Goal: Task Accomplishment & Management: Use online tool/utility

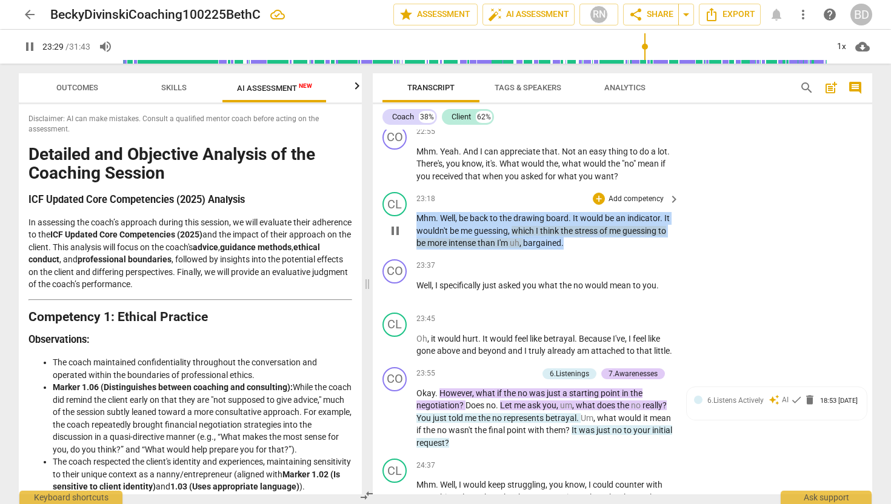
click at [417, 213] on span "Mhm" at bounding box center [425, 218] width 19 height 10
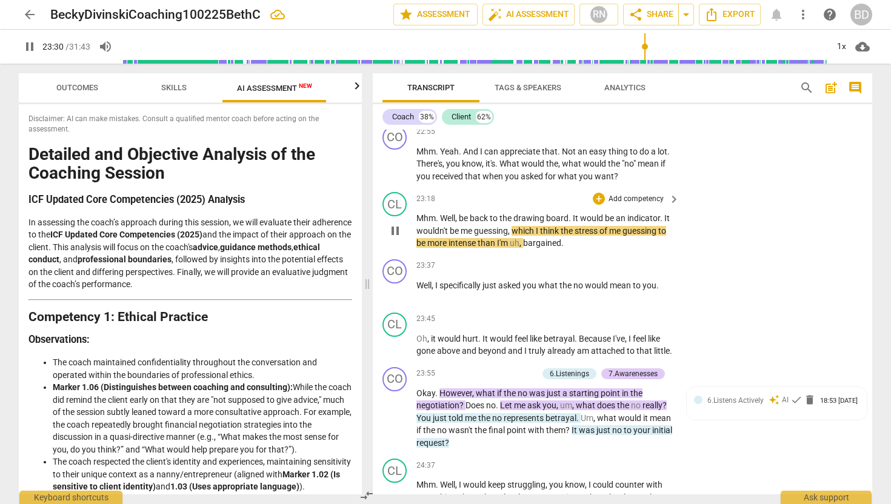
click at [417, 213] on span "Mhm" at bounding box center [425, 218] width 19 height 10
click at [397, 224] on span "pause" at bounding box center [395, 231] width 15 height 15
click at [397, 224] on span "play_arrow" at bounding box center [395, 231] width 15 height 15
click at [418, 213] on span "Mhm" at bounding box center [425, 218] width 19 height 10
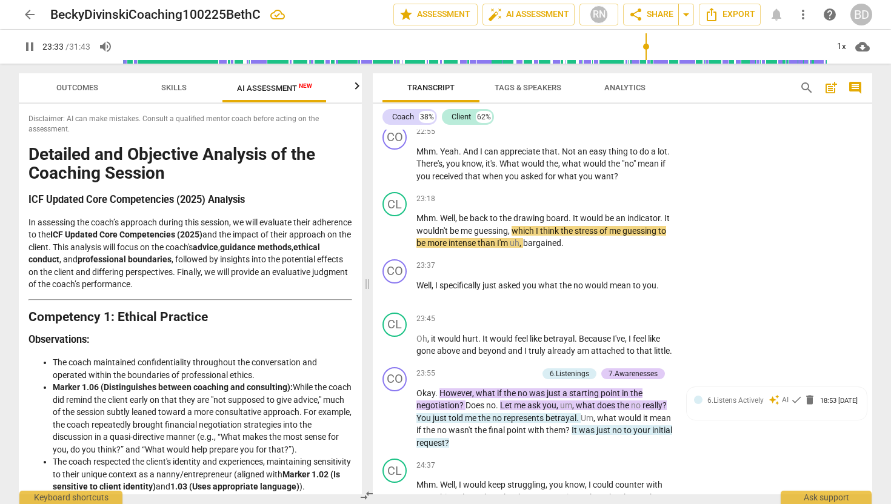
click at [417, 213] on span "Mhm" at bounding box center [425, 218] width 19 height 10
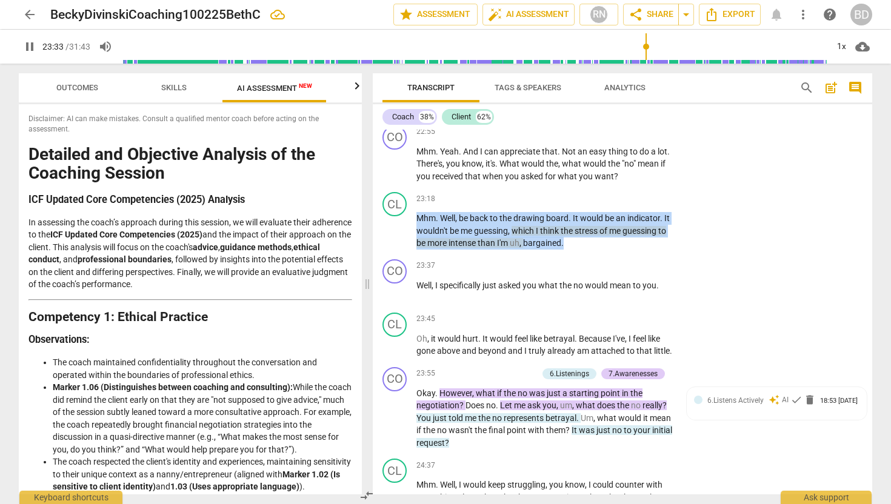
click at [417, 213] on span "Mhm" at bounding box center [425, 218] width 19 height 10
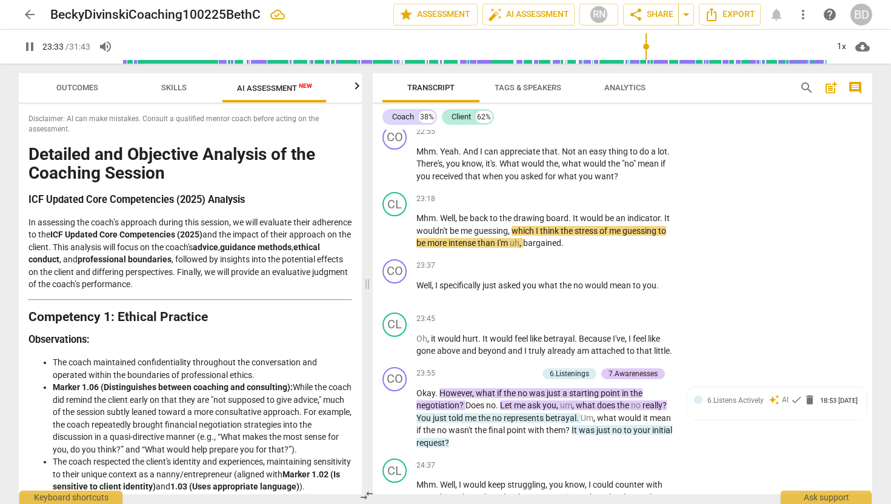
click at [417, 213] on span "Mhm" at bounding box center [425, 218] width 19 height 10
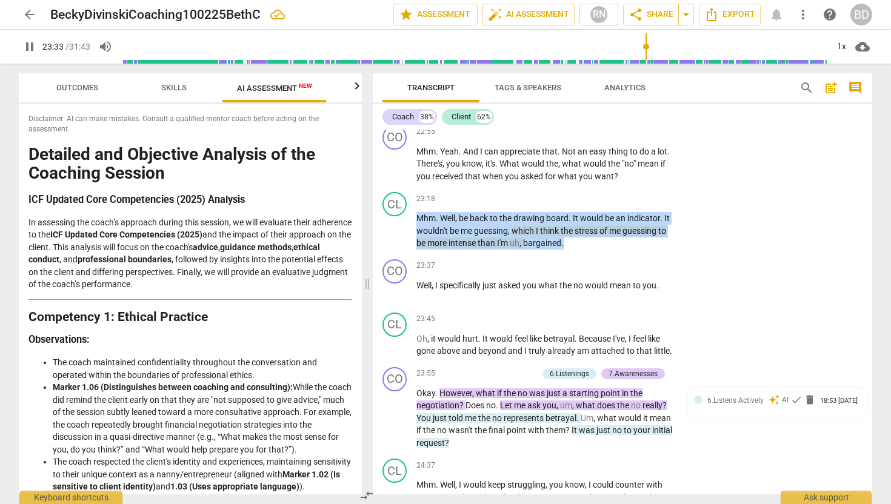
click at [417, 213] on span "Mhm" at bounding box center [425, 218] width 19 height 10
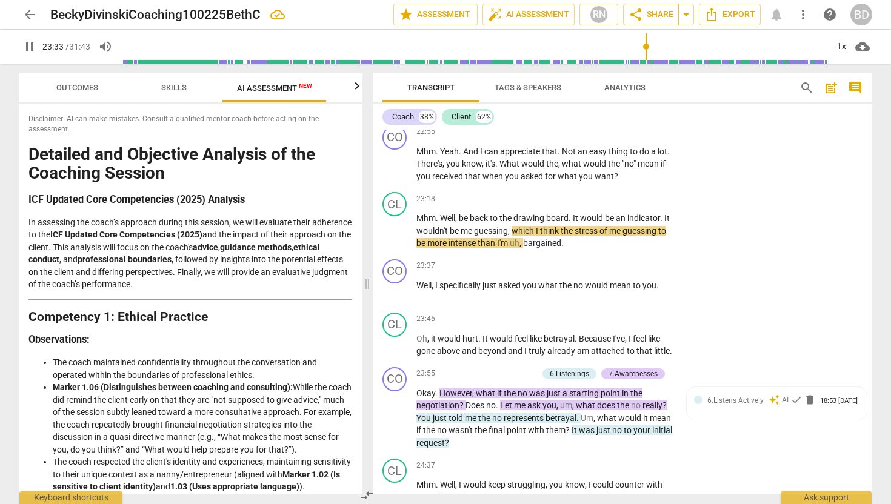
click at [394, 224] on span "pause" at bounding box center [395, 231] width 15 height 15
click at [394, 224] on span "play_arrow" at bounding box center [395, 231] width 15 height 15
type input "1399"
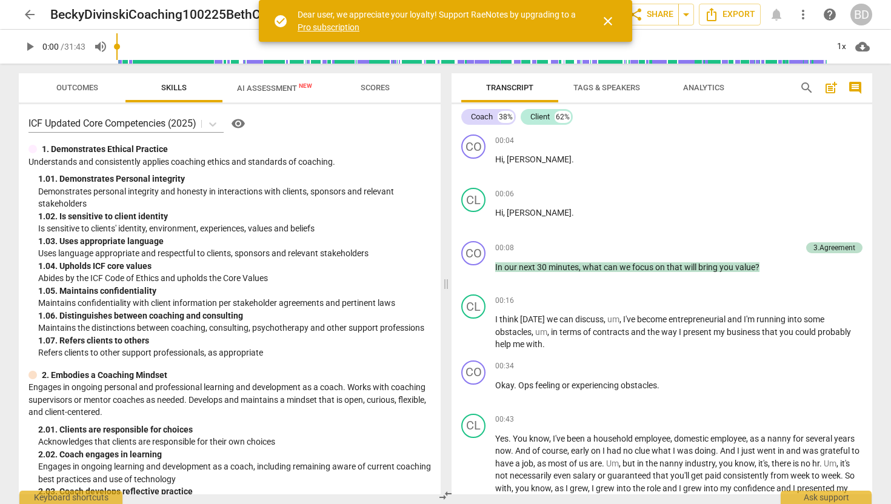
click at [606, 16] on span "close" at bounding box center [607, 21] width 15 height 15
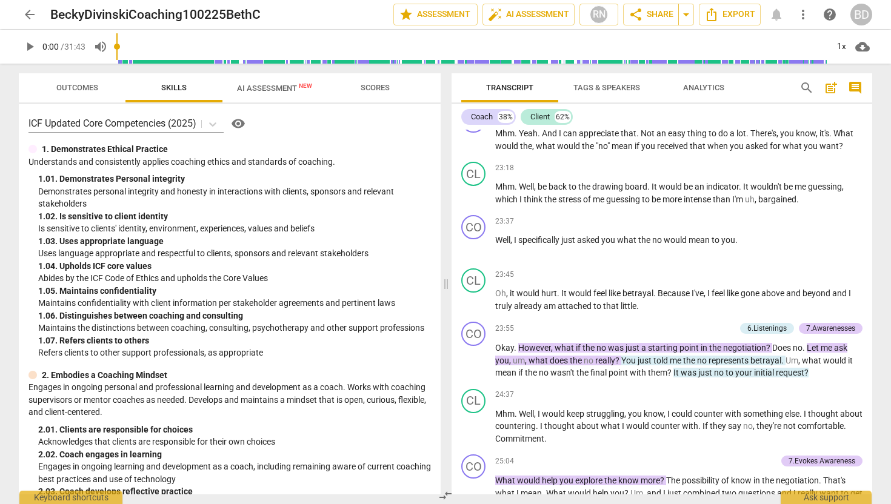
scroll to position [4715, 0]
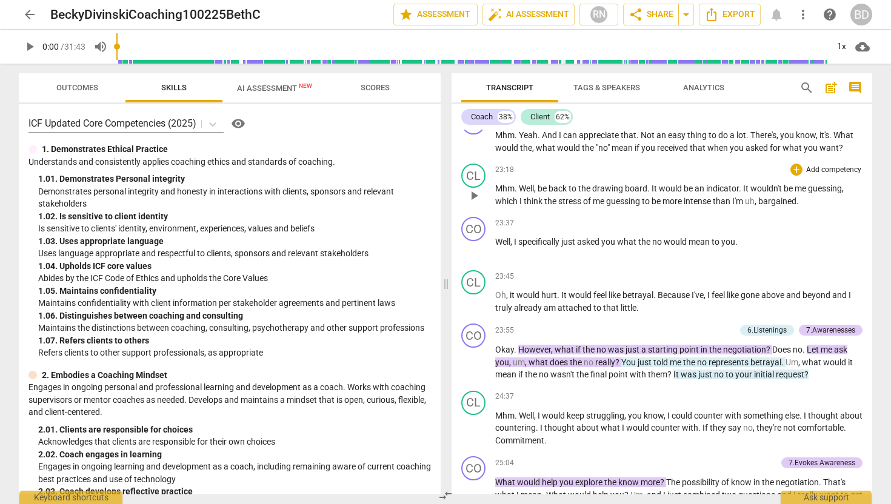
click at [473, 203] on span "play_arrow" at bounding box center [473, 195] width 15 height 15
click at [762, 206] on span "bargained" at bounding box center [777, 201] width 38 height 10
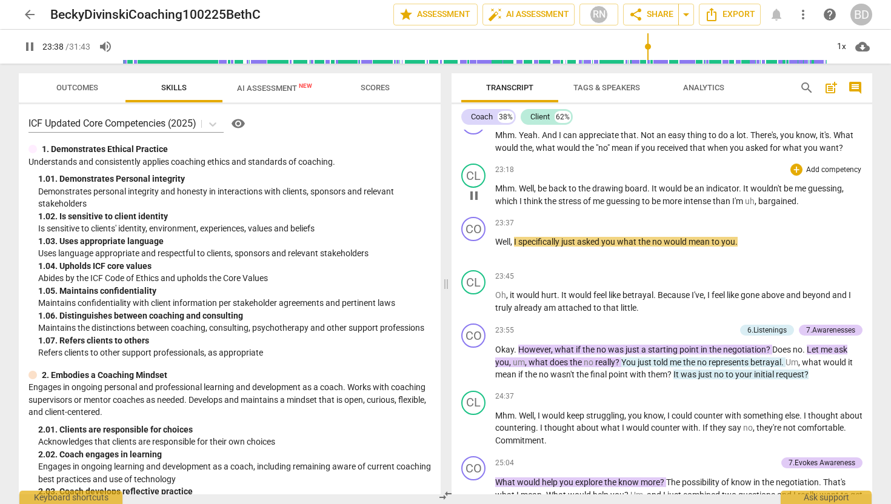
type input "1419"
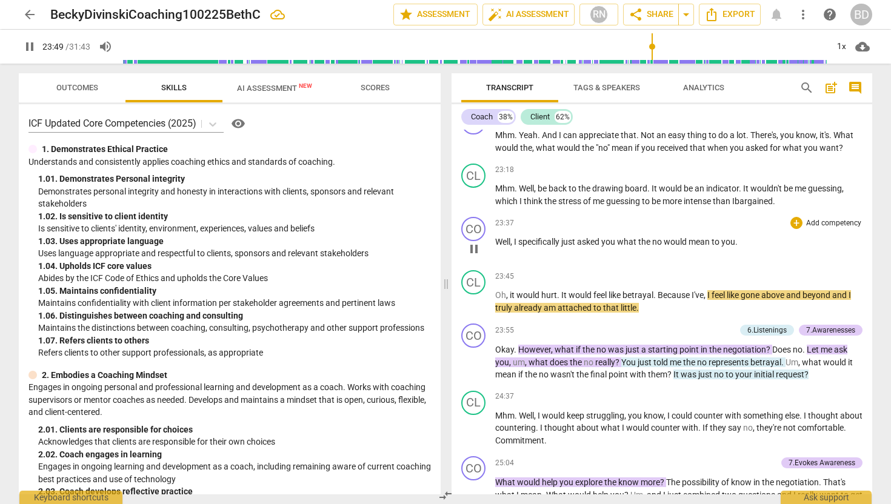
click at [654, 247] on span "no" at bounding box center [658, 242] width 12 height 10
type input "1431"
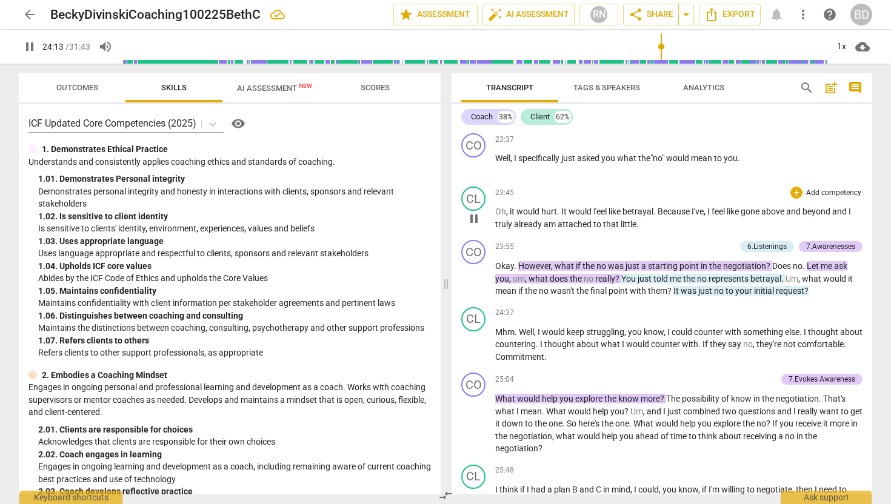
scroll to position [4801, 0]
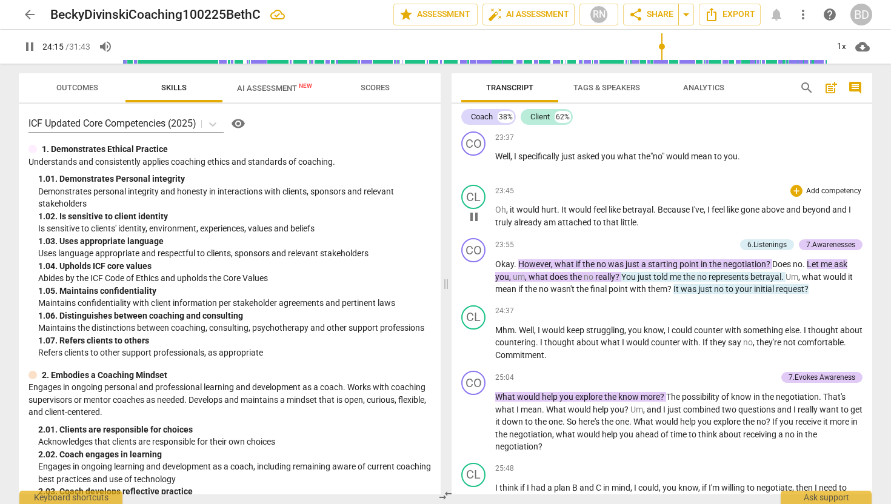
click at [476, 224] on span "pause" at bounding box center [473, 217] width 15 height 15
click at [474, 224] on span "play_arrow" at bounding box center [473, 217] width 15 height 15
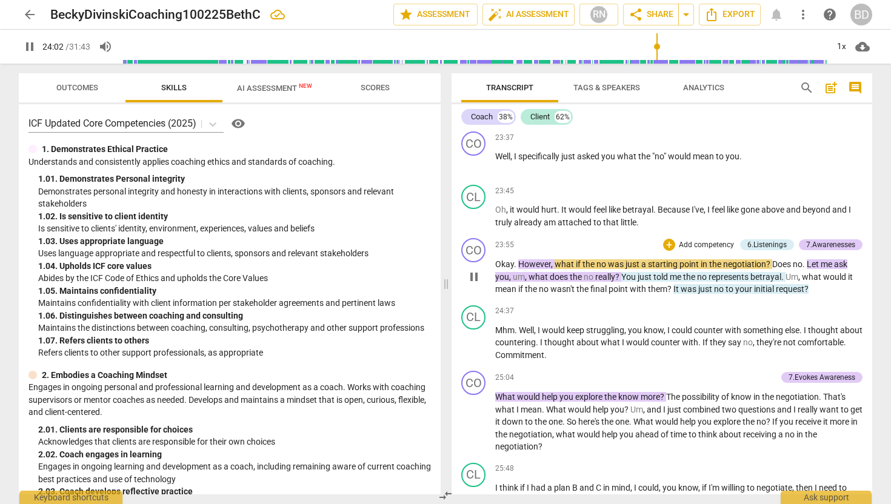
click at [596, 269] on span "no" at bounding box center [602, 264] width 12 height 10
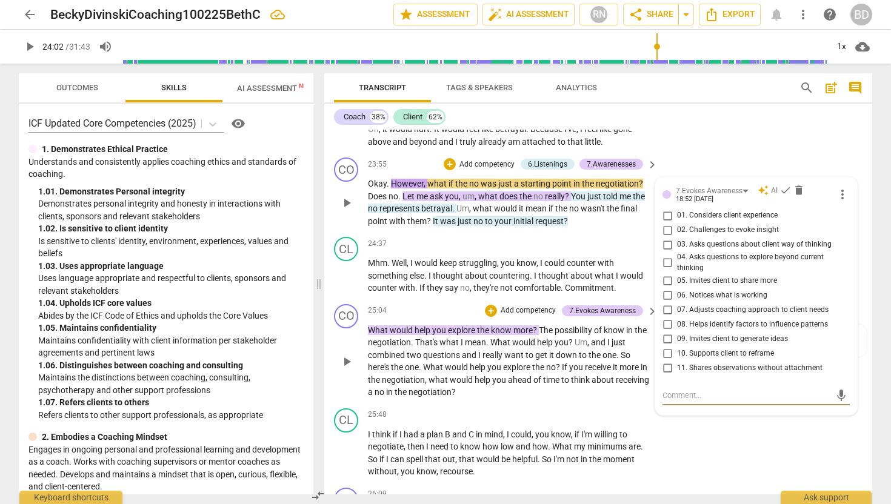
scroll to position [5454, 0]
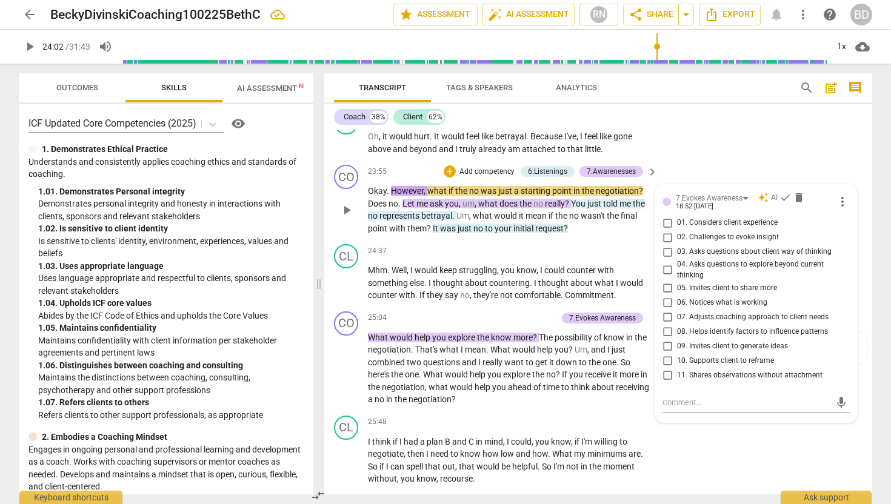
click at [469, 186] on span "no" at bounding box center [475, 191] width 12 height 10
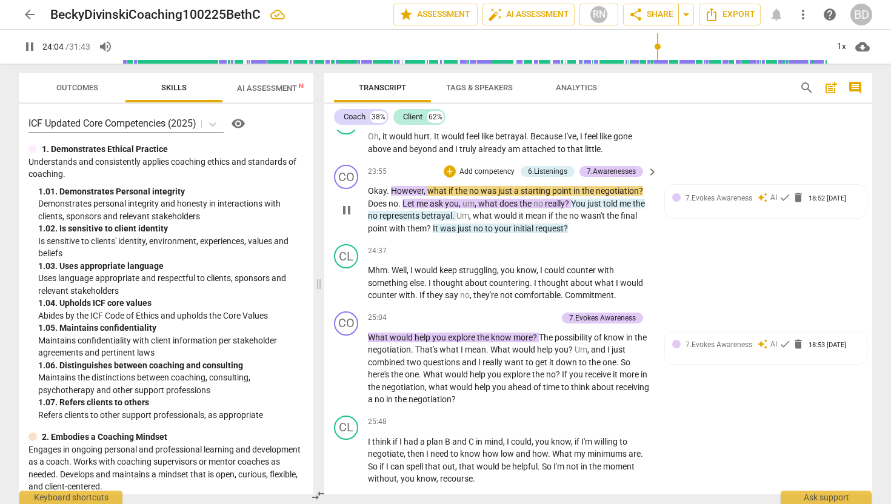
type input "1444"
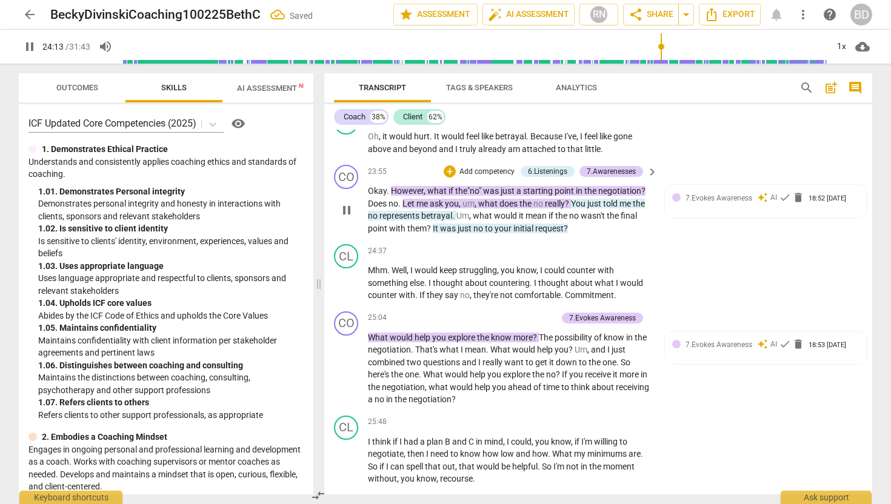
click at [536, 199] on span "no" at bounding box center [539, 204] width 12 height 10
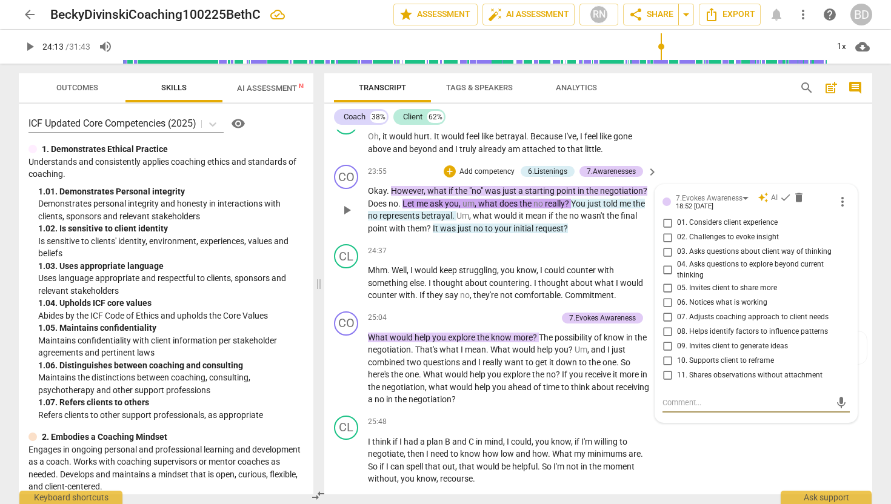
click at [536, 199] on span "no" at bounding box center [539, 204] width 12 height 10
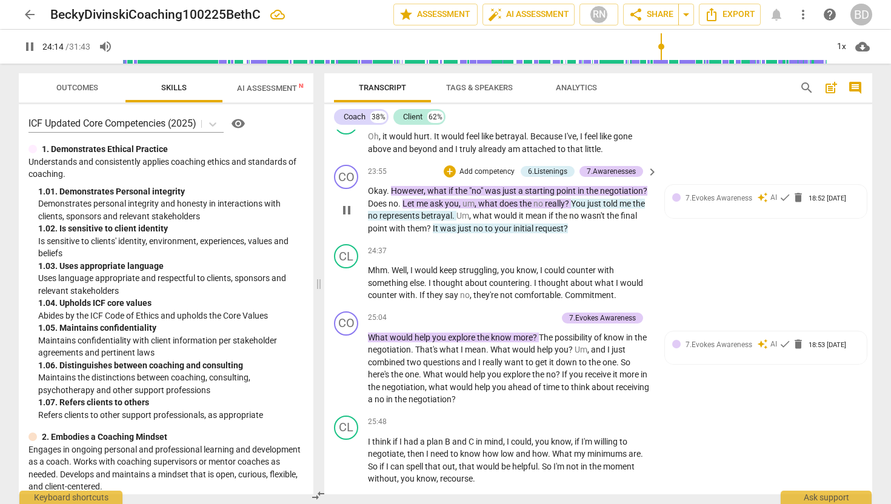
type input "1455"
click at [379, 211] on span "no" at bounding box center [374, 216] width 12 height 10
type input "1460"
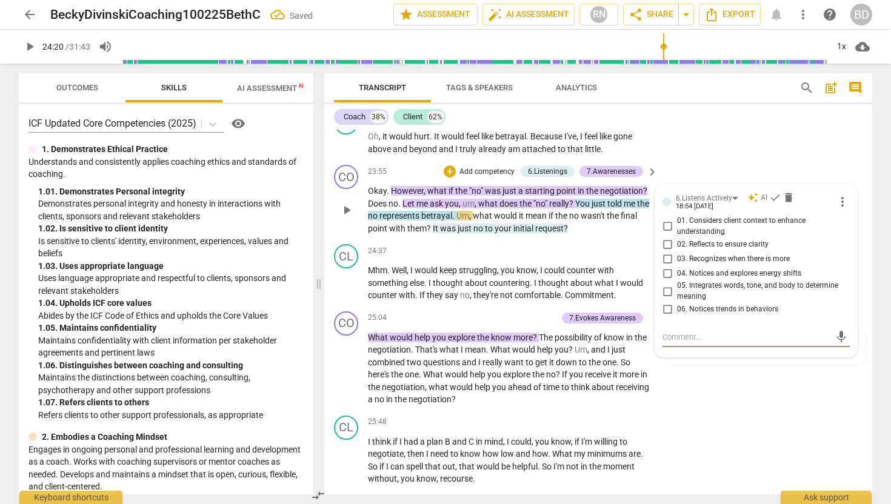
type textarea """
click at [379, 211] on span "no" at bounding box center [374, 216] width 12 height 10
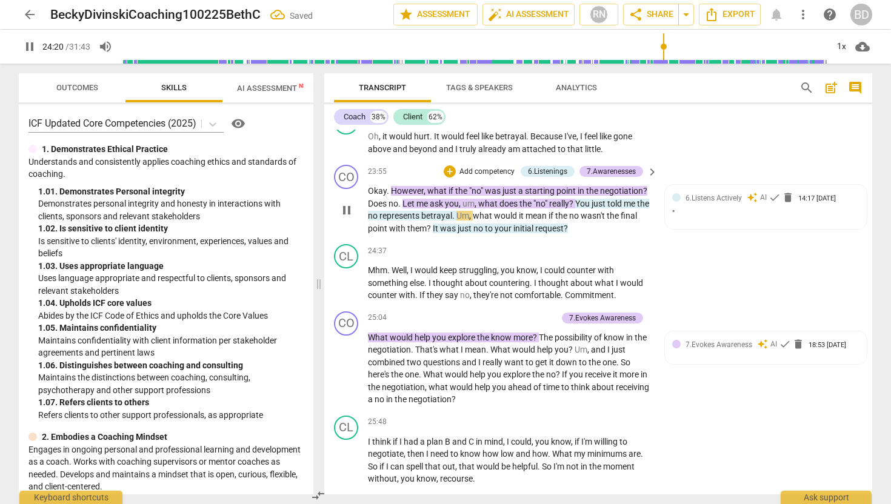
type input "1461"
click at [585, 211] on span "the" at bounding box center [578, 216] width 14 height 10
click at [493, 224] on span "no" at bounding box center [497, 229] width 12 height 10
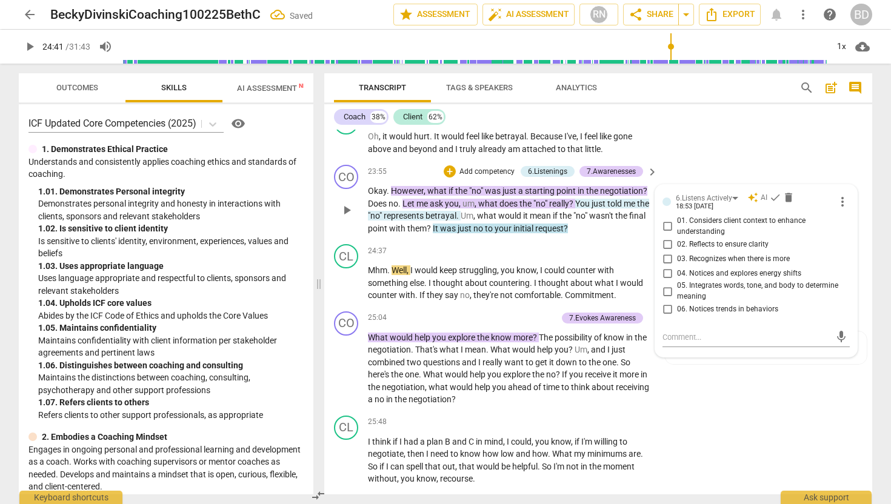
click at [485, 224] on span "no" at bounding box center [479, 229] width 12 height 10
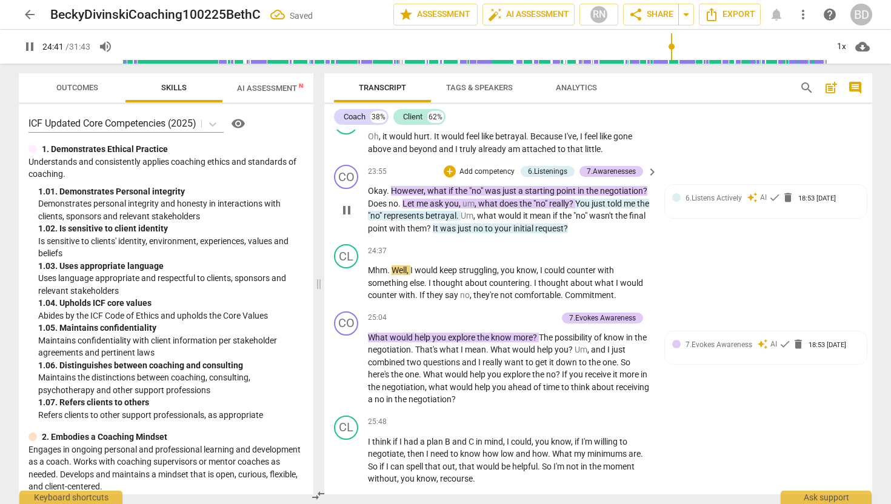
click at [485, 224] on span "no" at bounding box center [479, 229] width 12 height 10
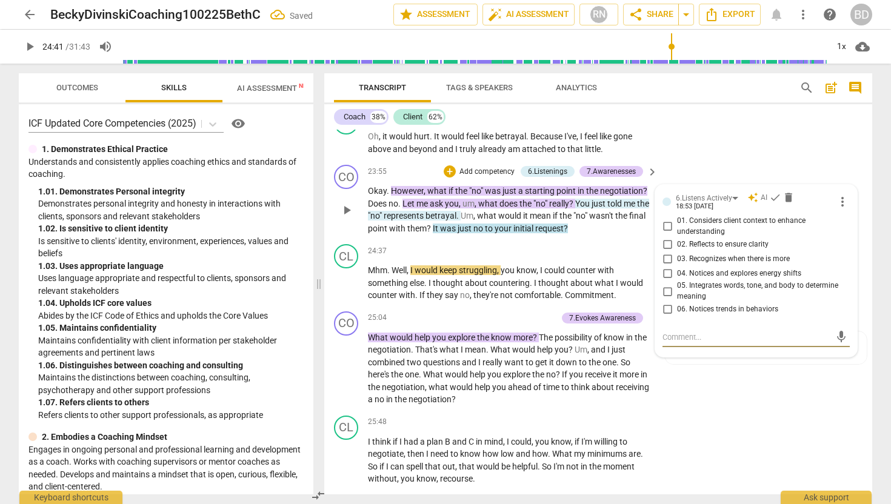
type input "1482"
type textarea """
click at [485, 224] on span "no" at bounding box center [479, 229] width 12 height 10
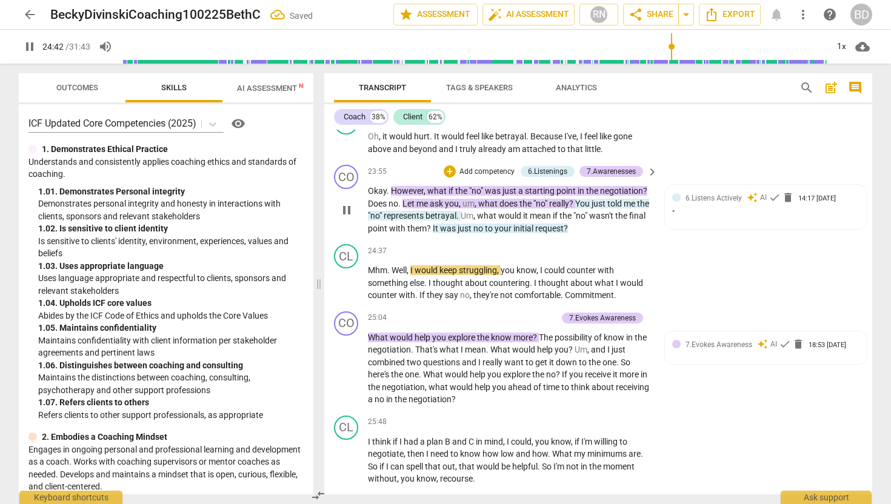
type input "1483"
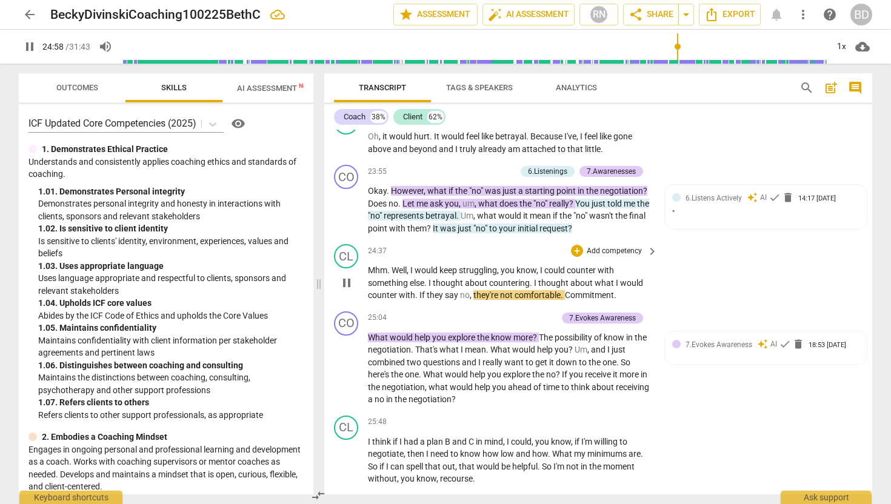
click at [460, 290] on span "no" at bounding box center [465, 295] width 10 height 10
type input "1502"
click at [511, 333] on span "know" at bounding box center [502, 338] width 22 height 10
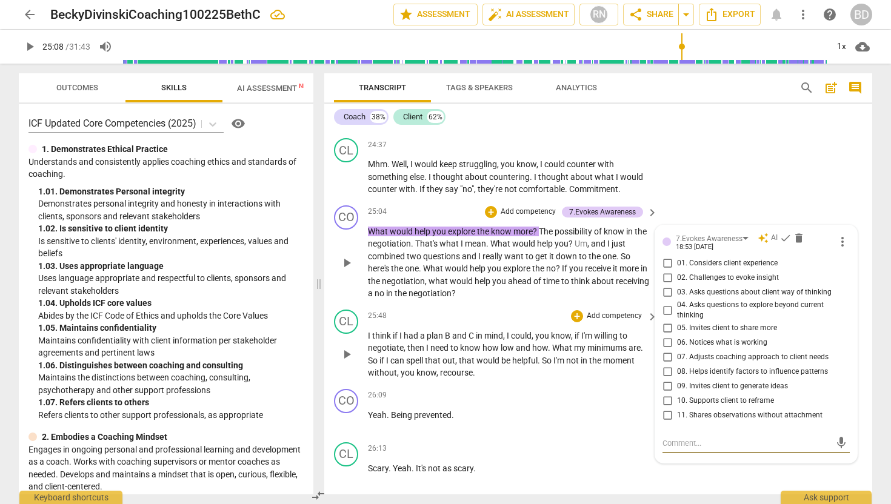
scroll to position [5557, 0]
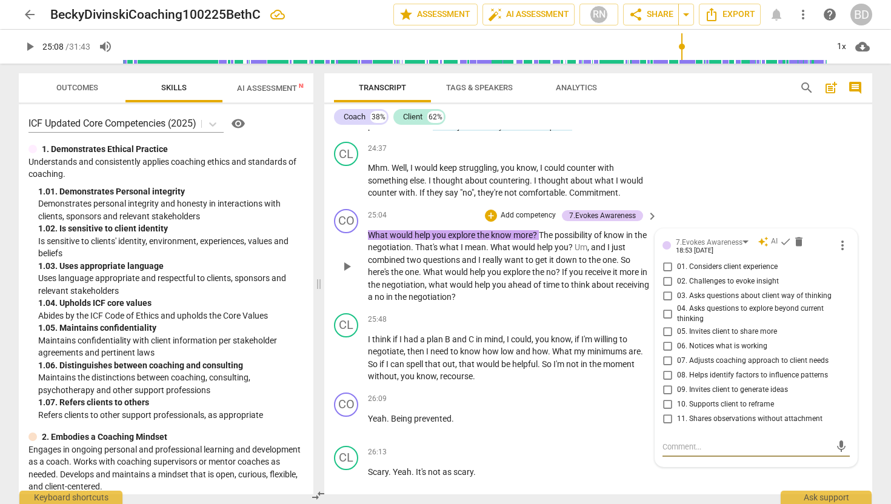
click at [512, 230] on span "know" at bounding box center [502, 235] width 22 height 10
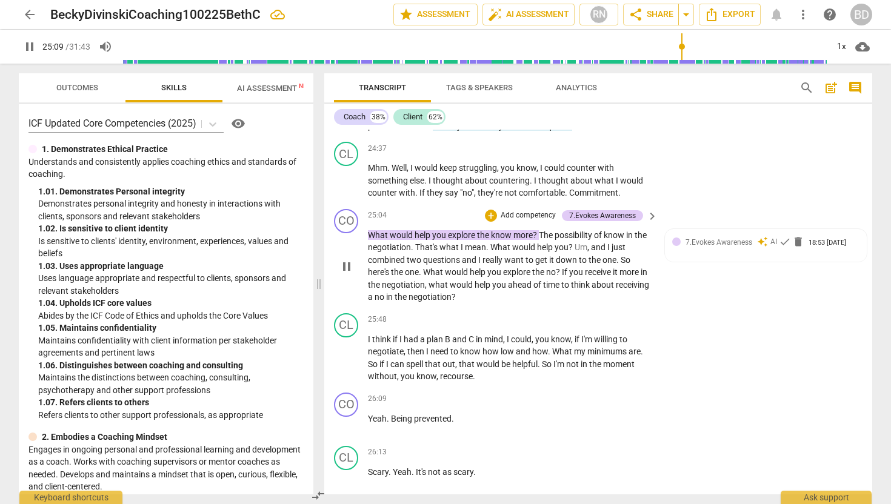
type input "1510"
drag, startPoint x: 621, startPoint y: 223, endPoint x: 601, endPoint y: 220, distance: 20.2
click at [601, 230] on span "know" at bounding box center [606, 235] width 22 height 10
click at [548, 267] on span "no" at bounding box center [551, 272] width 10 height 10
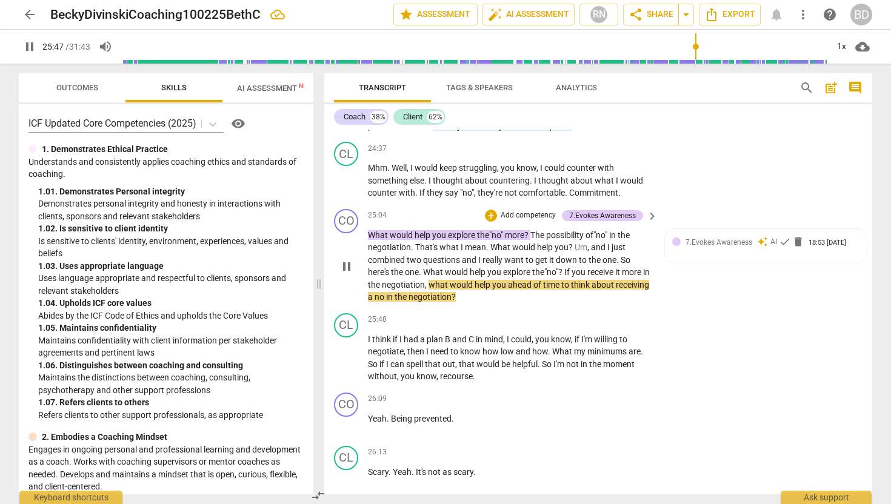
click at [386, 292] on span "no" at bounding box center [380, 297] width 12 height 10
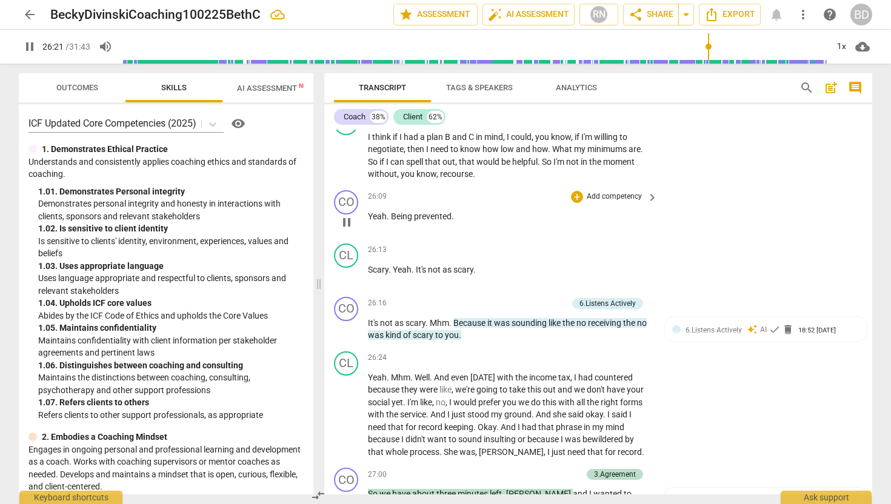
scroll to position [5769, 0]
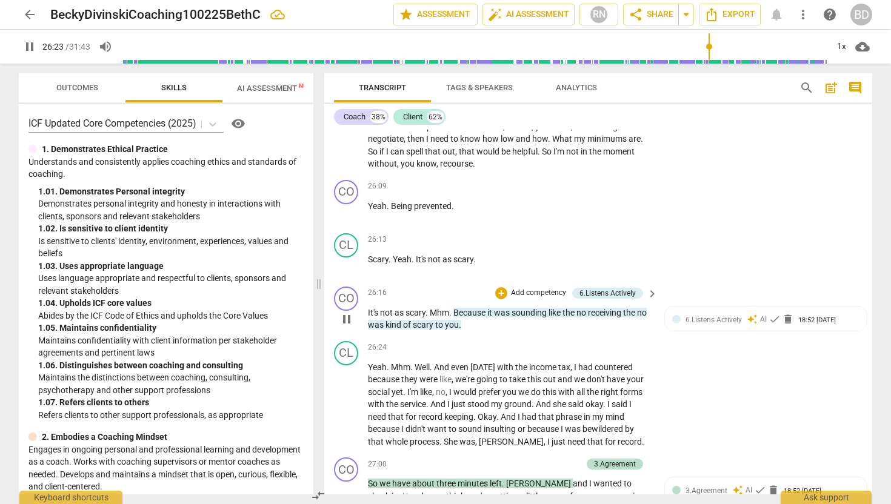
click at [580, 308] on span "no" at bounding box center [582, 313] width 12 height 10
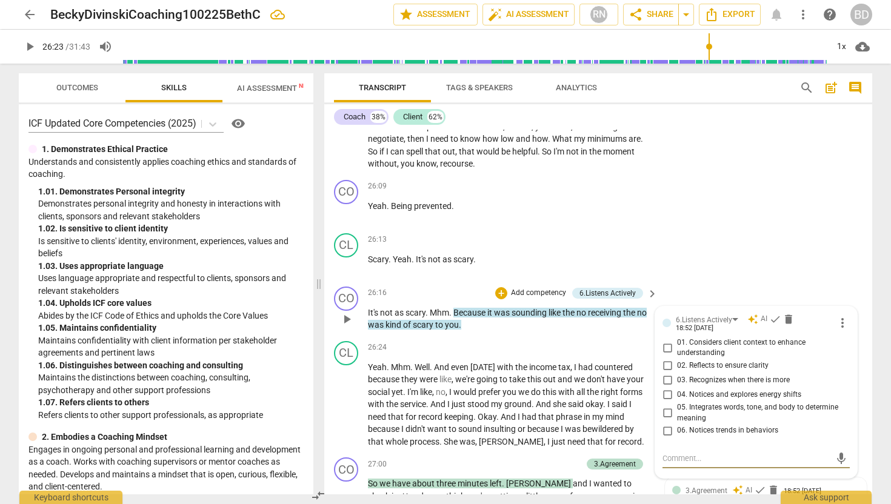
click at [580, 308] on span "no" at bounding box center [582, 313] width 12 height 10
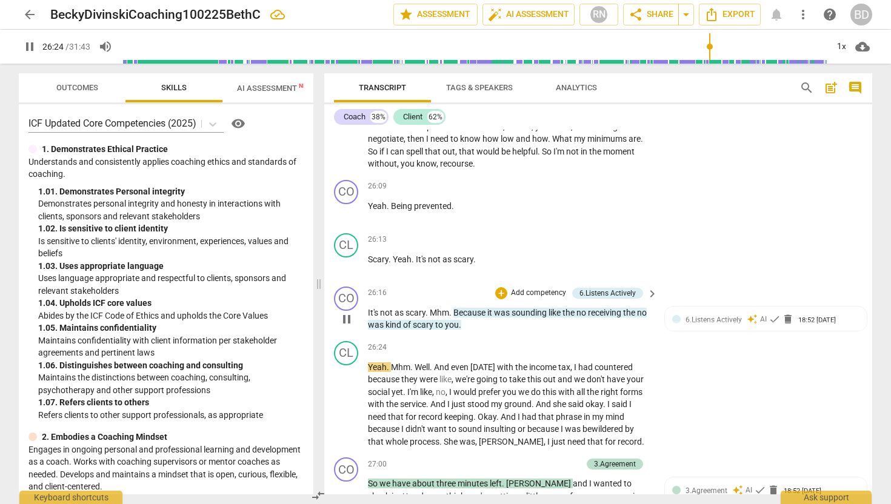
type input "1585"
click at [392, 362] on span "Mhm" at bounding box center [400, 367] width 19 height 10
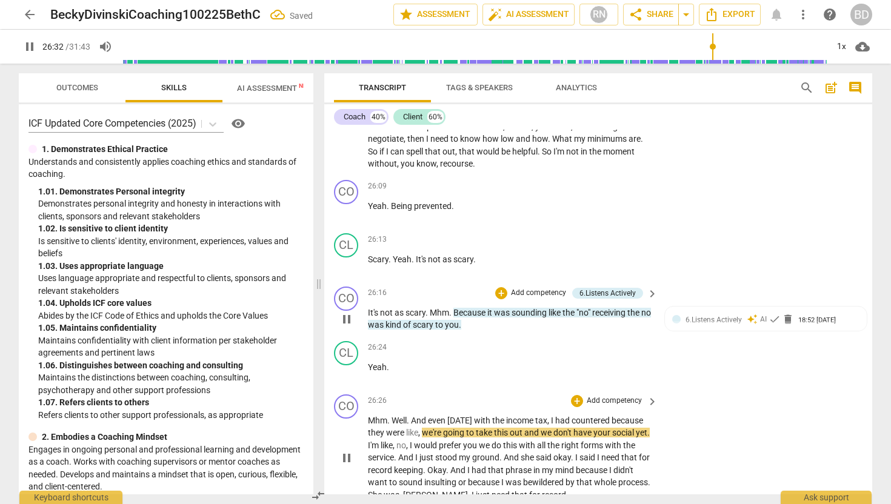
click at [392, 416] on span "Well" at bounding box center [398, 421] width 15 height 10
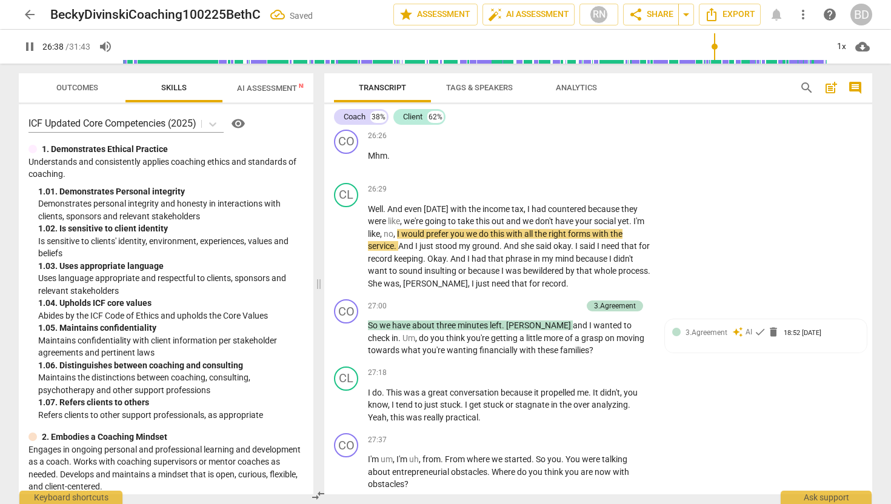
scroll to position [6035, 0]
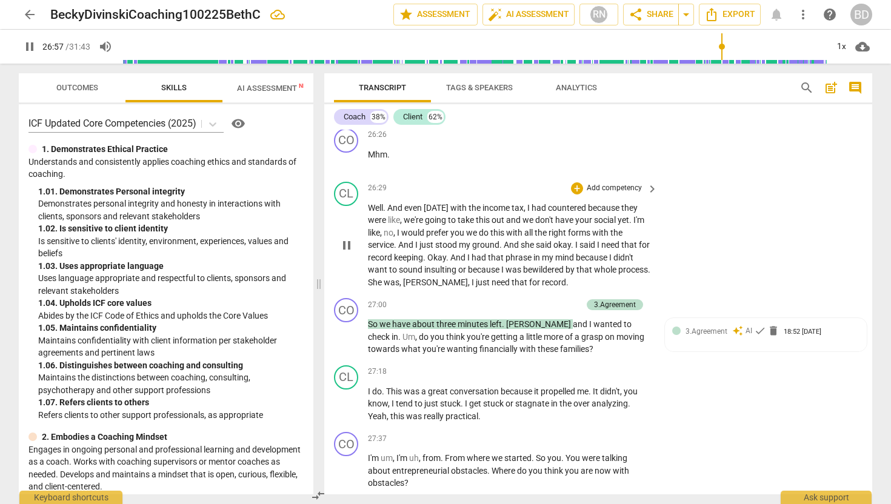
click at [383, 277] on span "She" at bounding box center [376, 282] width 16 height 10
click at [468, 277] on span "," at bounding box center [470, 282] width 4 height 10
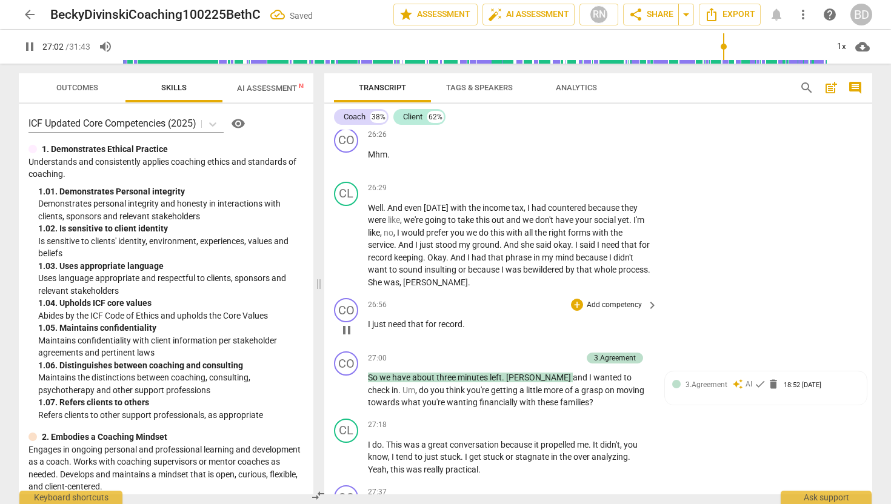
click at [368, 319] on span "I" at bounding box center [370, 324] width 4 height 10
type input "1624"
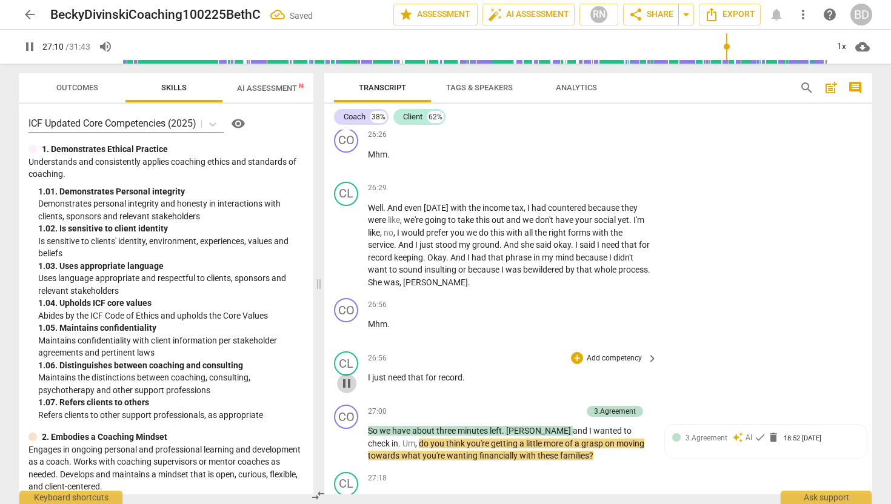
click at [348, 376] on span "pause" at bounding box center [346, 383] width 15 height 15
click at [348, 376] on span "play_arrow" at bounding box center [346, 383] width 15 height 15
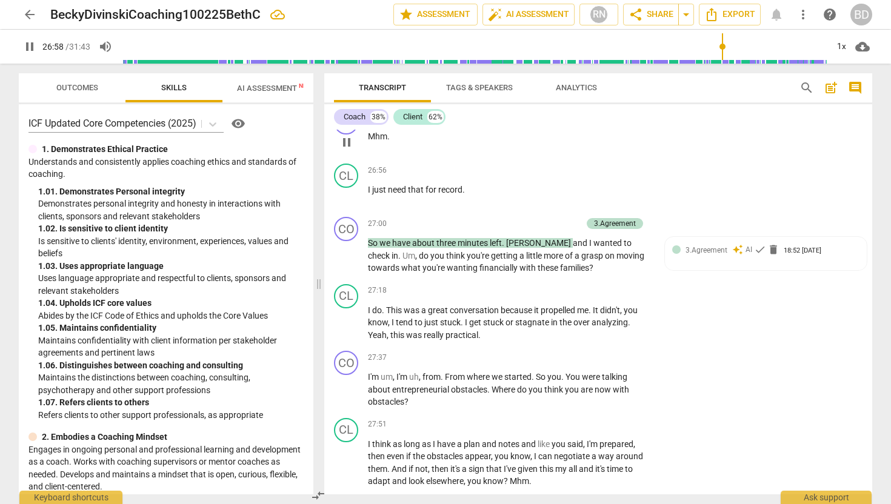
scroll to position [6233, 0]
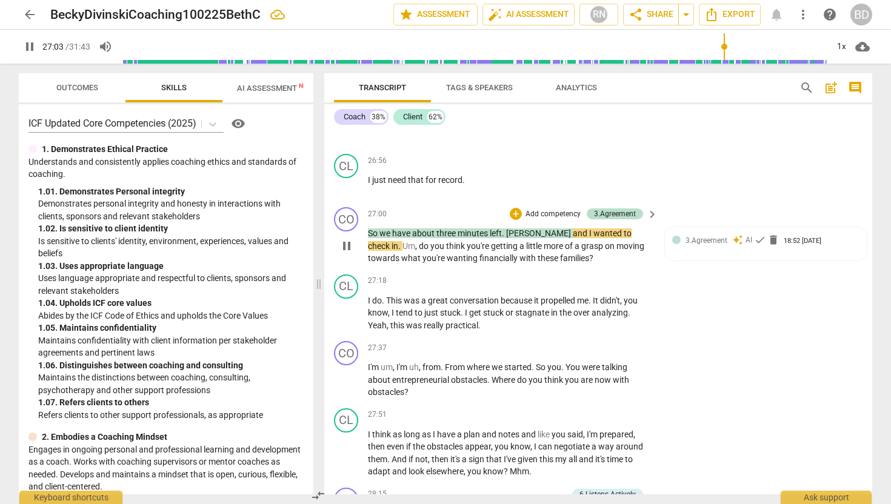
click at [508, 228] on span "[PERSON_NAME]" at bounding box center [539, 233] width 67 height 10
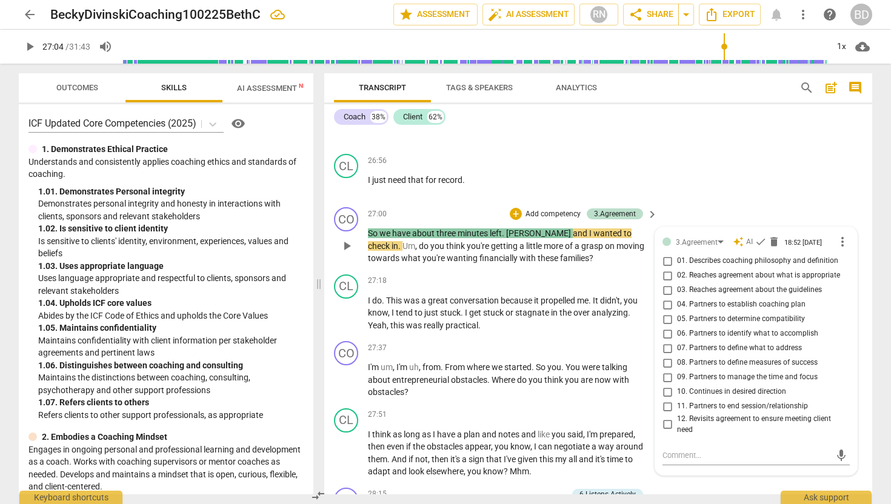
click at [508, 228] on span "[PERSON_NAME]" at bounding box center [539, 233] width 67 height 10
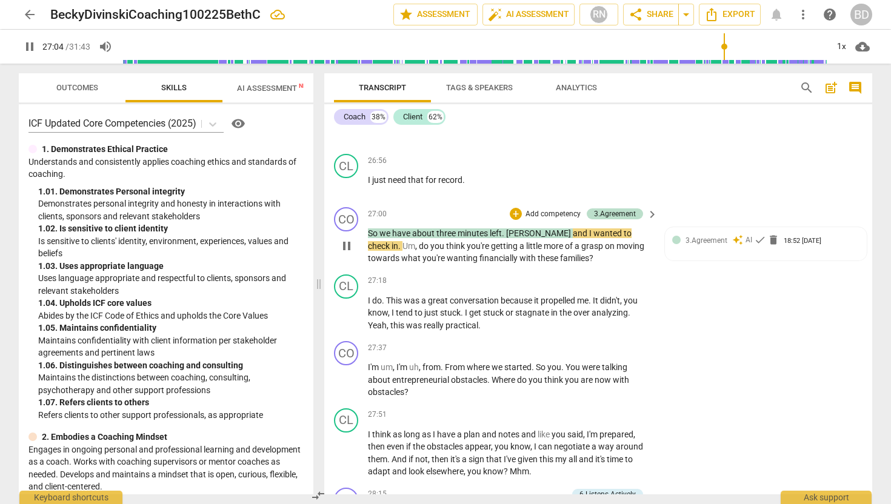
type input "1625"
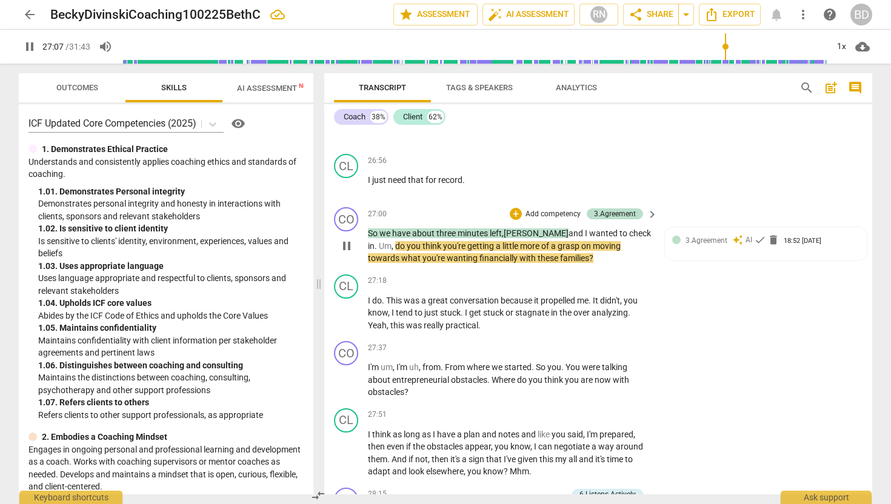
click at [508, 228] on span "beth" at bounding box center [535, 233] width 65 height 10
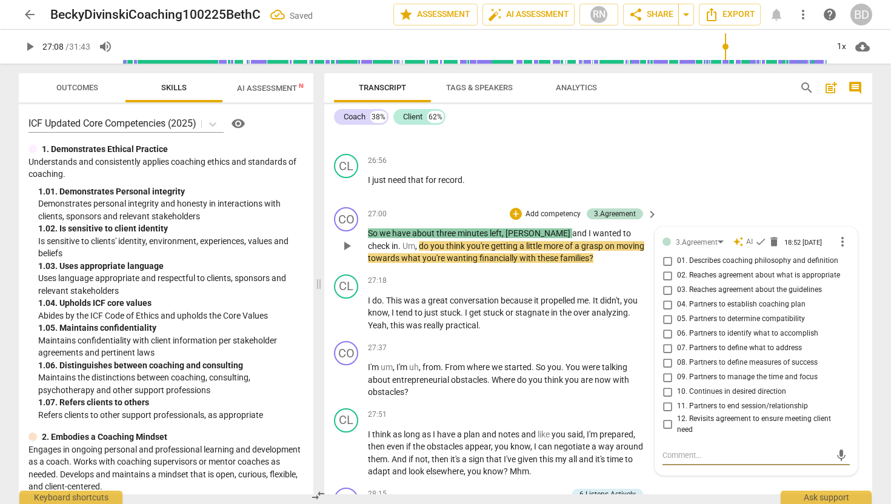
click at [511, 228] on span "beth" at bounding box center [538, 233] width 67 height 10
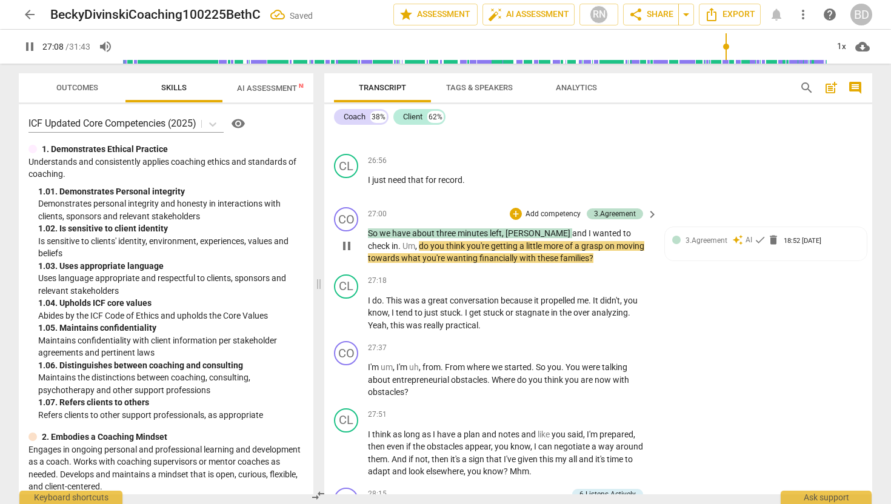
type input "1629"
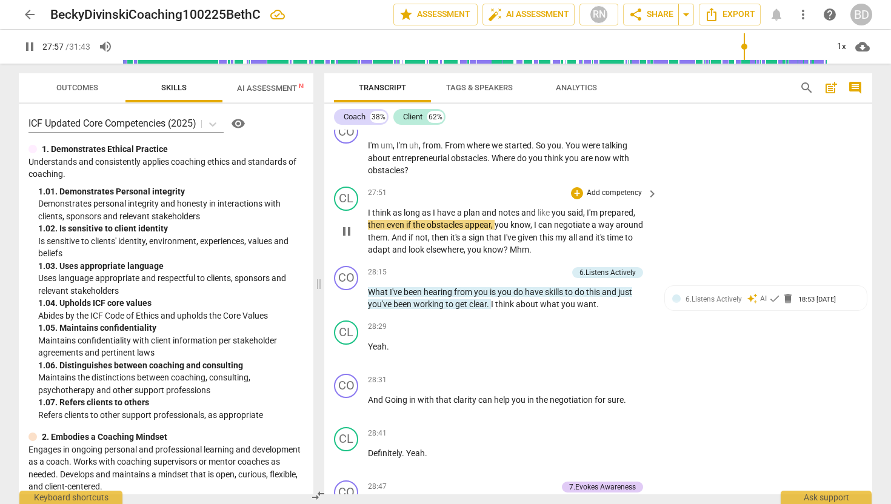
scroll to position [6455, 0]
click at [511, 244] on span "Mhm" at bounding box center [518, 249] width 19 height 10
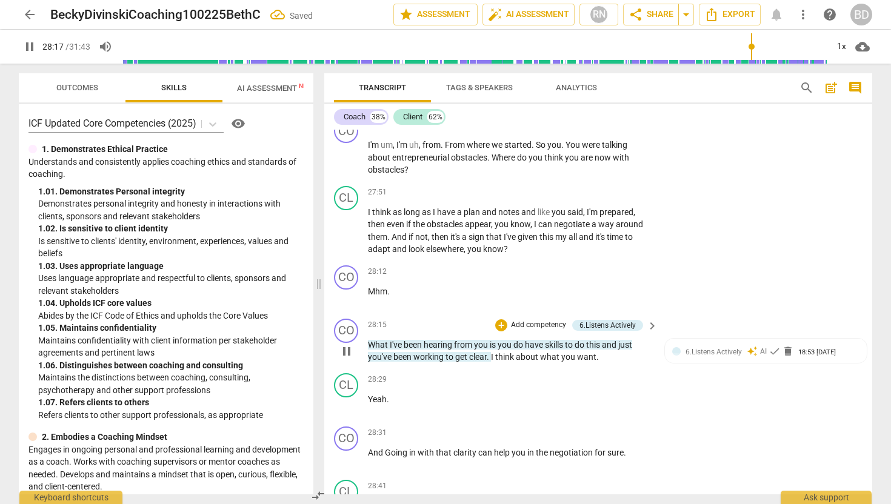
click at [369, 340] on span "What" at bounding box center [379, 345] width 22 height 10
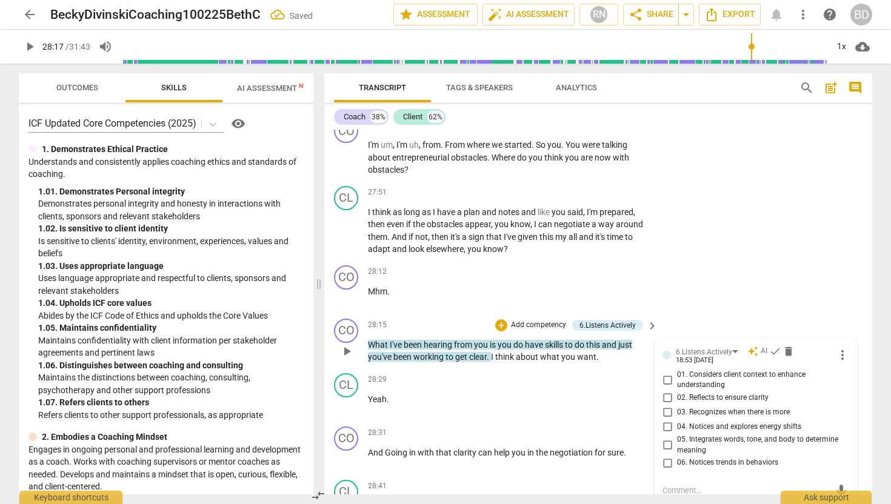
click at [368, 340] on span "What" at bounding box center [379, 345] width 22 height 10
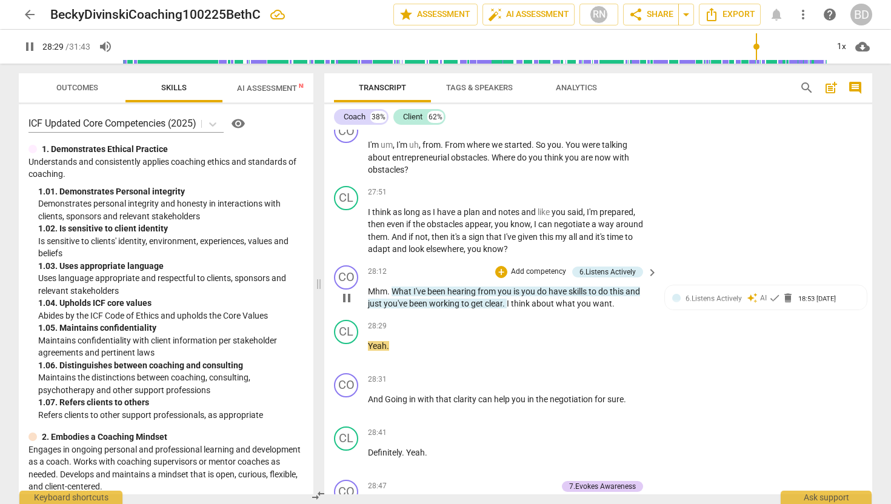
click at [508, 299] on span "I" at bounding box center [508, 304] width 4 height 10
type input "1711"
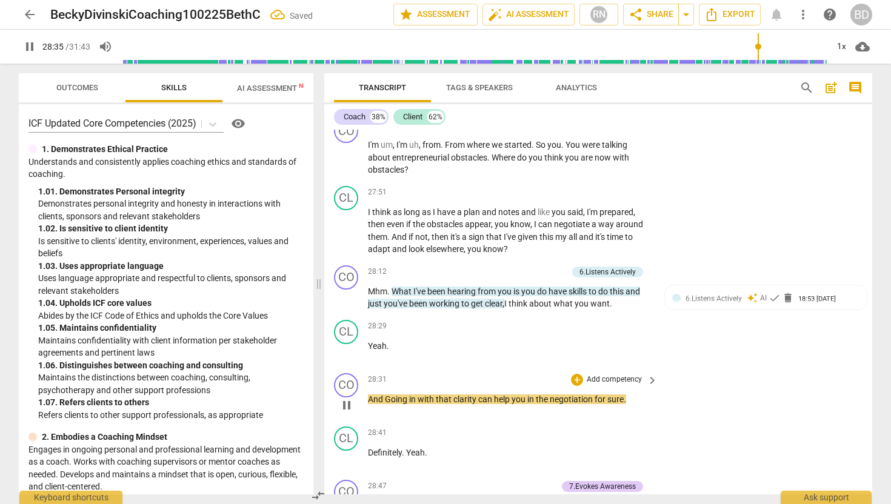
click at [390, 394] on span "Going" at bounding box center [397, 399] width 24 height 10
type input "1716"
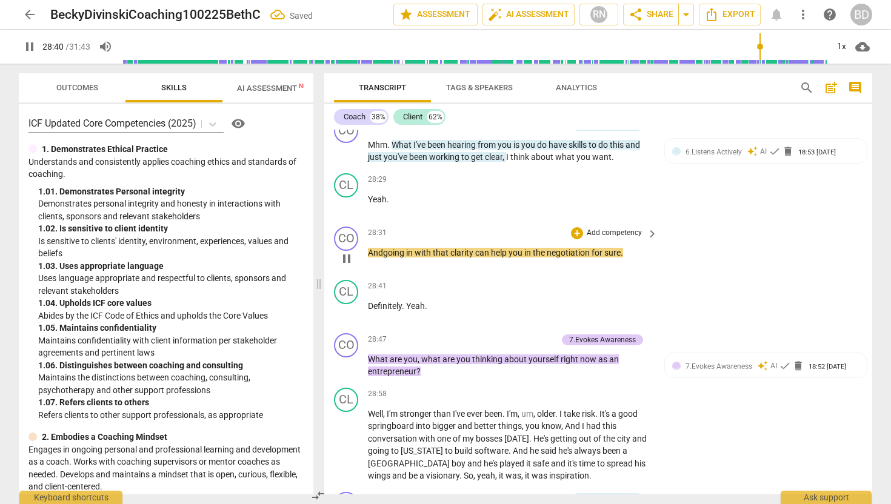
scroll to position [6603, 0]
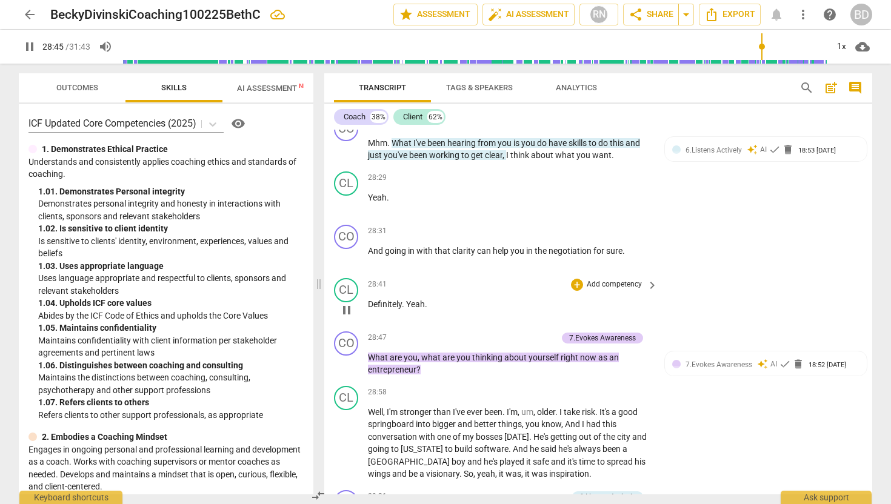
click at [407, 299] on span "Yeah" at bounding box center [415, 304] width 19 height 10
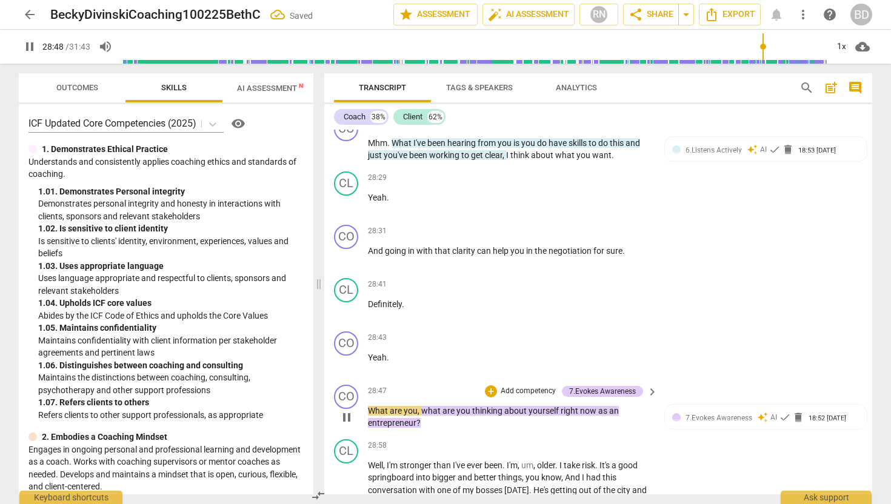
click at [366, 409] on div "play_arrow pause" at bounding box center [352, 417] width 31 height 17
click at [368, 406] on span "What" at bounding box center [379, 411] width 22 height 10
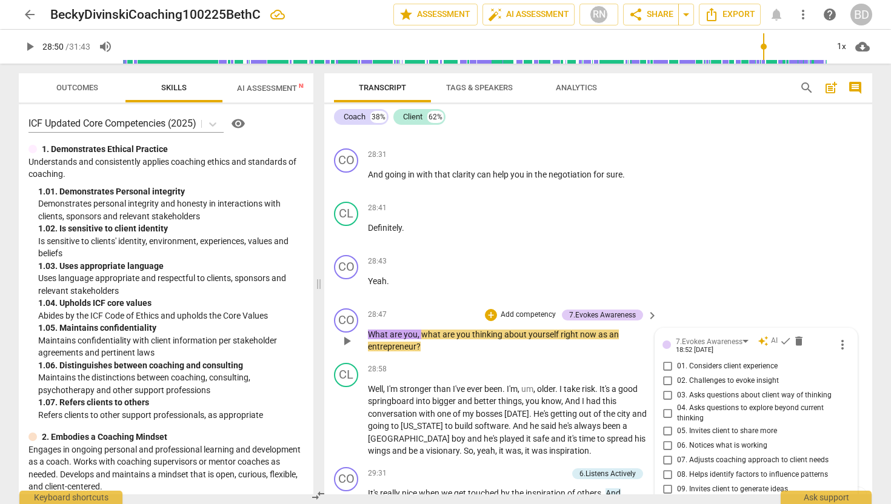
scroll to position [6678, 0]
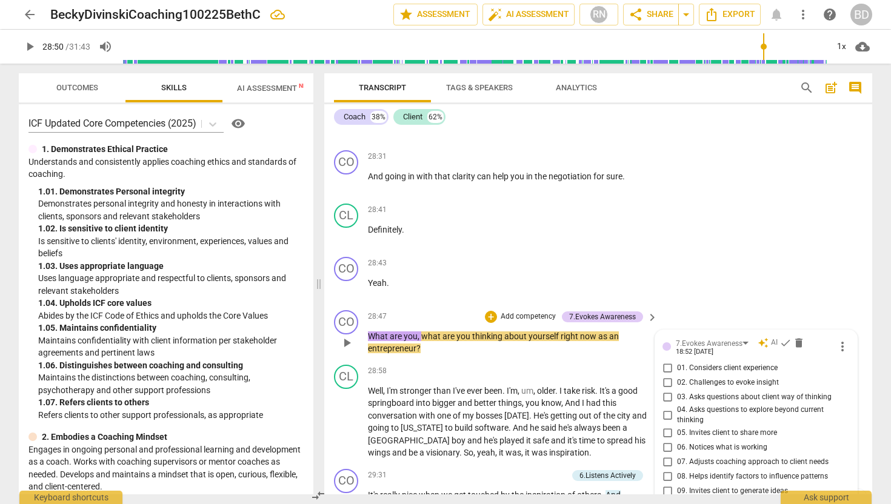
click at [370, 331] on span "What" at bounding box center [379, 336] width 22 height 10
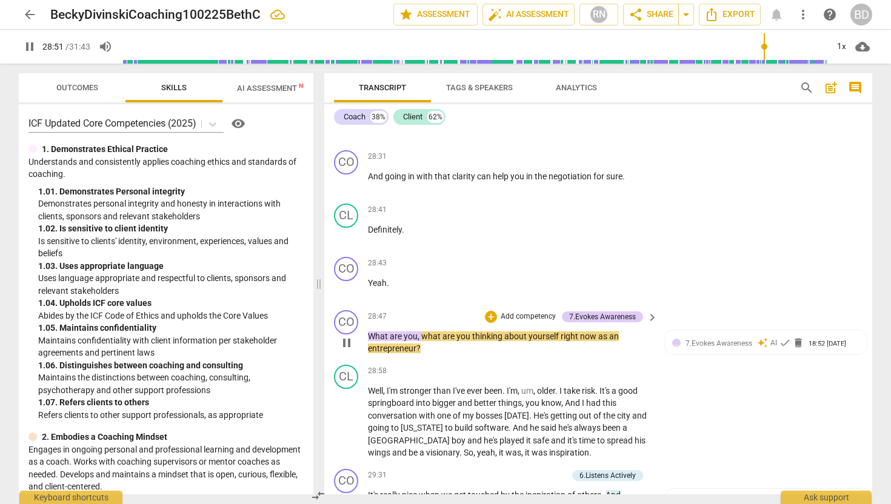
click at [370, 331] on span "What" at bounding box center [379, 336] width 22 height 10
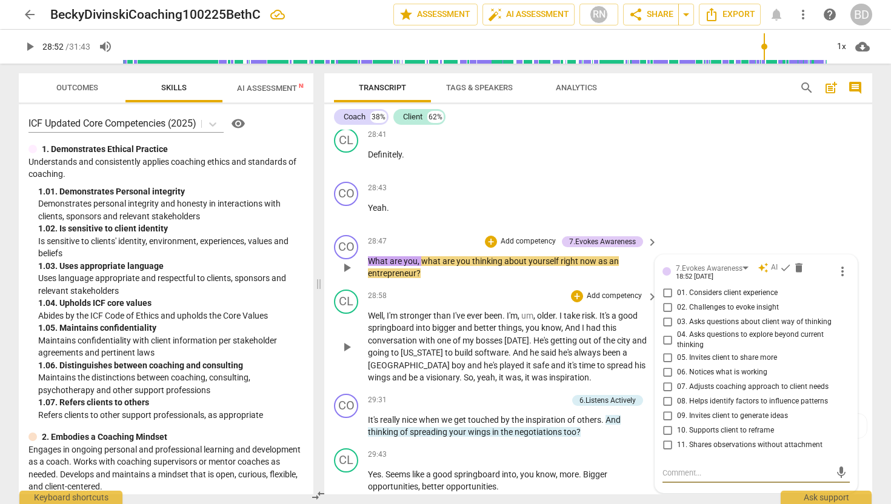
scroll to position [6748, 0]
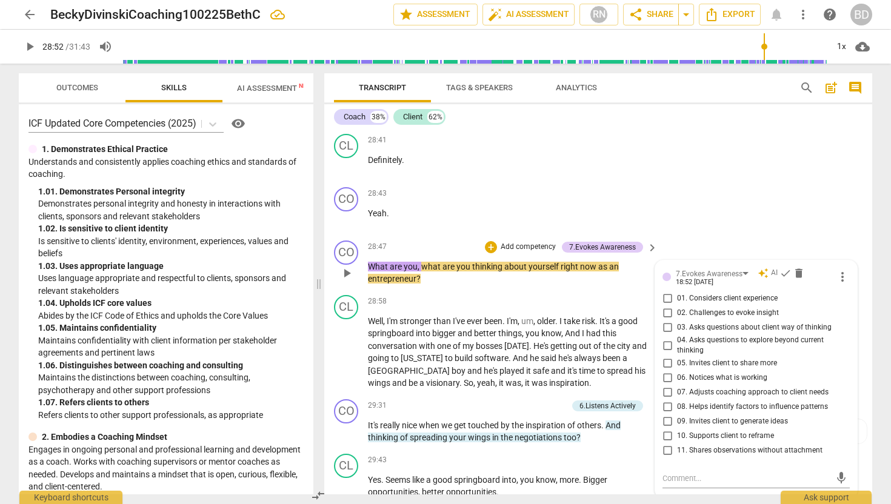
click at [368, 262] on span "What" at bounding box center [379, 267] width 22 height 10
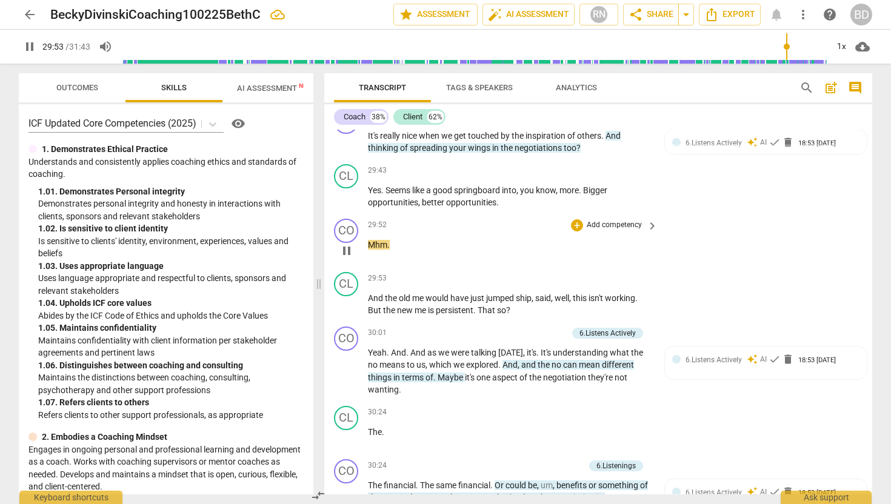
scroll to position [7006, 0]
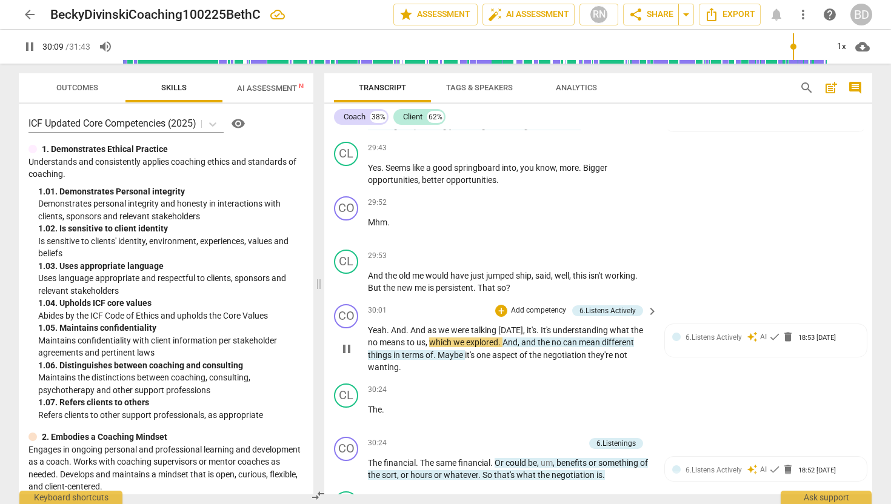
click at [368, 337] on span "no" at bounding box center [374, 342] width 12 height 10
type input "1811"
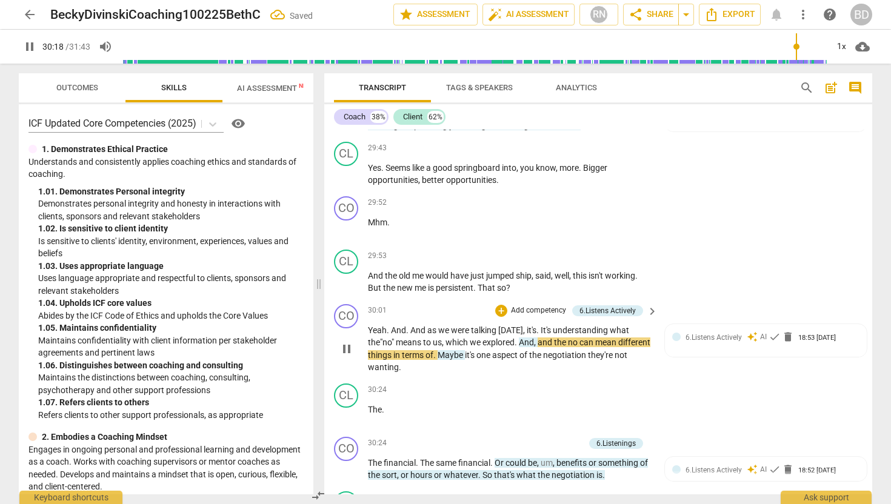
click at [573, 337] on span "no" at bounding box center [574, 342] width 12 height 10
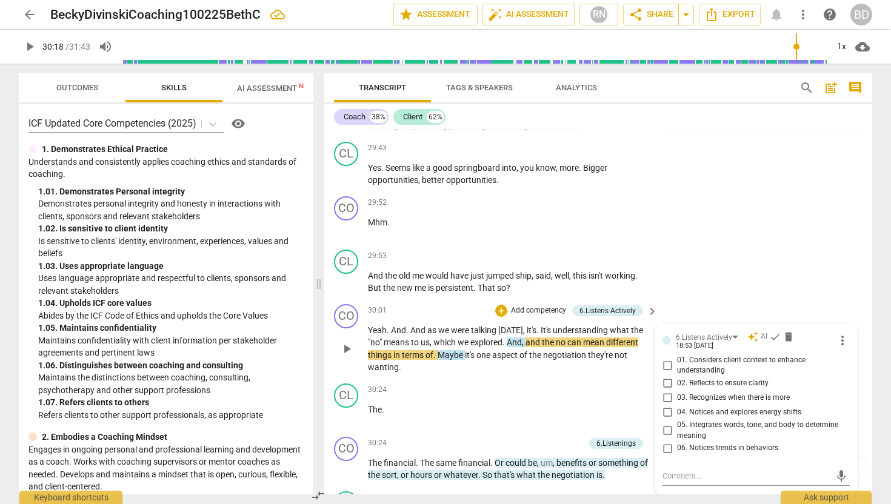
click at [559, 337] on span "no" at bounding box center [562, 342] width 12 height 10
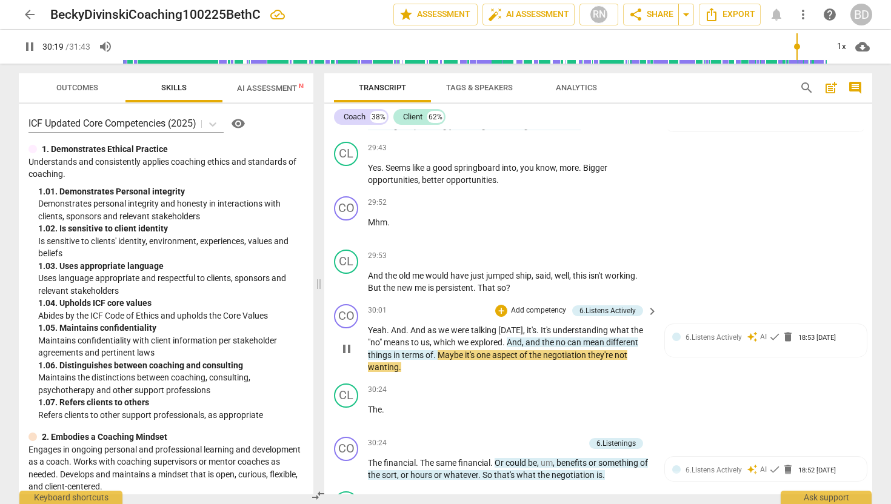
type input "1820"
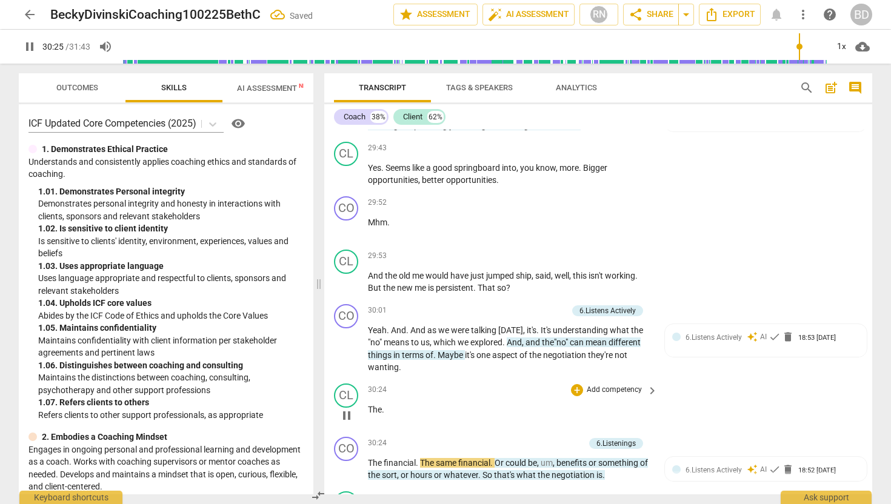
click at [368, 405] on span "The" at bounding box center [375, 410] width 14 height 10
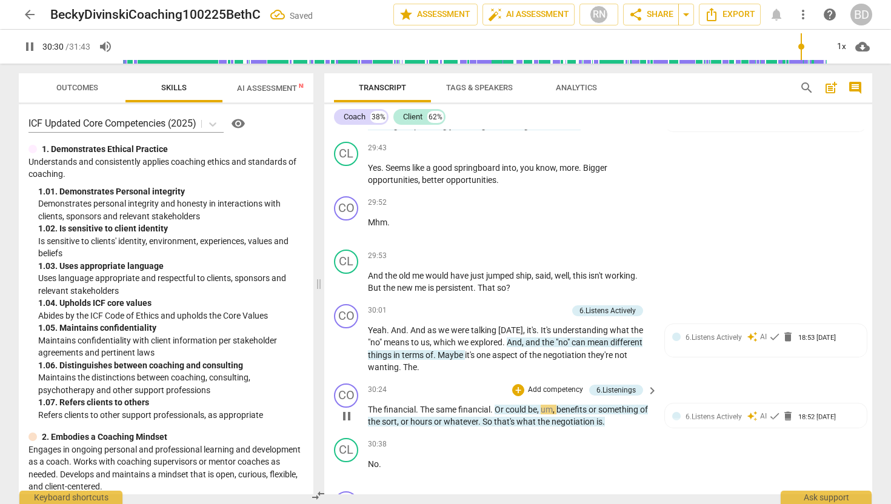
click at [372, 405] on span "The" at bounding box center [376, 410] width 16 height 10
click at [369, 405] on span "The" at bounding box center [376, 410] width 16 height 10
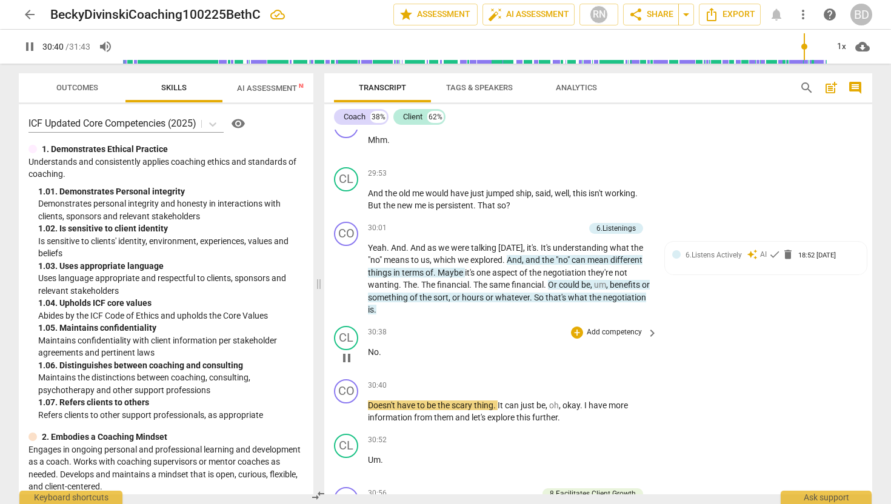
scroll to position [7092, 0]
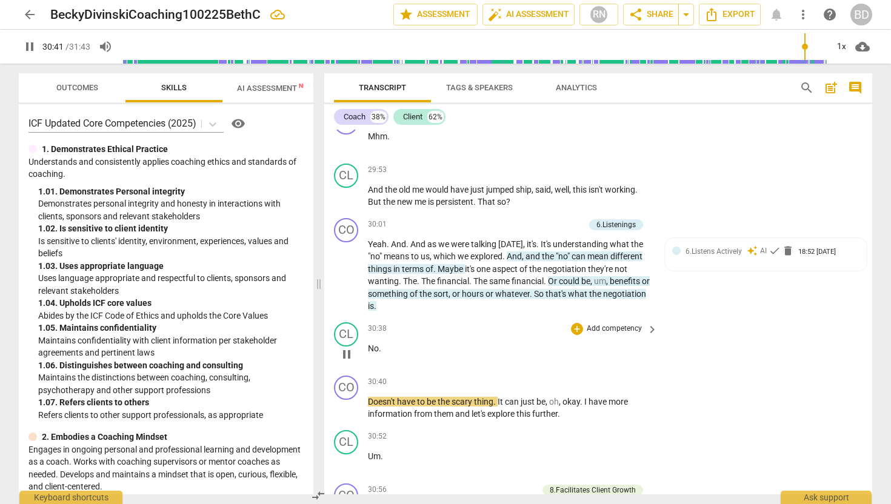
click at [369, 344] on span "No" at bounding box center [373, 349] width 11 height 10
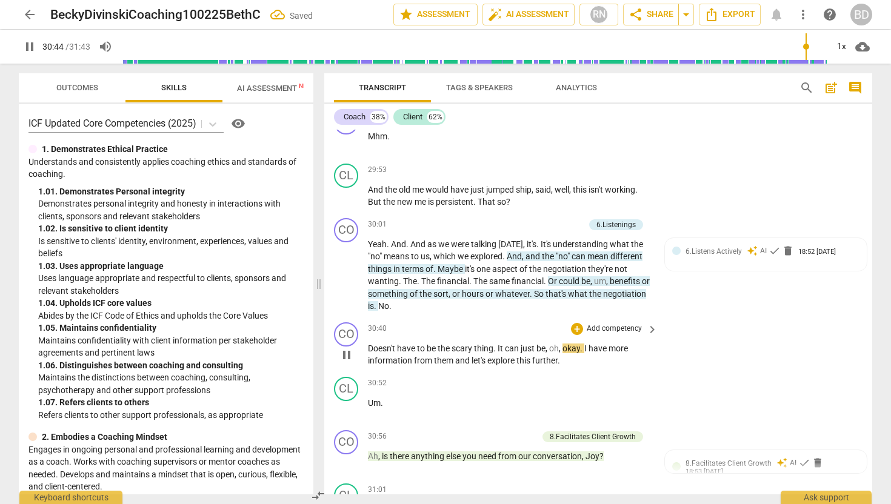
click at [370, 344] on span "Doesn't" at bounding box center [382, 349] width 29 height 10
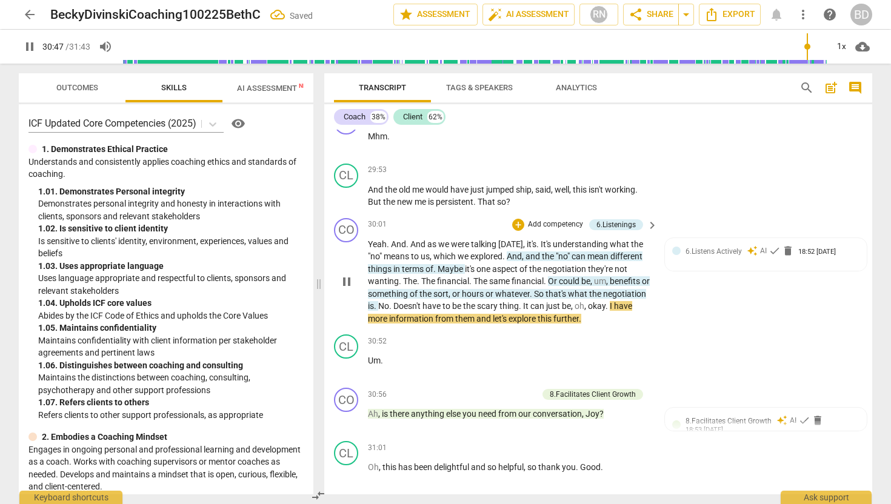
click at [422, 301] on span "Doesn't" at bounding box center [407, 306] width 29 height 10
type input "1848"
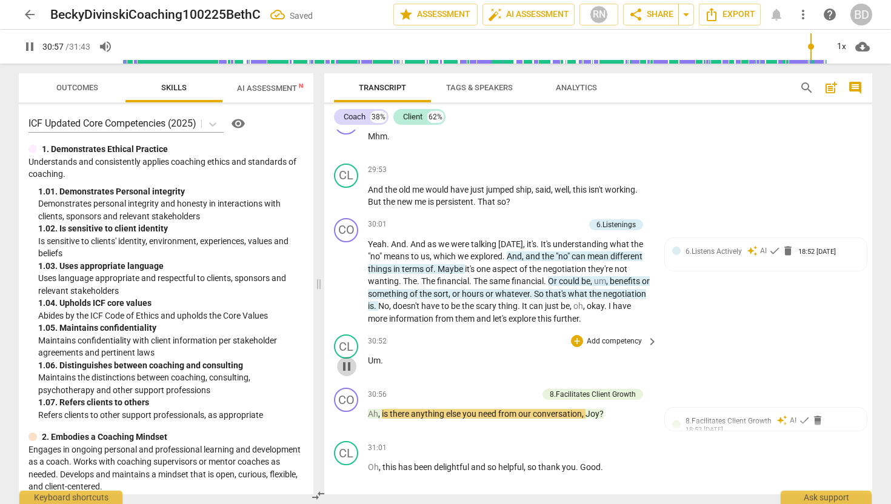
click at [350, 359] on span "pause" at bounding box center [346, 366] width 15 height 15
click at [350, 359] on span "play_arrow" at bounding box center [346, 366] width 15 height 15
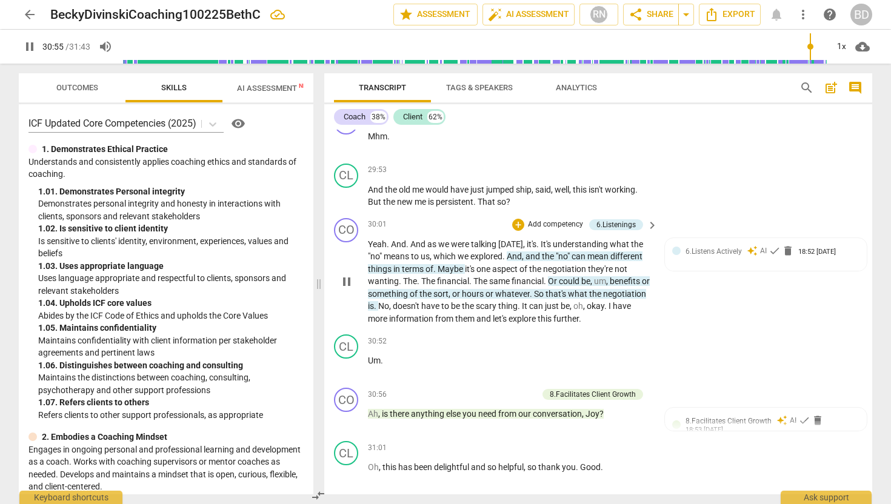
click at [579, 314] on span "further" at bounding box center [565, 319] width 25 height 10
click at [369, 356] on span "Um" at bounding box center [374, 361] width 13 height 10
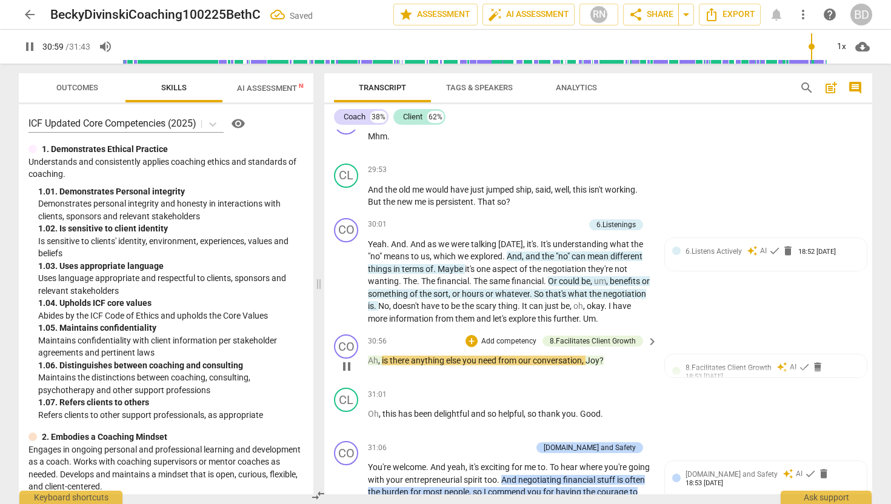
click at [369, 356] on span "Ah" at bounding box center [373, 361] width 10 height 10
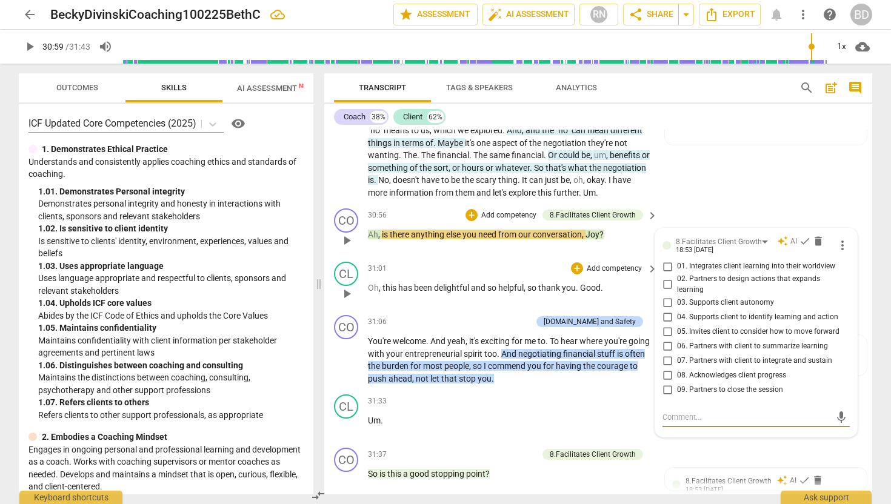
scroll to position [7218, 0]
click at [370, 230] on span "Ah" at bounding box center [373, 235] width 10 height 10
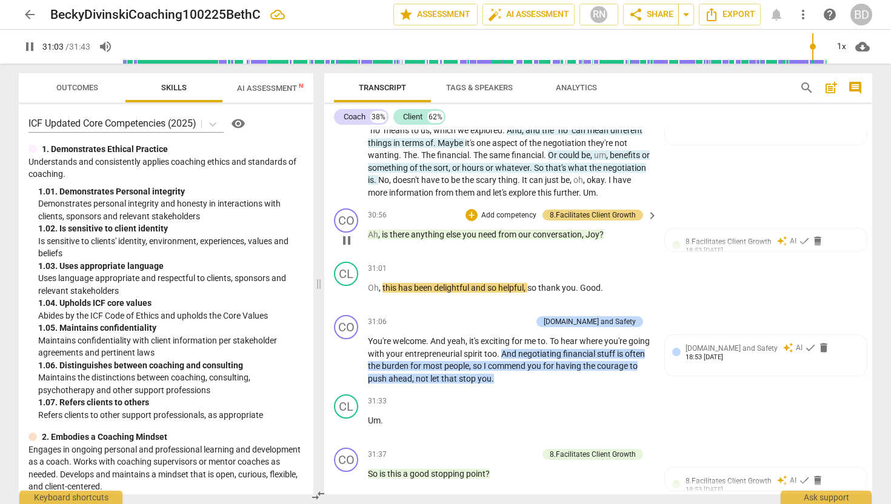
scroll to position [7178, 0]
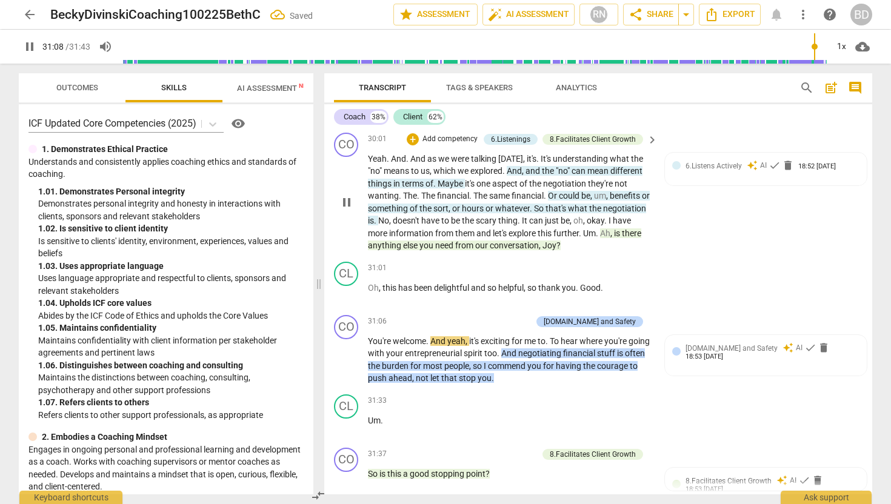
click at [560, 241] on span "?" at bounding box center [558, 246] width 4 height 10
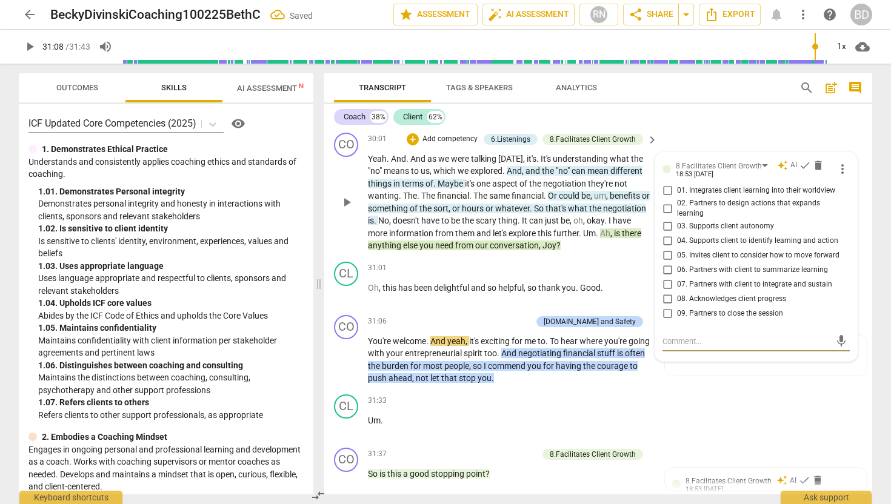
type input "1869"
type textarea "B"
type textarea "Be"
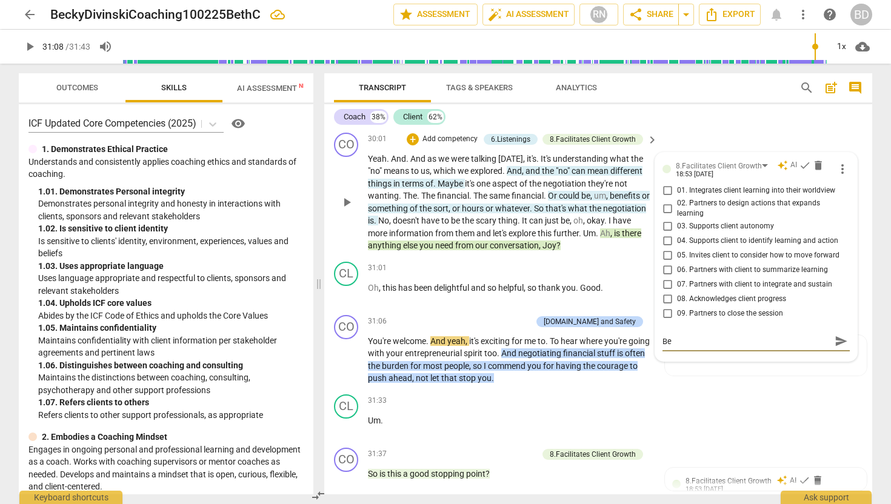
type textarea "Bet"
type textarea "[PERSON_NAME]"
click at [560, 241] on span "?" at bounding box center [558, 246] width 4 height 10
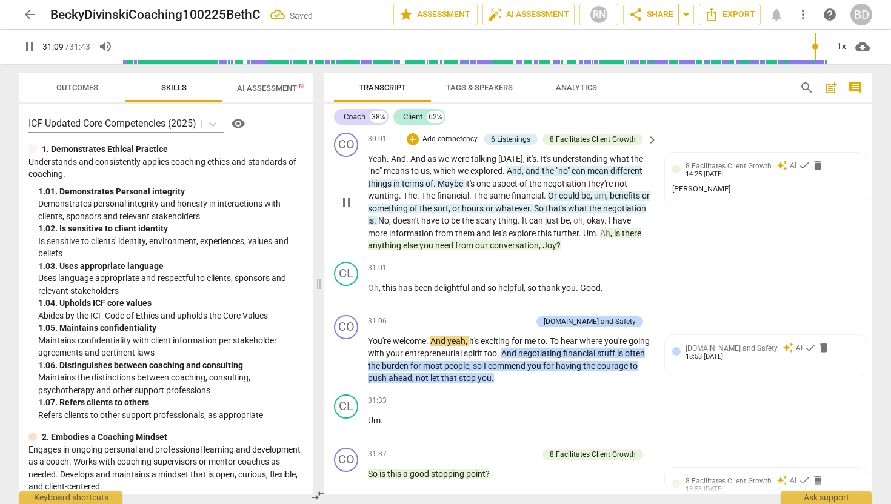
click at [560, 241] on span "?" at bounding box center [558, 246] width 4 height 10
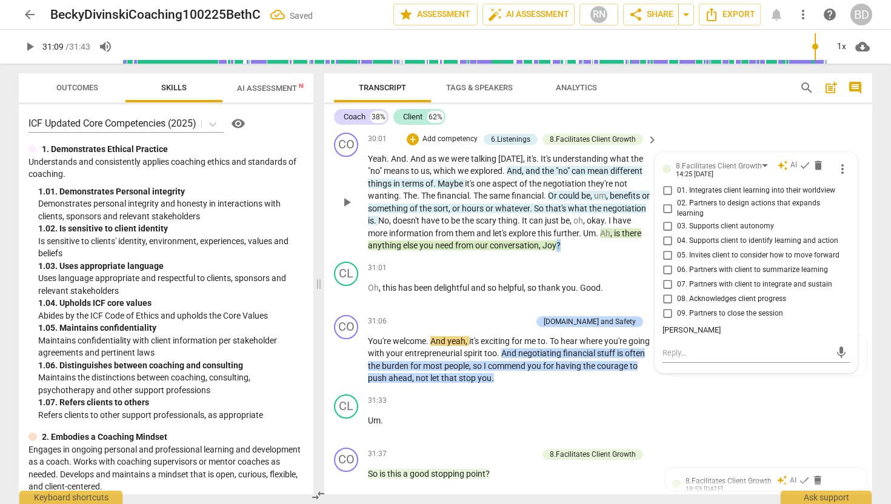
click at [560, 241] on span "?" at bounding box center [558, 246] width 4 height 10
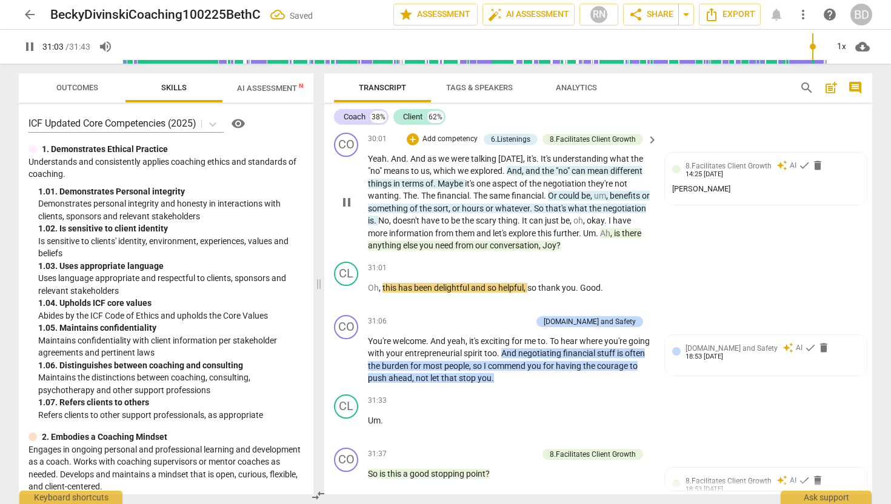
click at [560, 241] on span "?" at bounding box center [558, 246] width 4 height 10
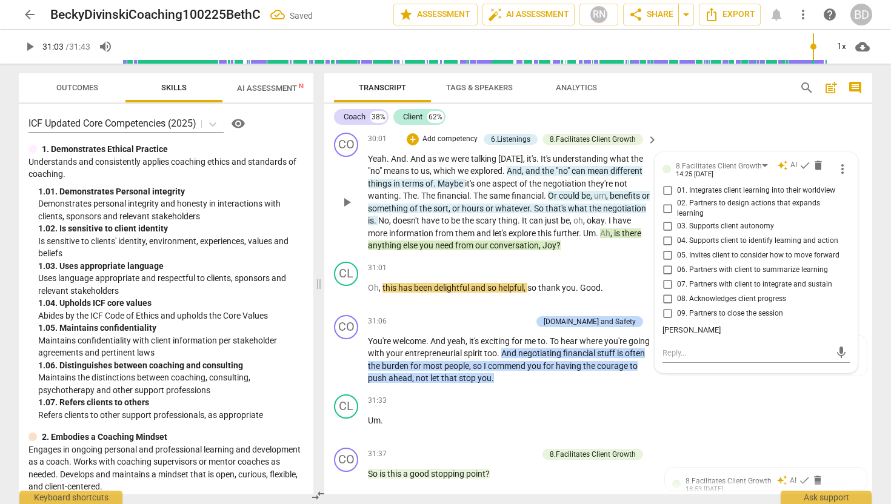
click at [560, 241] on span "?" at bounding box center [558, 246] width 4 height 10
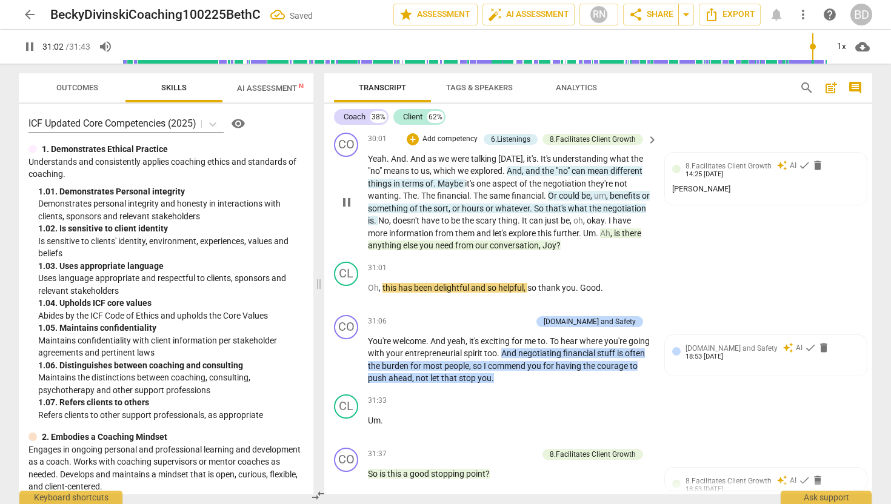
click at [556, 241] on span "Joy" at bounding box center [549, 246] width 14 height 10
type input "1863"
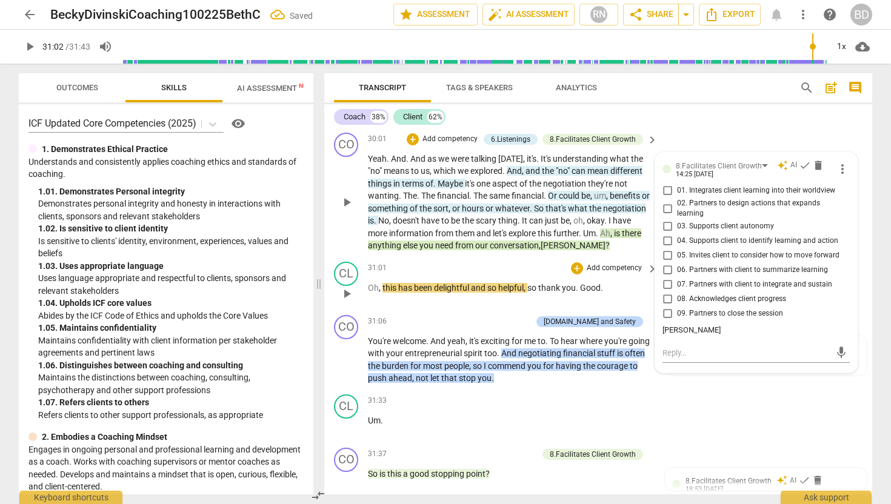
click at [348, 287] on span "play_arrow" at bounding box center [346, 294] width 15 height 15
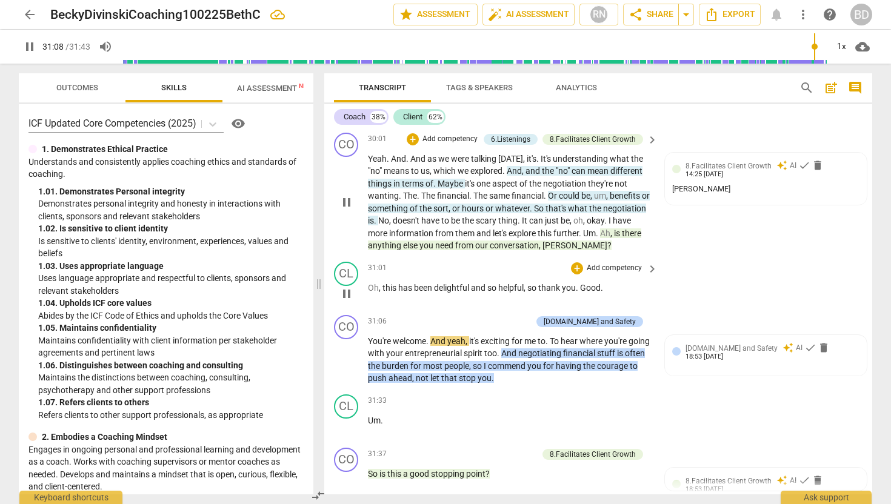
click at [582, 283] on span "Good" at bounding box center [590, 288] width 21 height 10
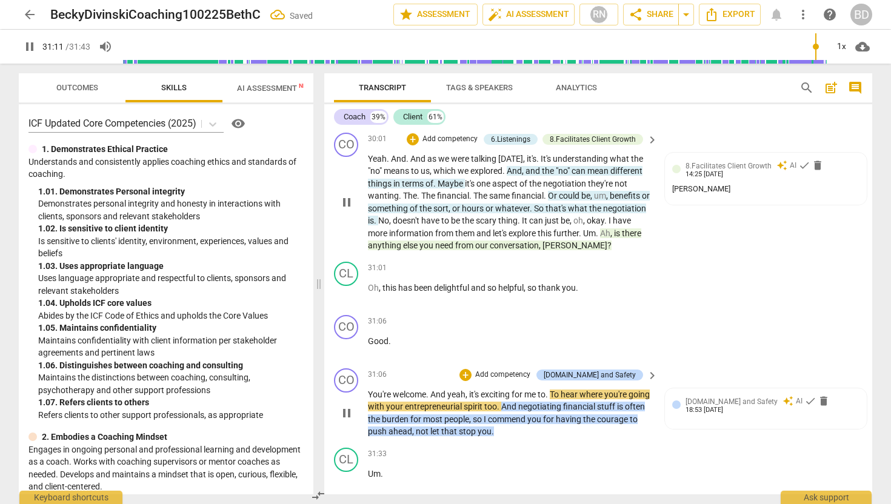
click at [369, 390] on span "You're" at bounding box center [380, 395] width 25 height 10
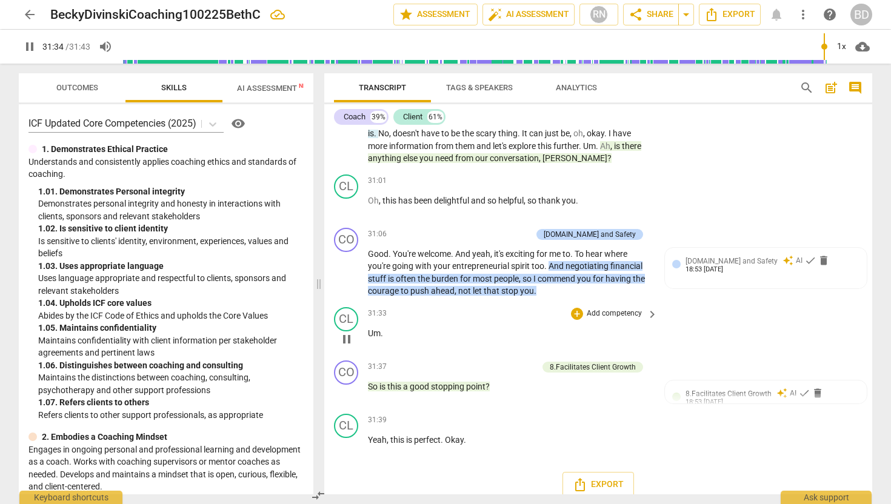
scroll to position [7264, 0]
click at [369, 329] on span "Um" at bounding box center [374, 334] width 13 height 10
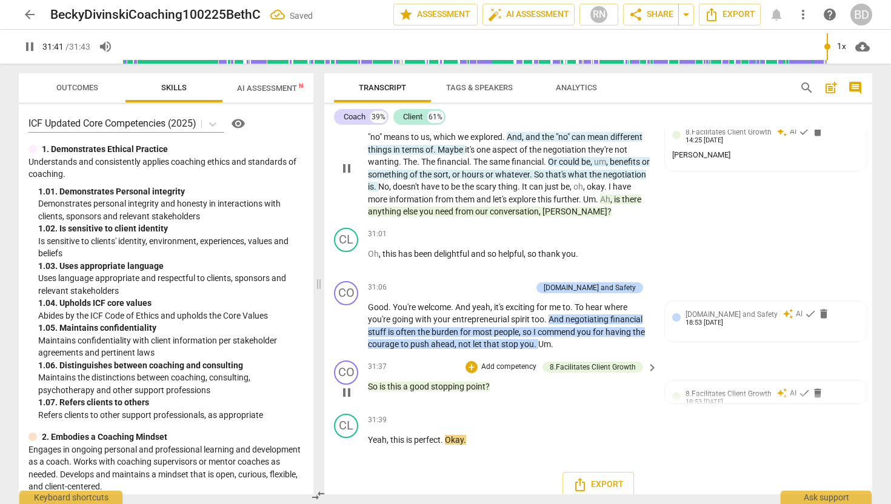
click at [368, 382] on span "So" at bounding box center [374, 387] width 12 height 10
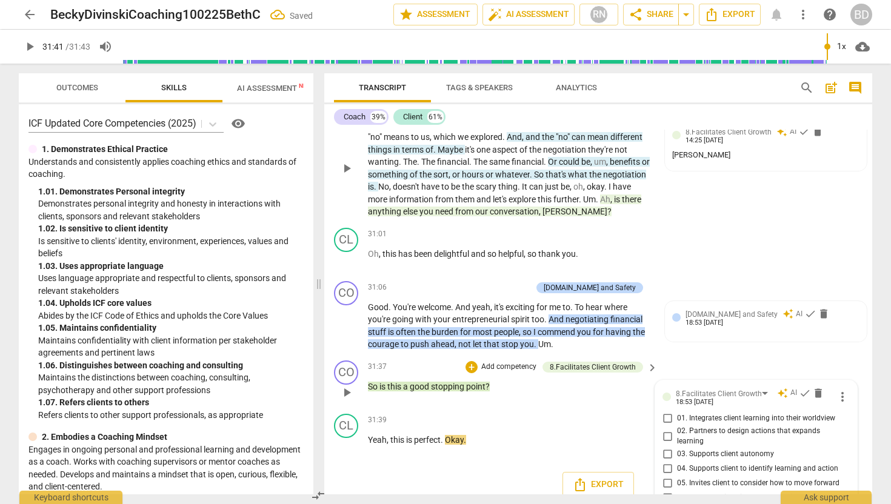
scroll to position [7294, 0]
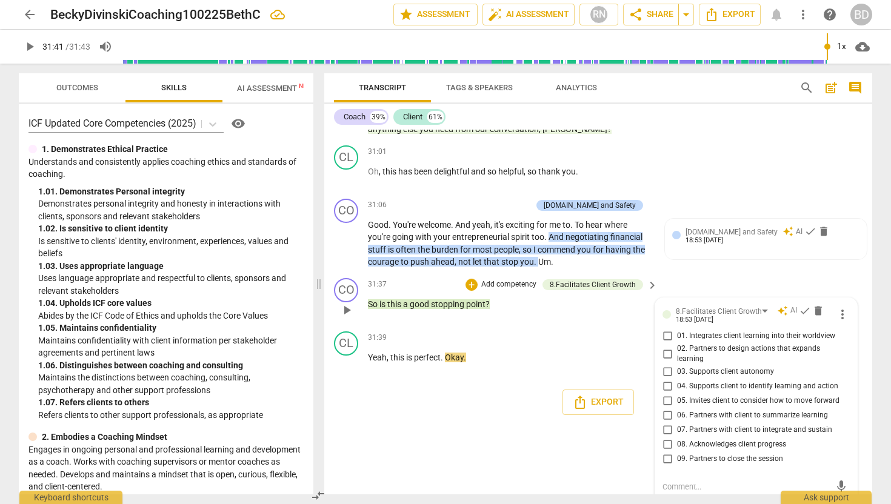
click at [368, 299] on span "So" at bounding box center [374, 304] width 12 height 10
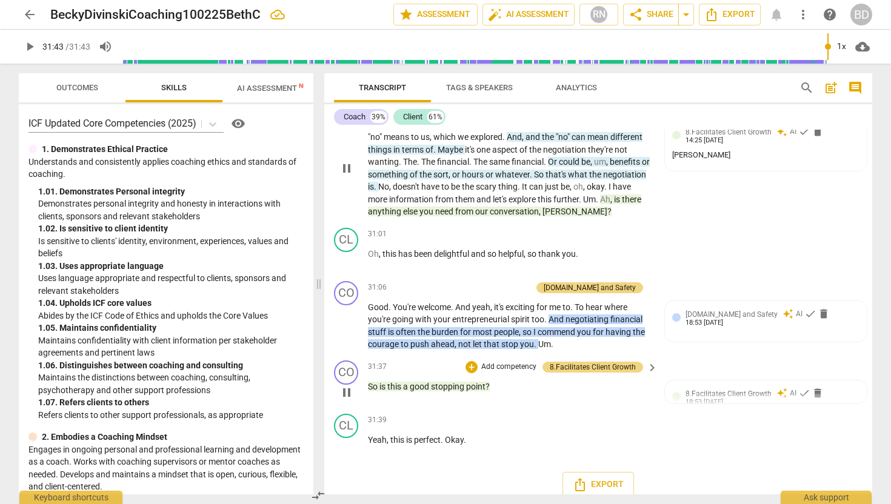
scroll to position [7184, 0]
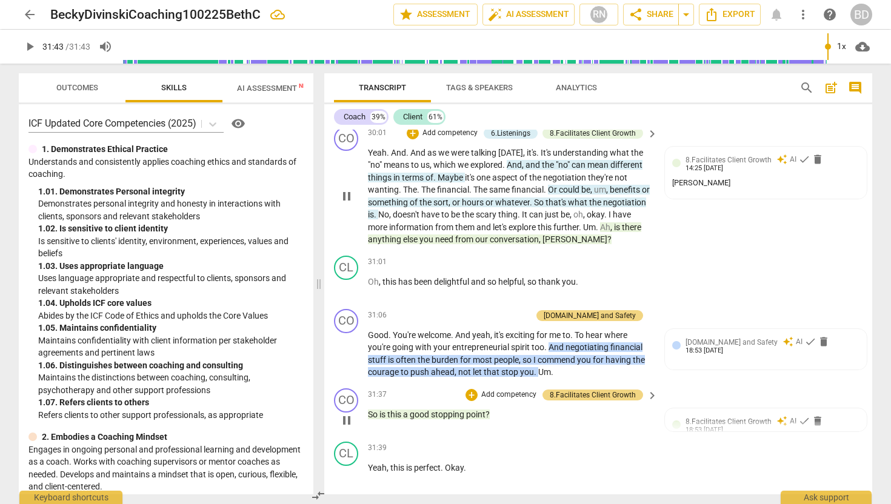
type input "1903"
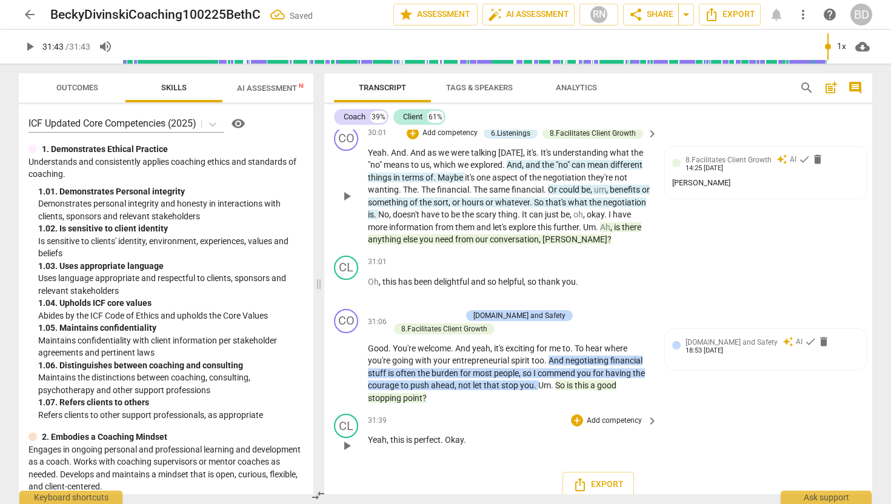
click at [446, 435] on span "Okay" at bounding box center [454, 440] width 19 height 10
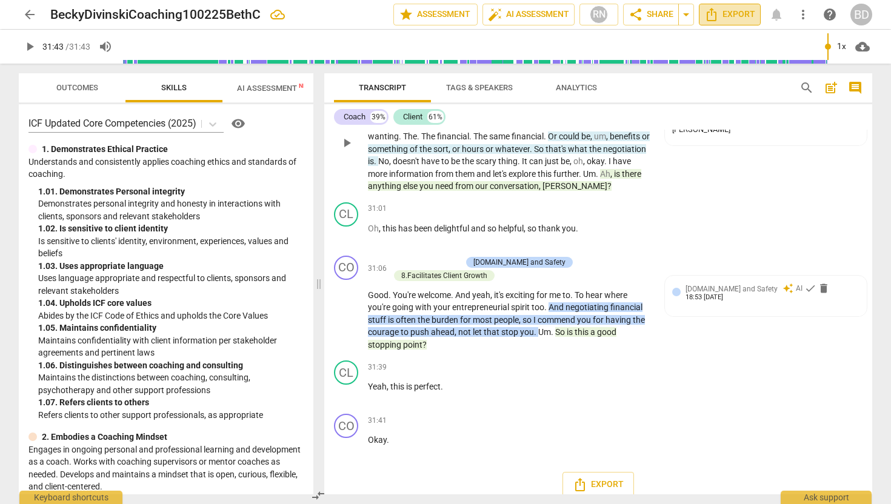
click at [741, 13] on span "Export" at bounding box center [729, 14] width 51 height 15
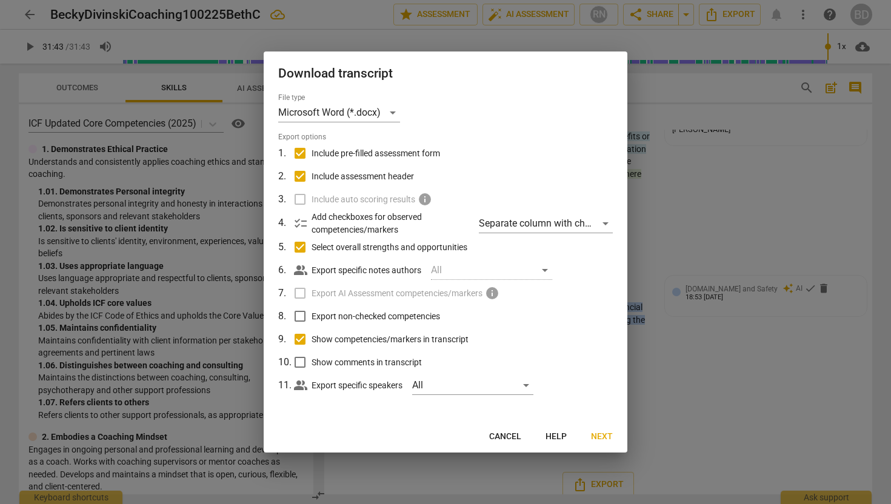
click at [686, 184] on div at bounding box center [445, 252] width 891 height 504
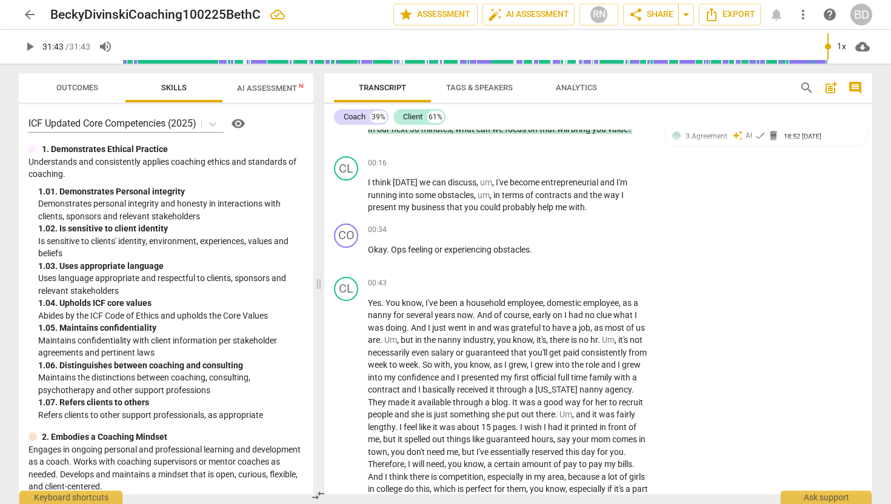
scroll to position [0, 0]
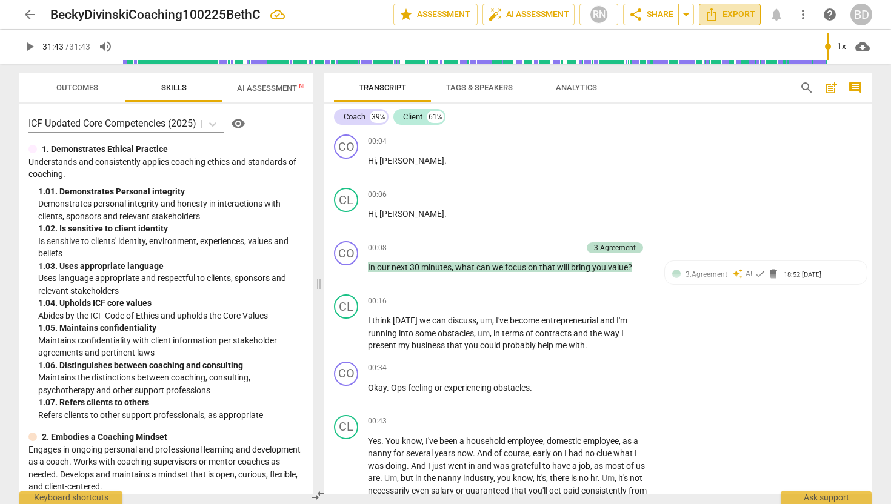
click at [731, 13] on span "Export" at bounding box center [729, 14] width 51 height 15
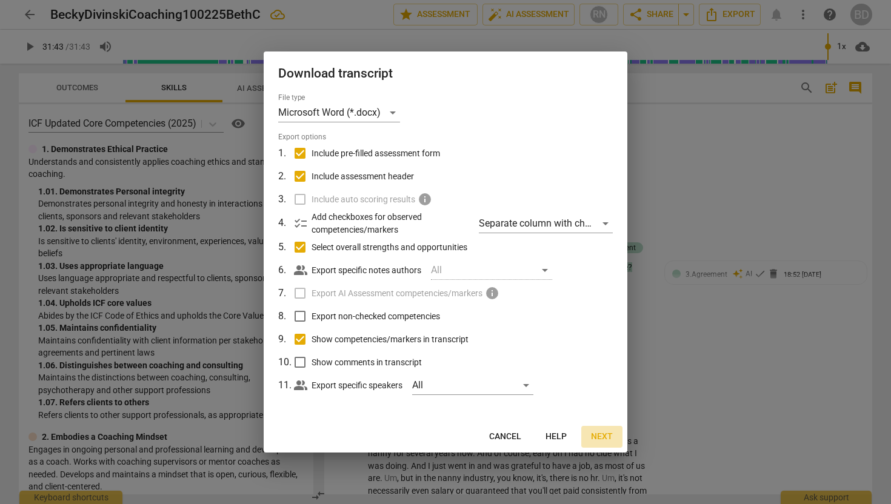
click at [599, 436] on span "Next" at bounding box center [602, 437] width 22 height 12
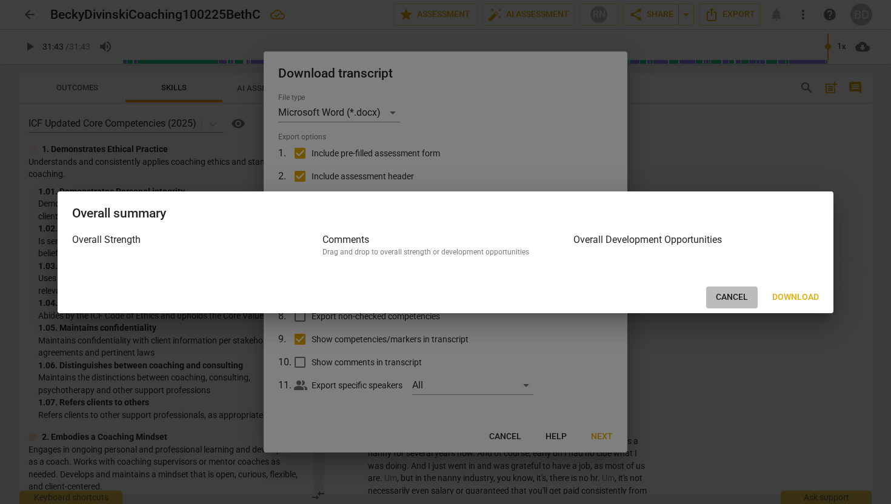
click at [729, 298] on span "Cancel" at bounding box center [731, 297] width 32 height 12
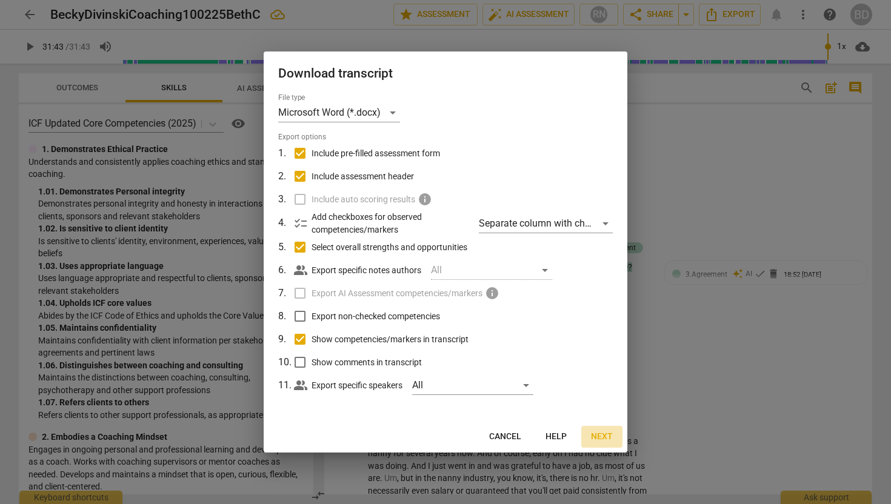
click at [601, 433] on span "Next" at bounding box center [602, 437] width 22 height 12
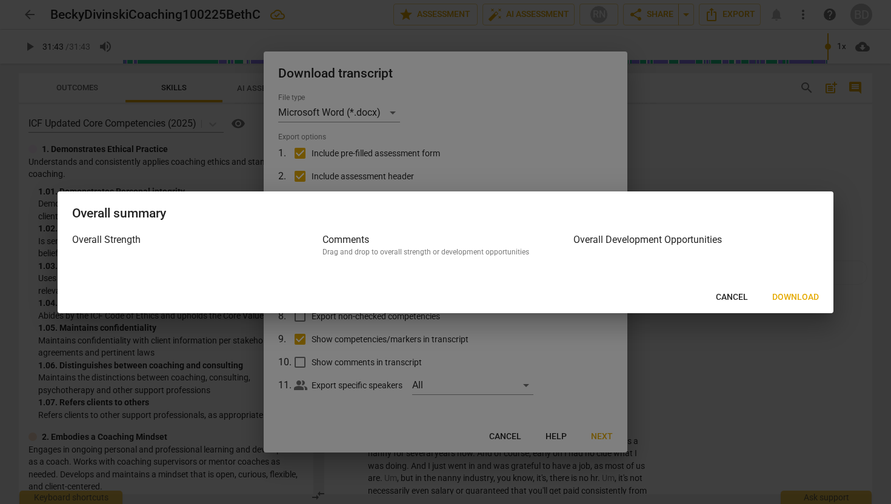
click at [794, 297] on span "Download" at bounding box center [795, 297] width 47 height 12
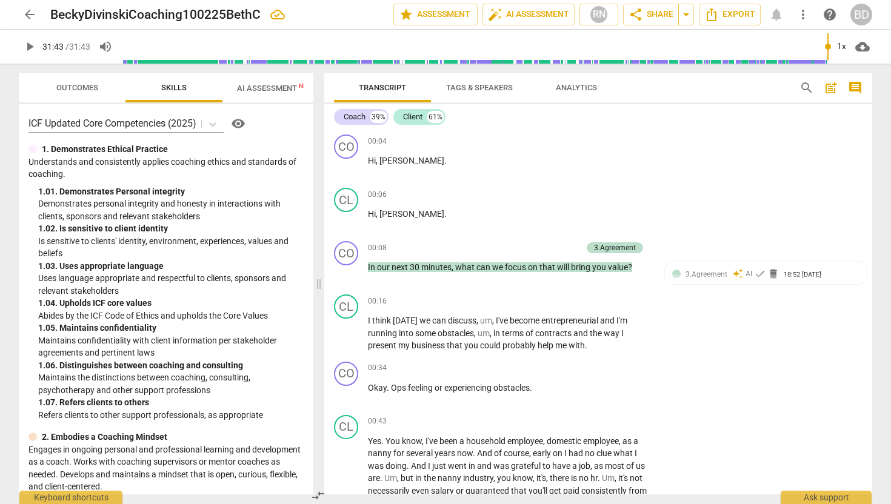
click at [33, 13] on span "arrow_back" at bounding box center [29, 14] width 15 height 15
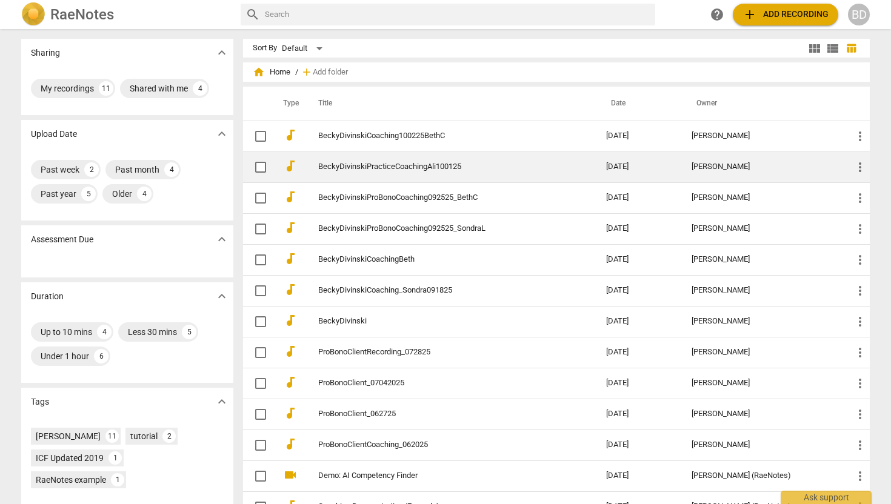
click at [441, 164] on link "BeckyDivinskiPracticeCoachingAli100125" at bounding box center [440, 166] width 244 height 9
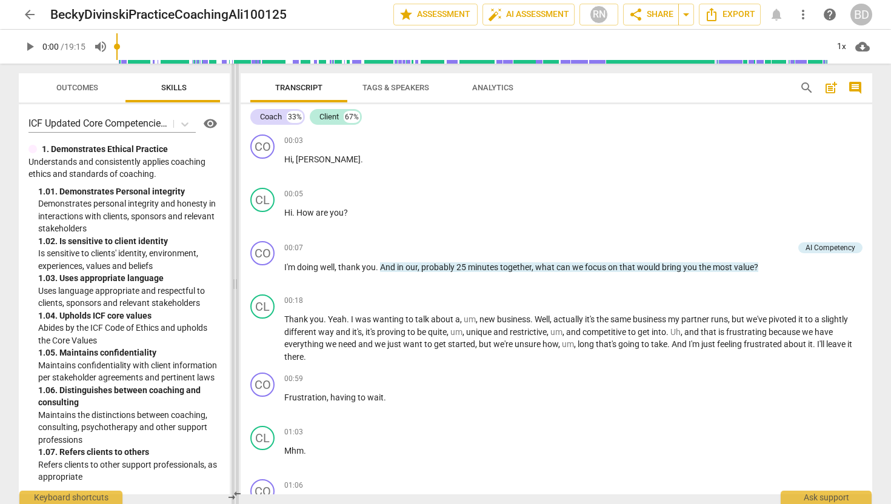
drag, startPoint x: 447, startPoint y: 284, endPoint x: 237, endPoint y: 268, distance: 210.9
click at [237, 268] on span at bounding box center [234, 284] width 7 height 440
click at [516, 15] on span "auto_fix_high AI Assessment" at bounding box center [528, 14] width 81 height 15
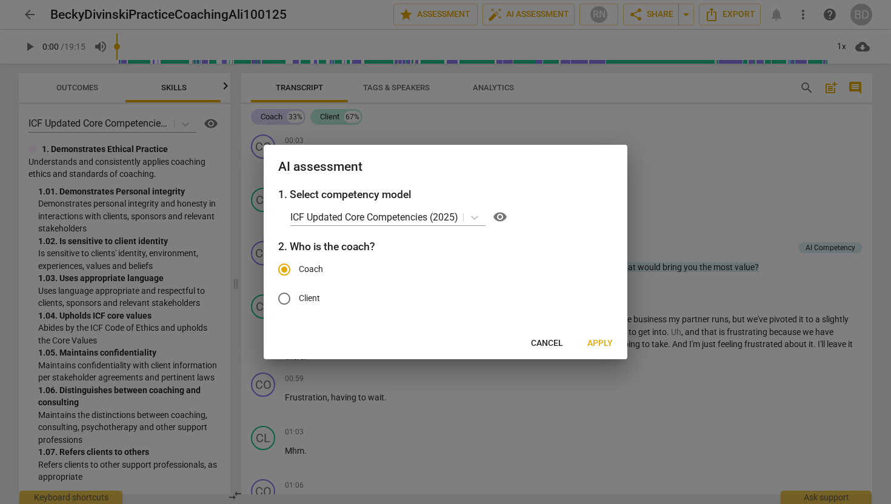
click at [596, 342] on span "Apply" at bounding box center [599, 343] width 25 height 12
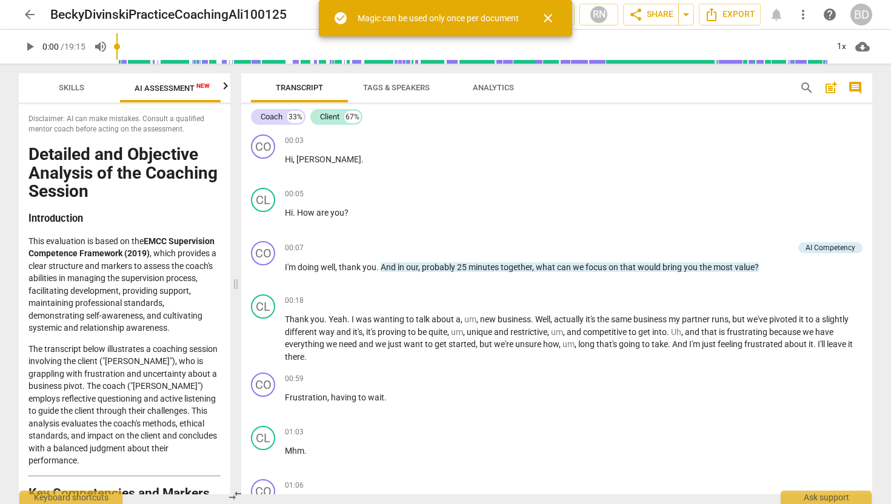
scroll to position [0, 105]
click at [340, 15] on span "check_circle" at bounding box center [340, 18] width 15 height 15
click at [550, 18] on span "close" at bounding box center [547, 18] width 15 height 15
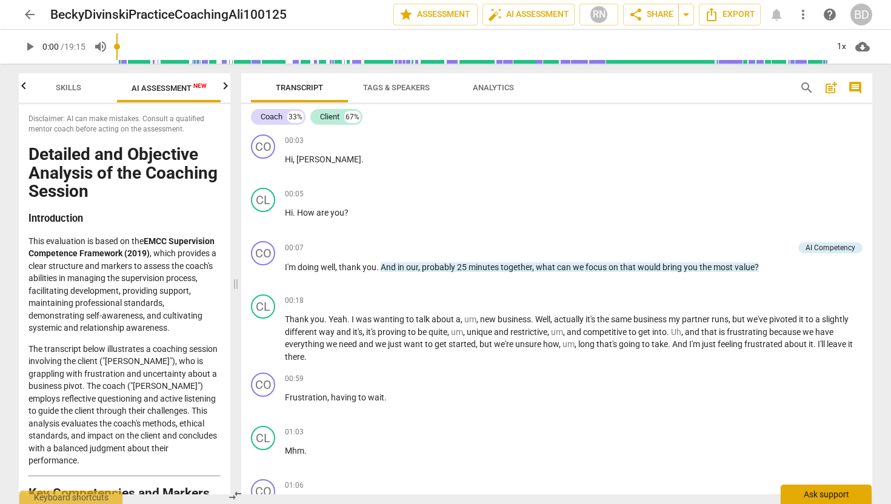
click at [815, 495] on div "Ask support" at bounding box center [825, 494] width 91 height 19
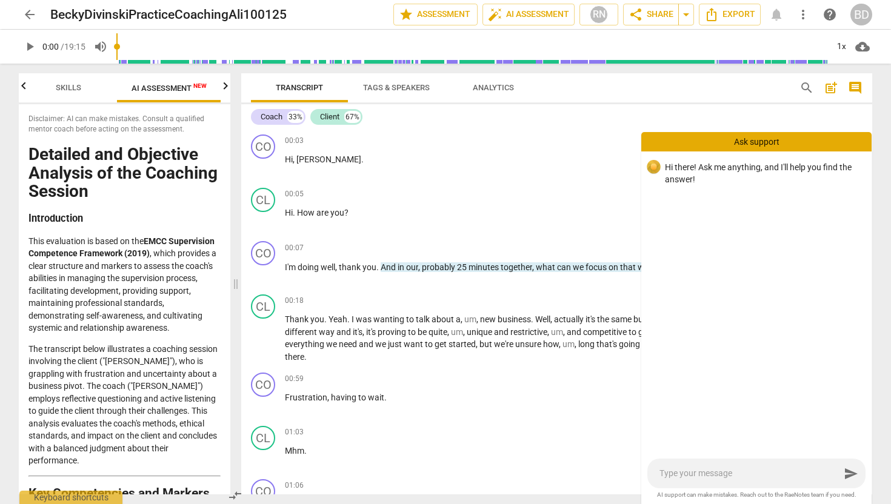
click at [672, 473] on textarea at bounding box center [749, 474] width 181 height 12
type textarea "N"
type textarea "Ne"
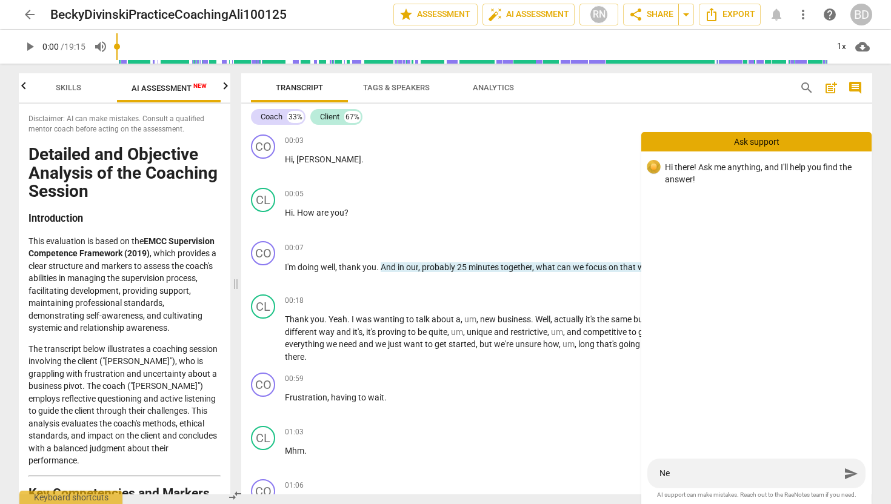
type textarea "Nee"
type textarea "Need"
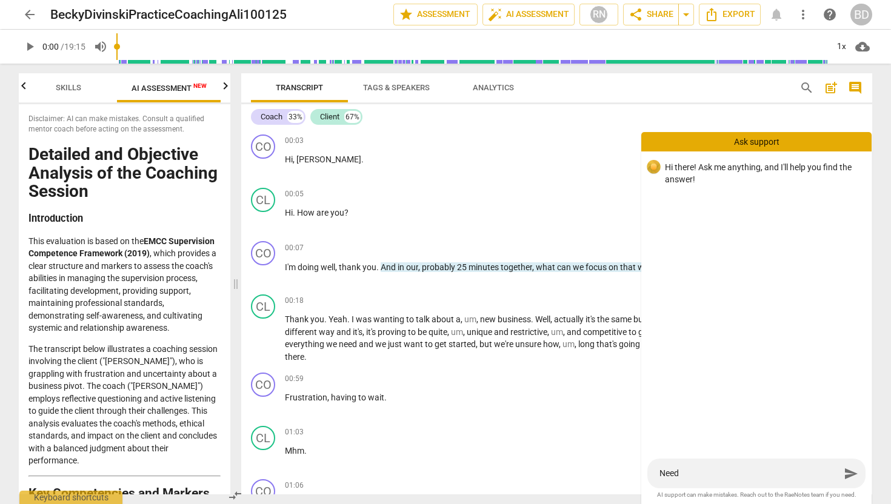
type textarea "Need"
type textarea "Need M"
type textarea "Need Ma"
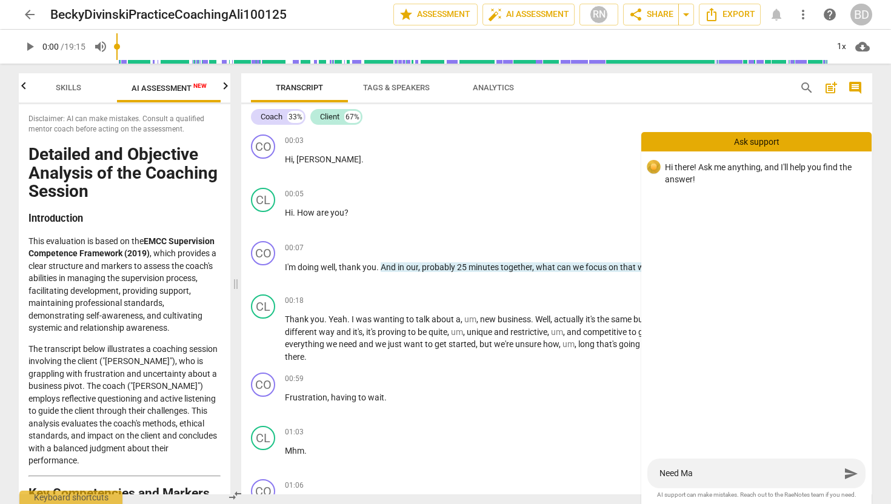
type textarea "Need Mag"
type textarea "Need Magi"
type textarea "Need Magic"
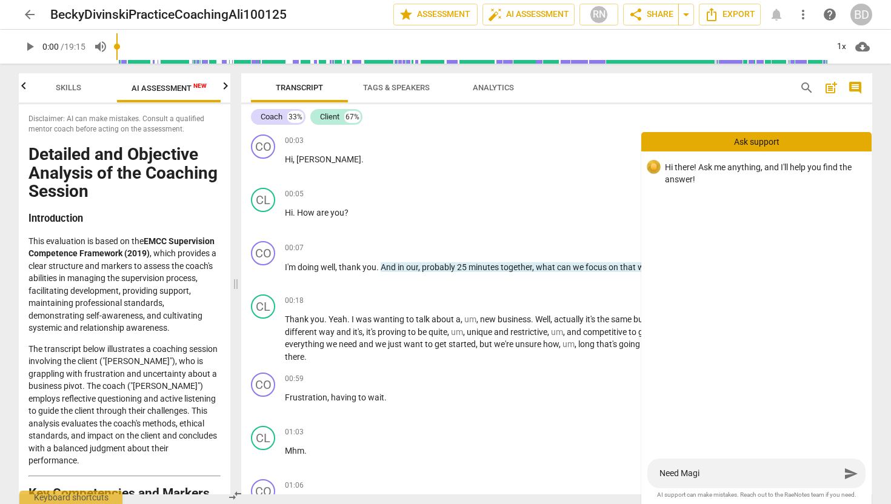
type textarea "Need Magic"
type textarea "Need Magic e"
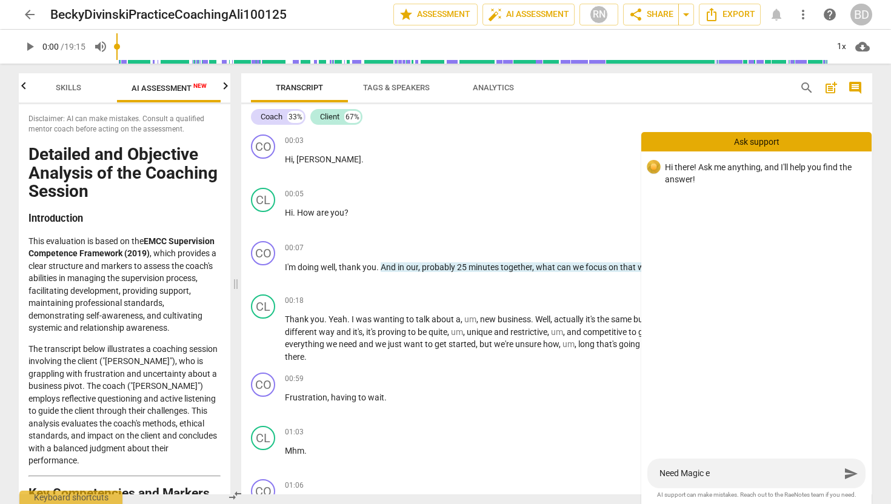
type textarea "Need Magic er"
type textarea "Need Magic era"
type textarea "Need Magic eras"
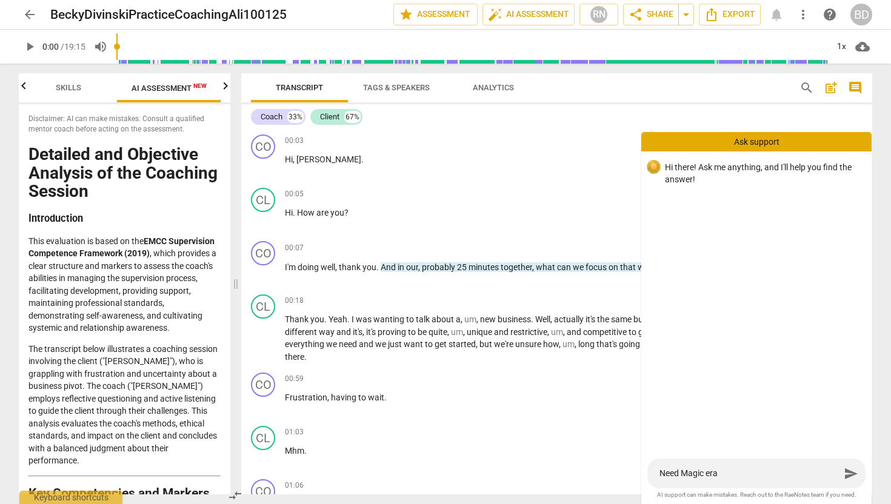
type textarea "Need Magic eras"
type textarea "Need Magic erase"
type textarea "Need Magic erased"
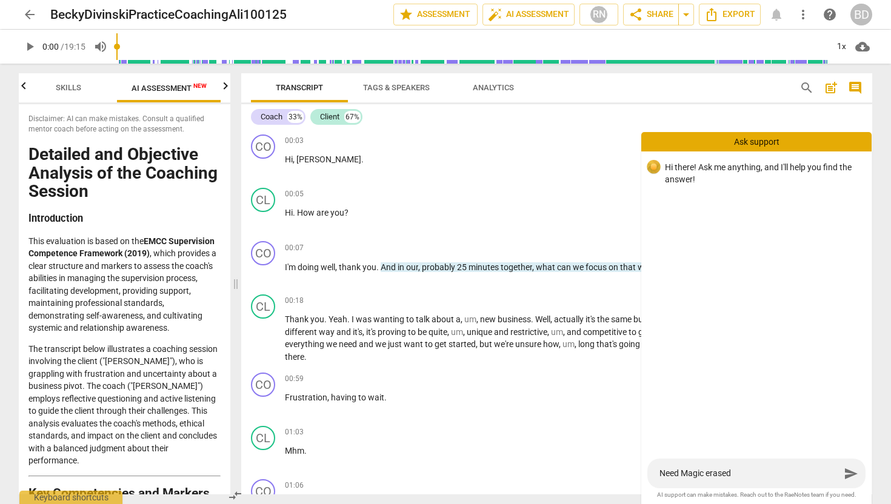
type textarea "Need Magic erased"
type textarea "Need Magic erased o"
type textarea "Need Magic erased on"
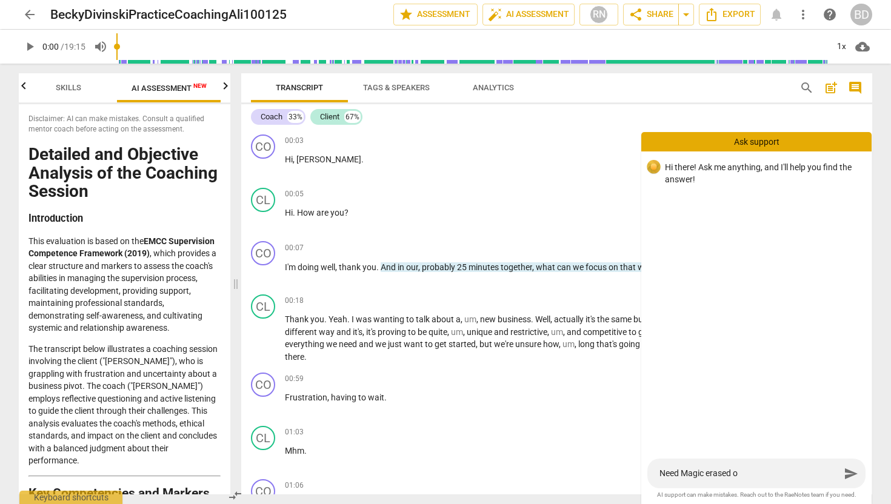
type textarea "Need Magic erased on"
type textarea "Need Magic erased on o"
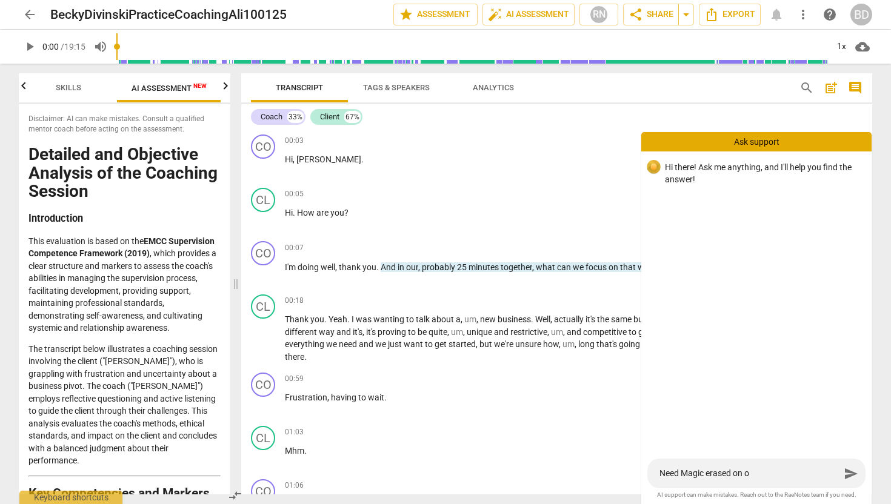
type textarea "Need Magic erased on on"
type textarea "Need Magic erased on one"
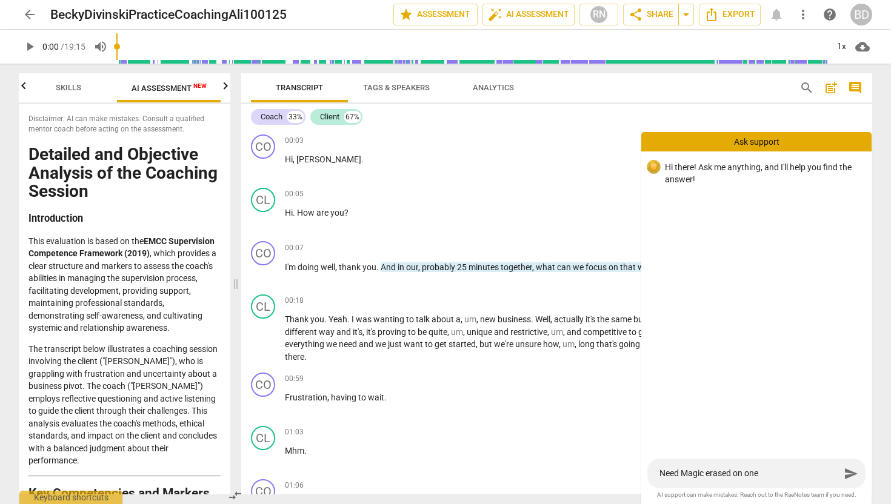
type textarea "Need Magic erased on one"
type textarea "Need Magic erased on one d"
type textarea "Need Magic erased on one do"
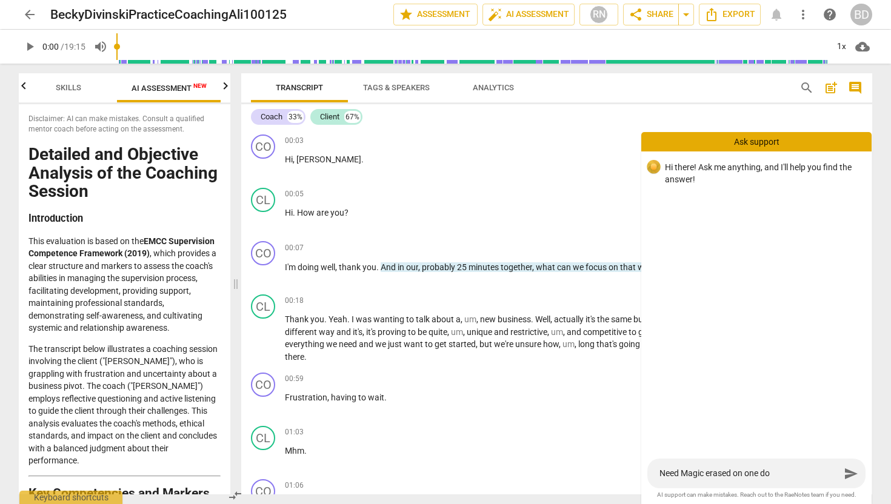
type textarea "Need Magic erased on one doc"
type textarea "Need Magic erased on one docu"
type textarea "Need Magic erased on one docum"
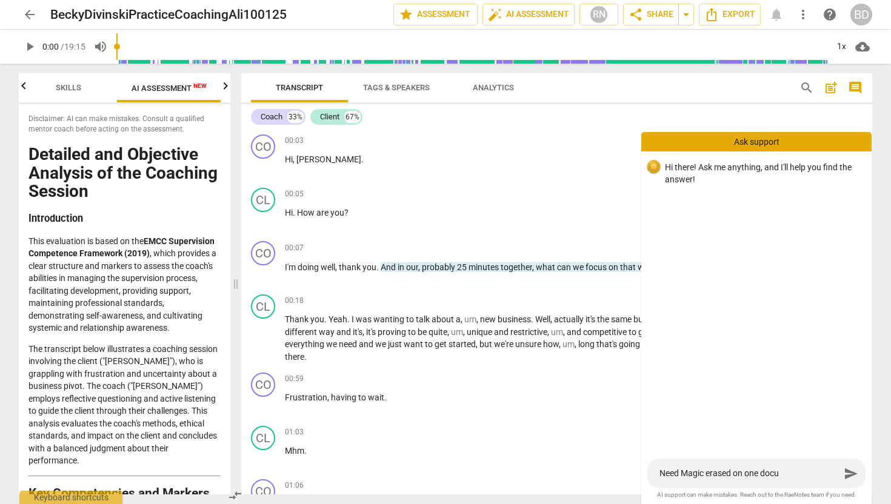
type textarea "Need Magic erased on one docum"
type textarea "Need Magic erased on one docume"
type textarea "Need Magic erased on one documen"
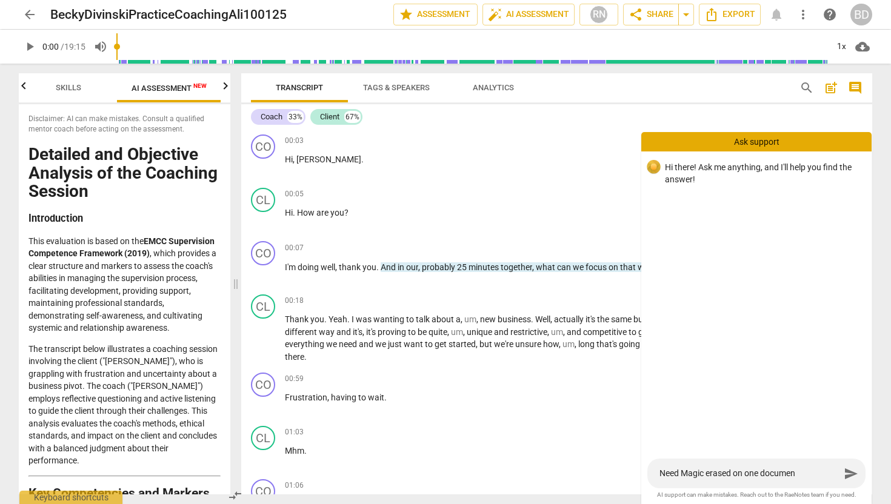
type textarea "Need Magic erased on one document"
type textarea "Need Magic erased on one document s"
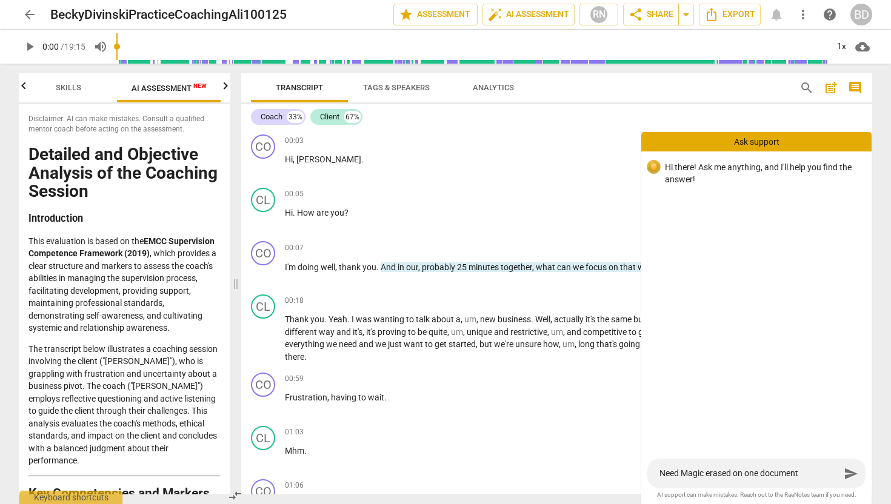
type textarea "Need Magic erased on one document s"
type textarea "Need Magic erased on one document so"
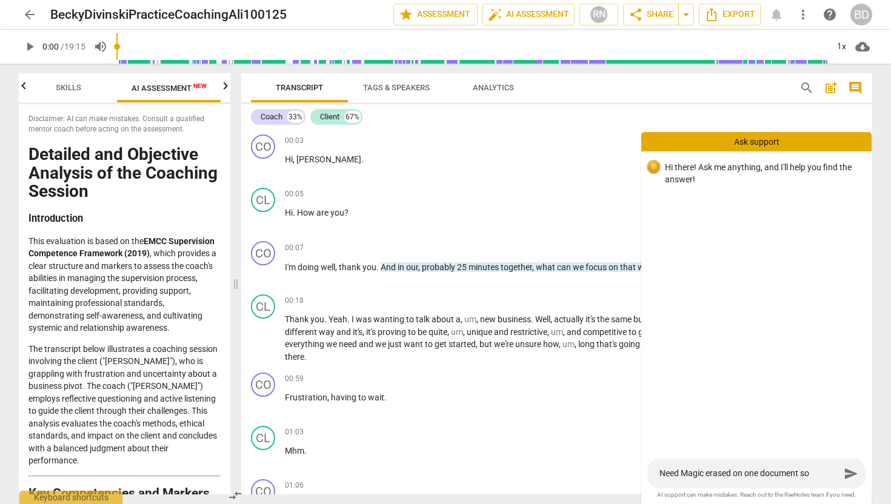
type textarea "Need Magic erased on one document so I"
type textarea "Need Magic erased on one document so I c"
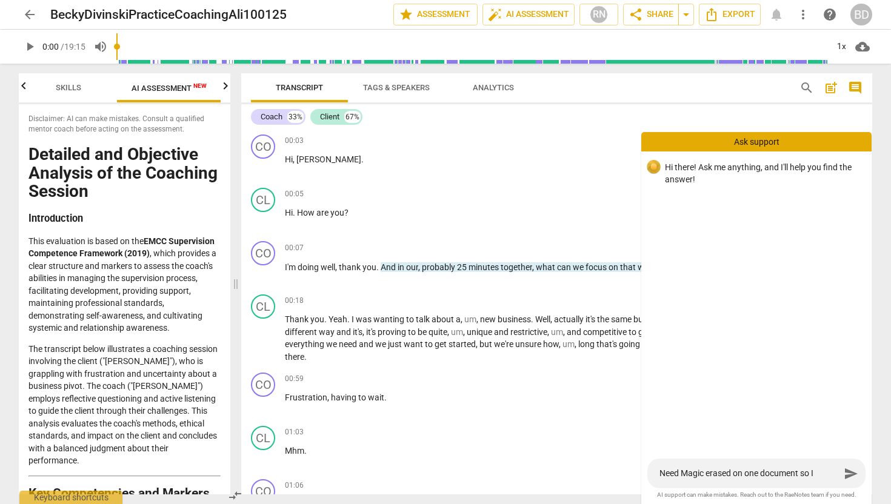
type textarea "Need Magic erased on one document so I c"
type textarea "Need Magic erased on one document so I ca"
type textarea "Need Magic erased on one document so I can"
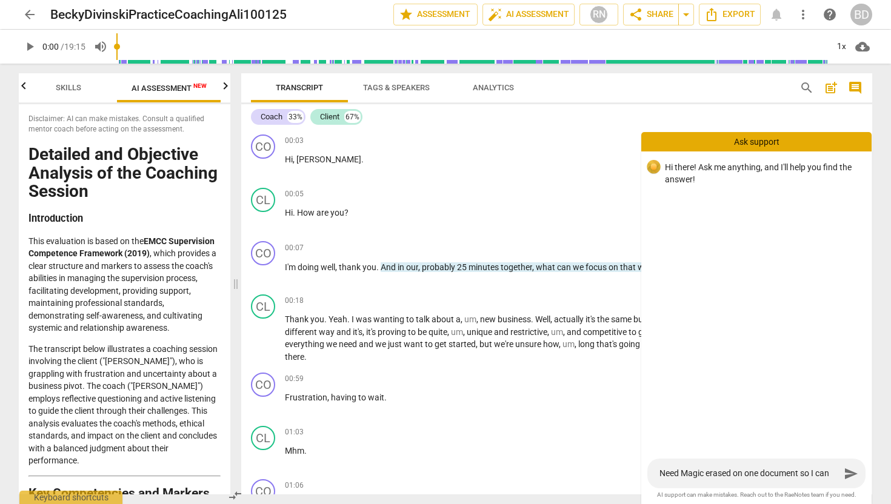
type textarea "Need Magic erased on one document so I can"
type textarea "Need Magic erased on one document so I can d"
type textarea "Need Magic erased on one document so I can do"
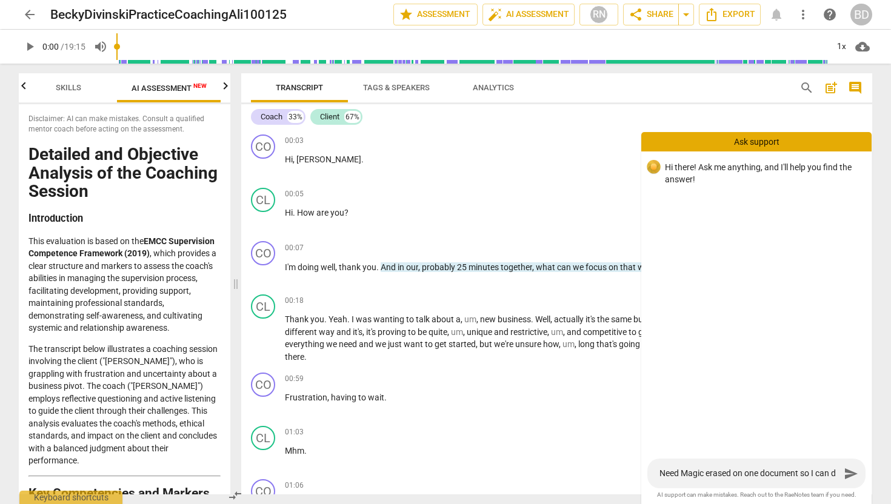
type textarea "Need Magic erased on one document so I can do"
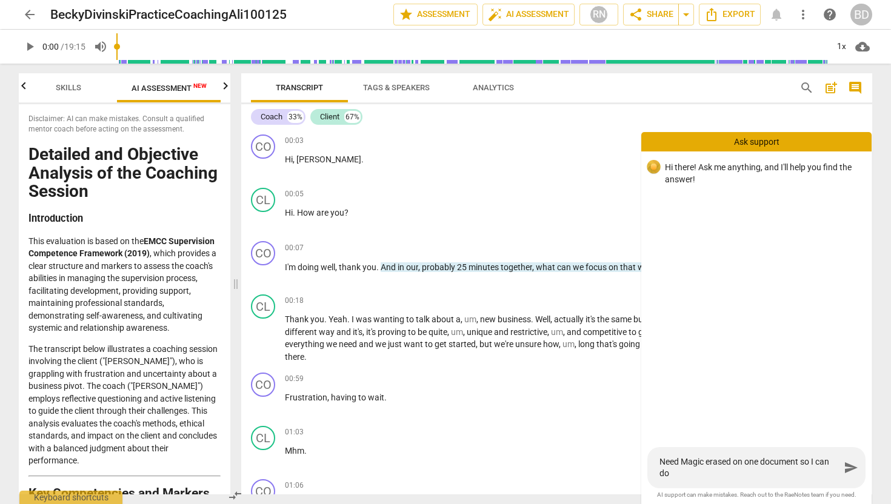
type textarea "Need Magic erased on one document so I can do"
type textarea "Need Magic erased on one document so I can do A"
type textarea "Need Magic erased on one document so I can do AI"
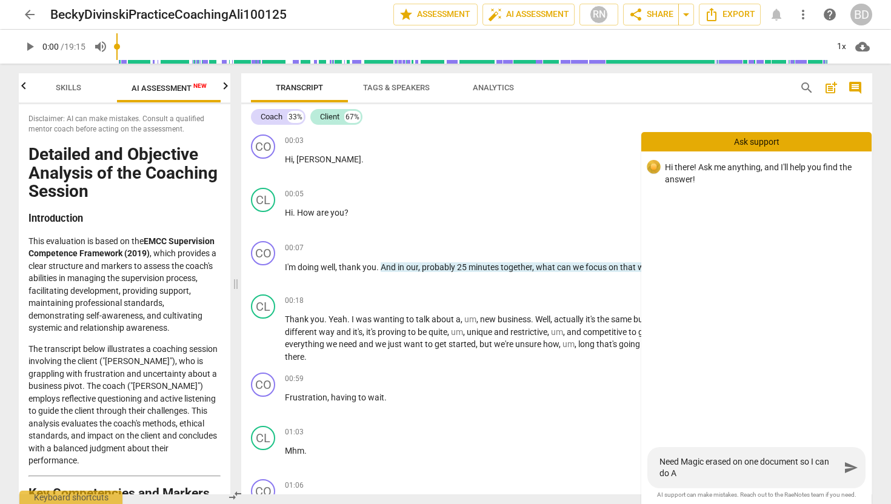
type textarea "Need Magic erased on one document so I can do AI"
type textarea "Need Magic erased on one document so I can do AI A"
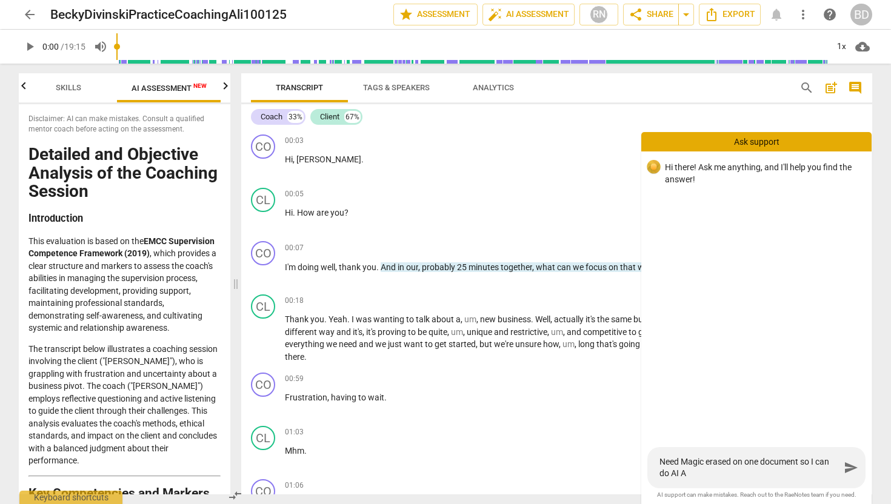
type textarea "Need Magic erased on one document so I can do AI As"
type textarea "Need Magic erased on one document so I can do AI Ass"
type textarea "Need Magic erased on one document so I can do AI Asse"
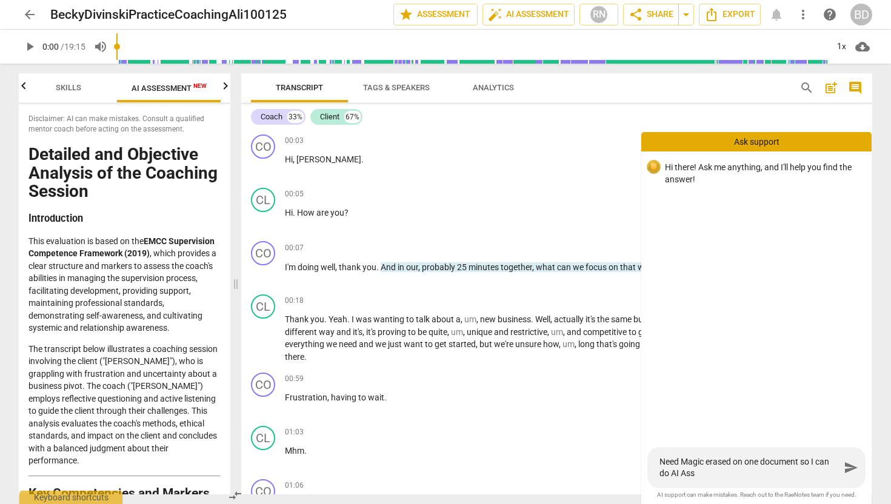
type textarea "Need Magic erased on one document so I can do AI Asse"
type textarea "Need Magic erased on one document so I can do AI Asses"
type textarea "Need Magic erased on one document so I can do AI Assess"
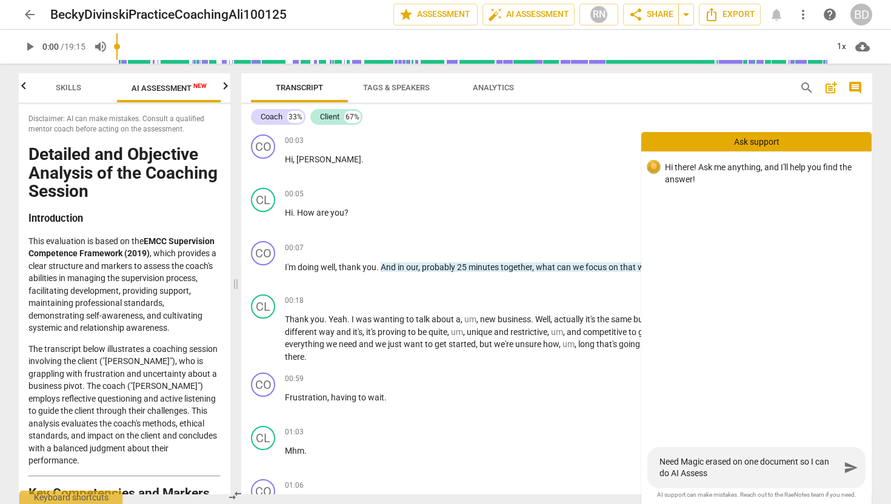
type textarea "Need Magic erased on one document so I can do AI Assessm"
type textarea "Need Magic erased on one document so I can do AI Assessme"
type textarea "Need Magic erased on one document so I can do AI Assessmen"
type textarea "Need Magic erased on one document so I can do AI Assessment"
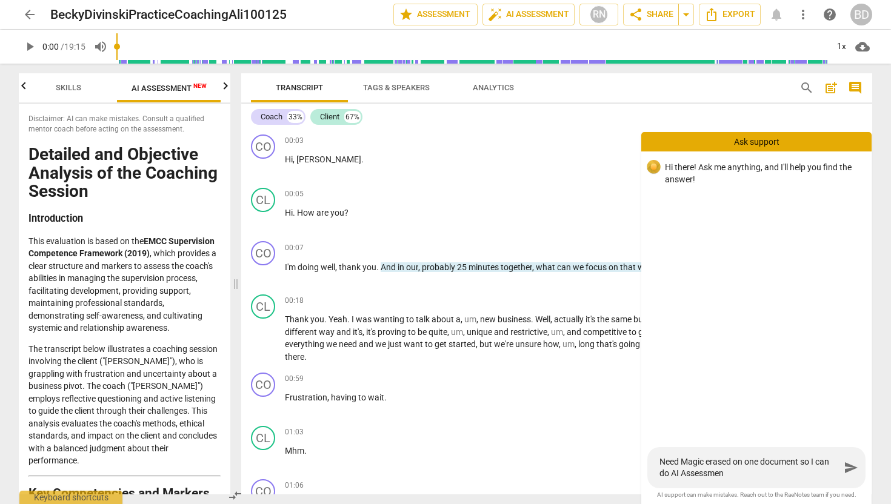
type textarea "Need Magic erased on one document so I can do AI Assessment"
type textarea "Need Magic erased on one document so I can do AI Assessment u"
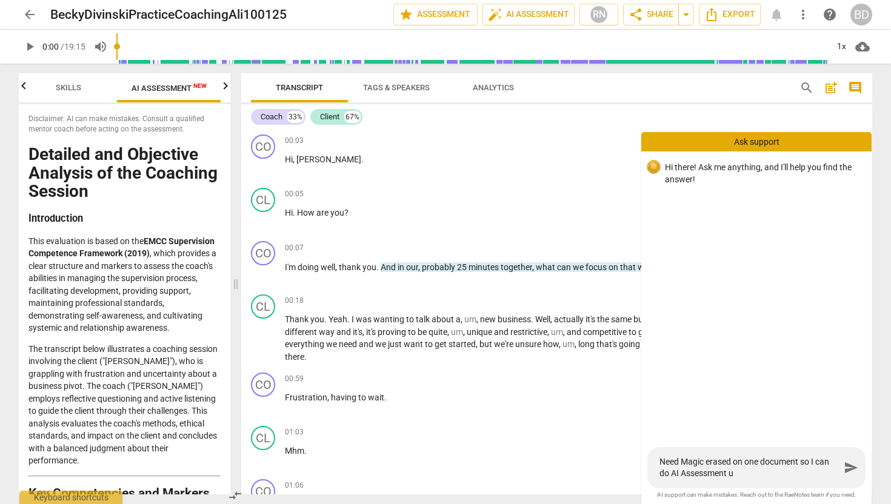
type textarea "Need Magic erased on one document so I can do AI Assessment us"
type textarea "Need Magic erased on one document so I can do AI Assessment usi"
type textarea "Need Magic erased on one document so I can do AI Assessment usin"
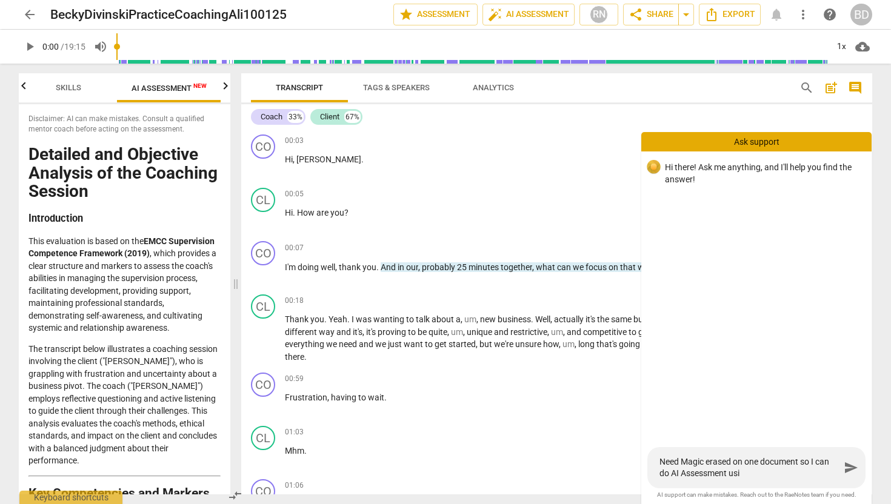
type textarea "Need Magic erased on one document so I can do AI Assessment usin"
type textarea "Need Magic erased on one document so I can do AI Assessment using"
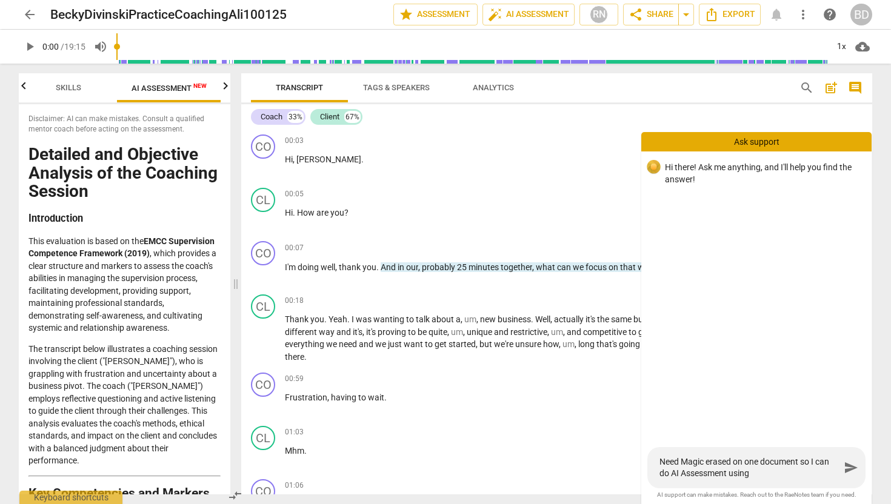
type textarea "Need Magic erased on one document so I can do AI Assessment using t"
type textarea "Need Magic erased on one document so I can do AI Assessment using th"
type textarea "Need Magic erased on one document so I can do AI Assessment using the"
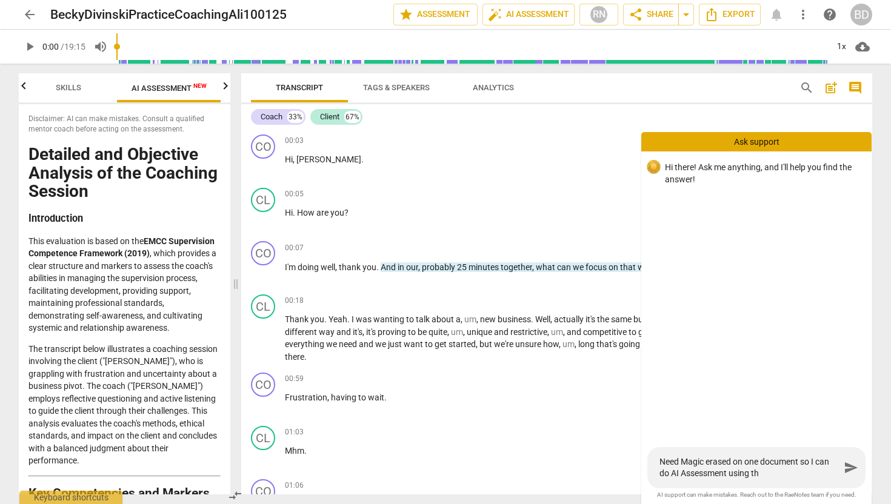
type textarea "Need Magic erased on one document so I can do AI Assessment using the"
type textarea "Need Magic erased on one document so I can do AI Assessment using the l"
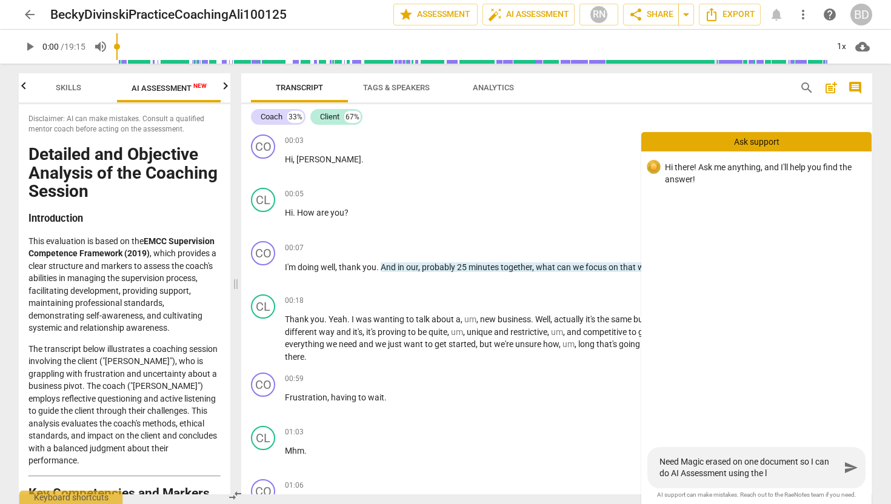
type textarea "Need Magic erased on one document so I can do AI Assessment using the la"
type textarea "Need Magic erased on one document so I can do AI Assessment using the lat"
type textarea "Need Magic erased on one document so I can do AI Assessment using the late"
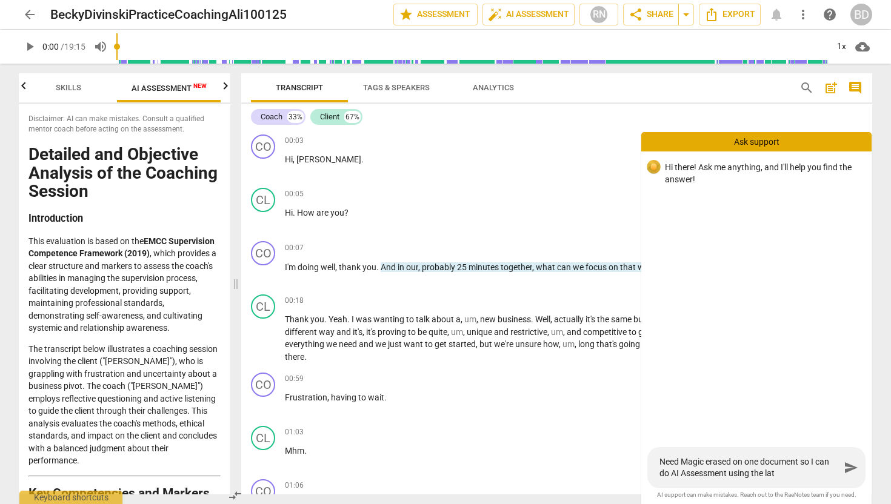
type textarea "Need Magic erased on one document so I can do AI Assessment using the late"
type textarea "Need Magic erased on one document so I can do AI Assessment using the lates"
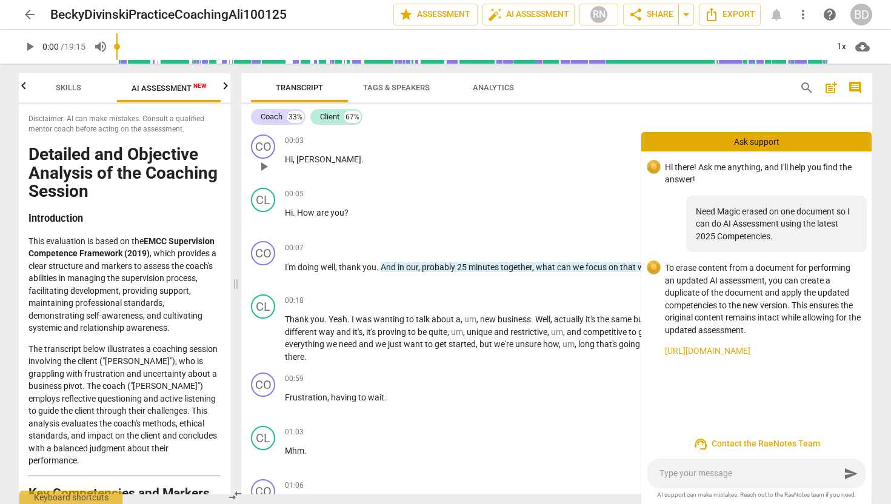
click at [595, 169] on div "00:03 + Add competency keyboard_arrow_right Hi , Ali ." at bounding box center [573, 156] width 577 height 44
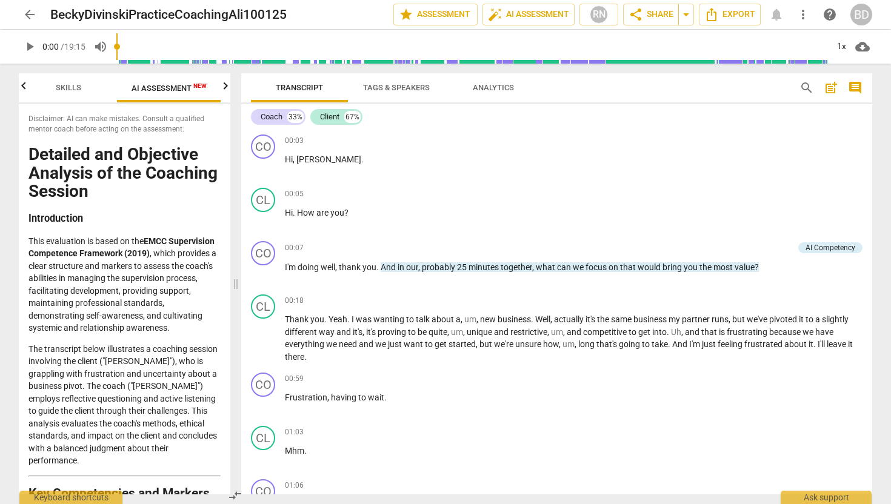
click at [32, 13] on span "arrow_back" at bounding box center [29, 14] width 15 height 15
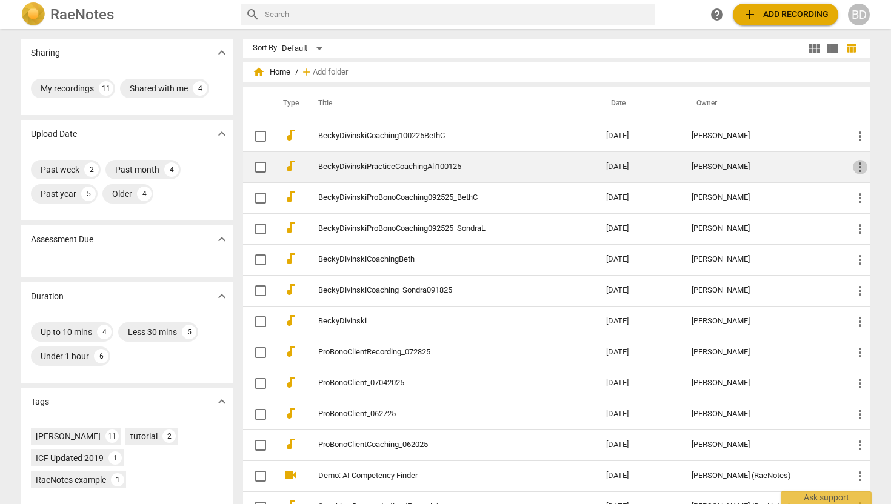
click at [857, 165] on span "more_vert" at bounding box center [859, 167] width 15 height 15
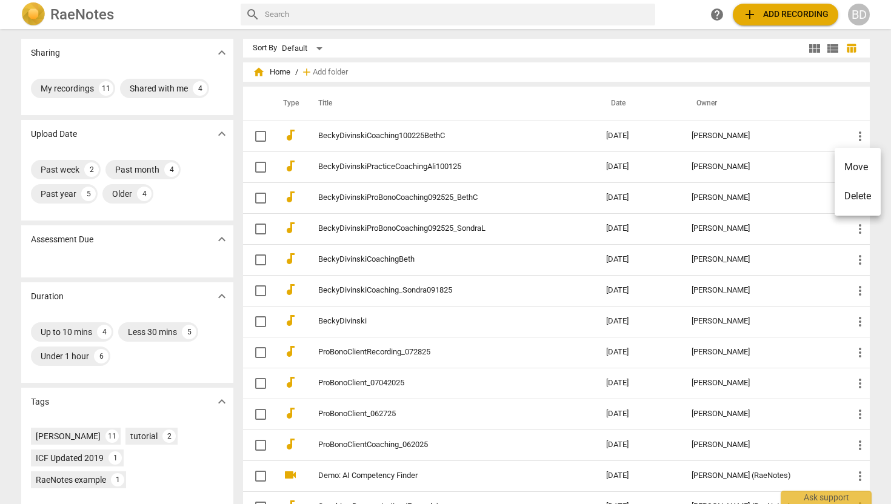
click at [259, 166] on div at bounding box center [445, 252] width 891 height 504
click at [259, 166] on input "checkbox" at bounding box center [260, 167] width 25 height 15
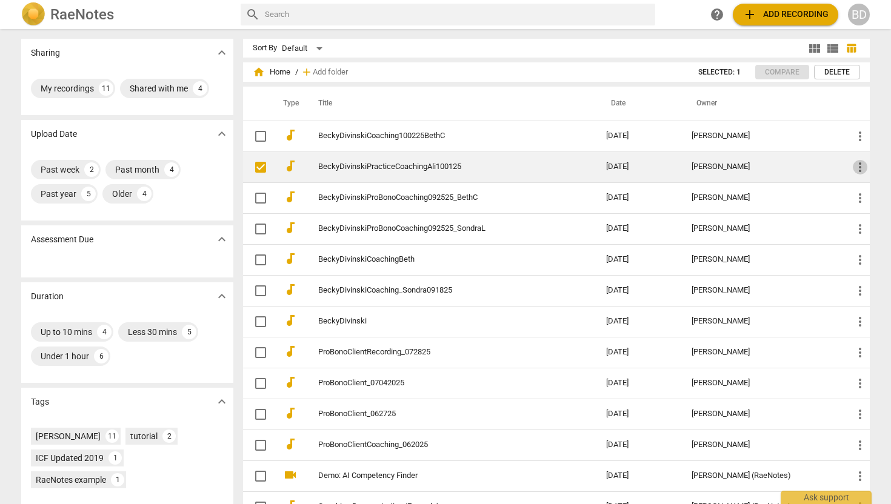
click at [858, 170] on span "more_vert" at bounding box center [859, 167] width 15 height 15
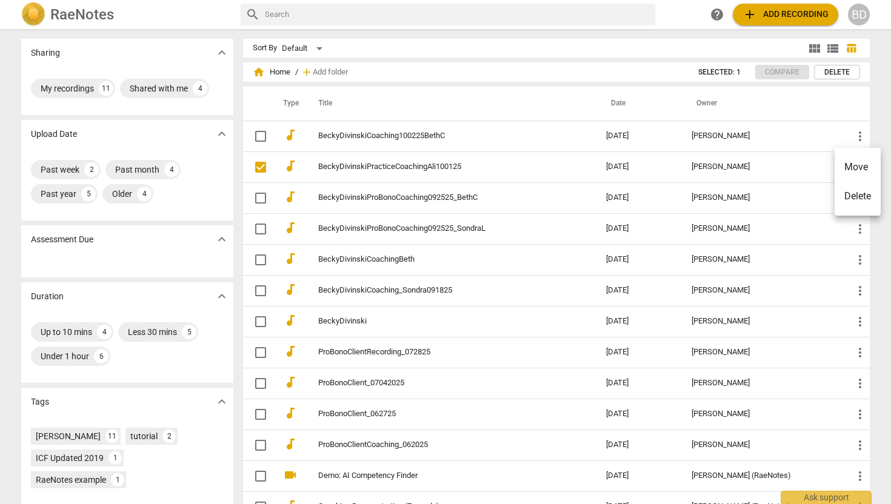
click at [257, 165] on div at bounding box center [445, 252] width 891 height 504
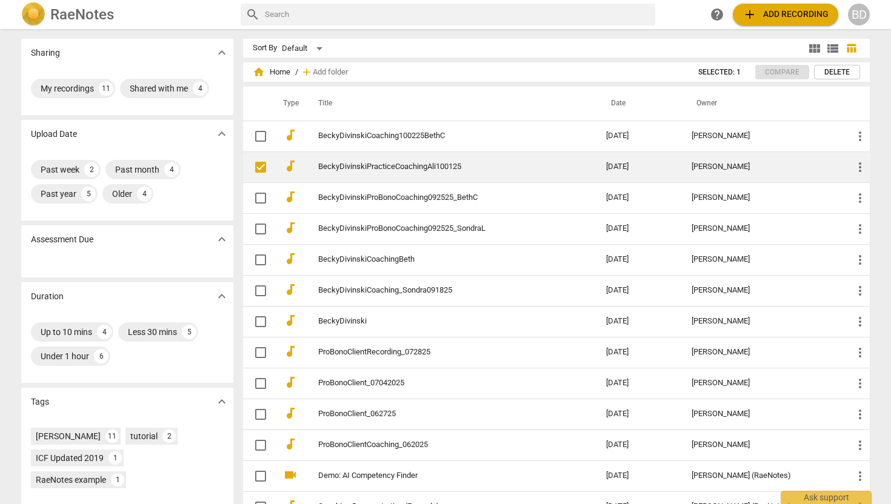
click at [257, 165] on input "checkbox" at bounding box center [260, 167] width 25 height 15
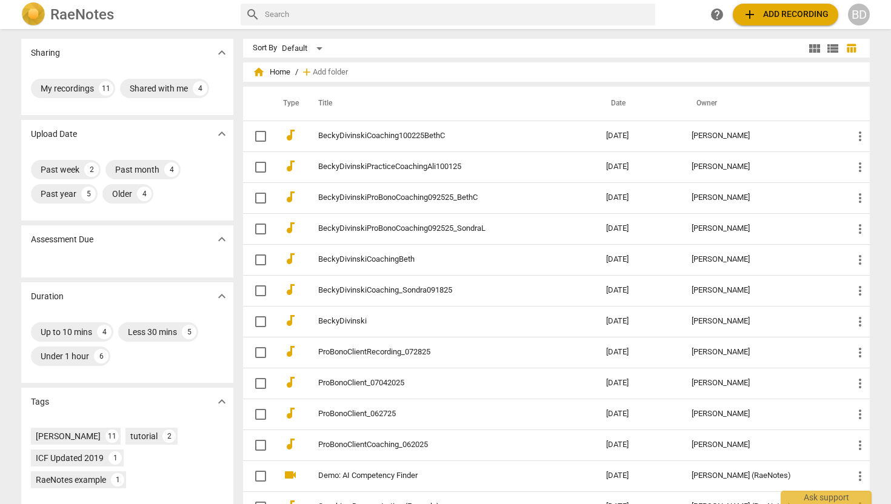
click at [131, 4] on div "RaeNotes" at bounding box center [126, 14] width 210 height 24
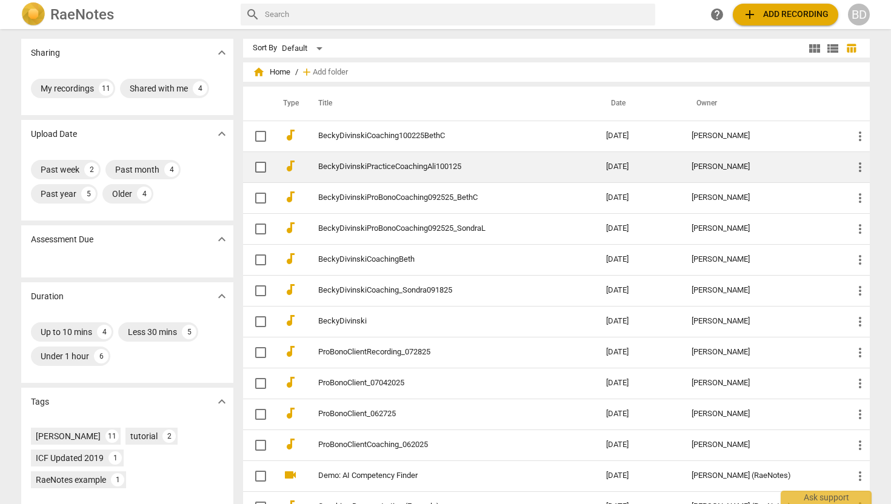
click at [261, 168] on input "checkbox" at bounding box center [260, 167] width 25 height 15
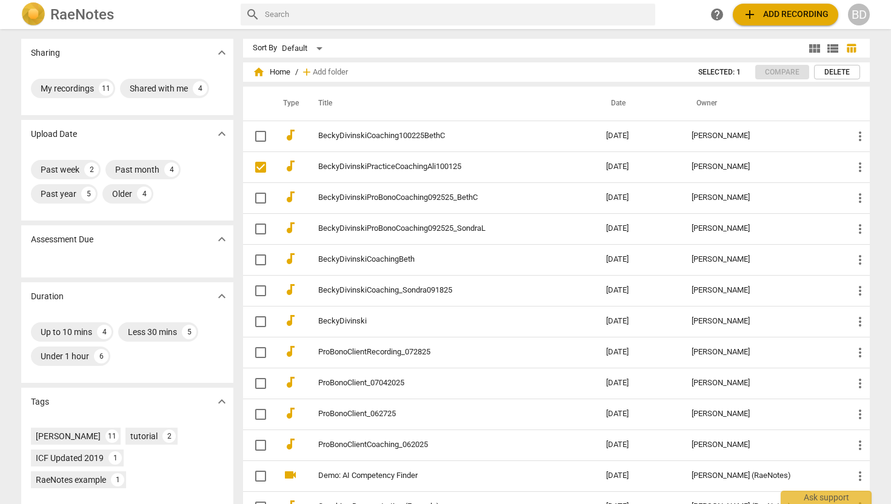
click at [717, 16] on span "help" at bounding box center [716, 14] width 15 height 15
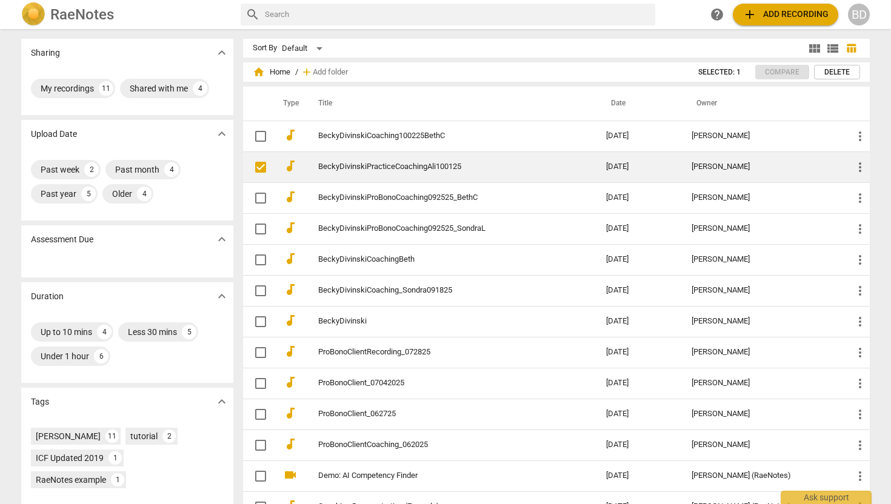
click at [260, 162] on input "checkbox" at bounding box center [260, 167] width 25 height 15
click at [368, 168] on link "BeckyDivinskiPracticeCoachingAli100125" at bounding box center [440, 166] width 244 height 9
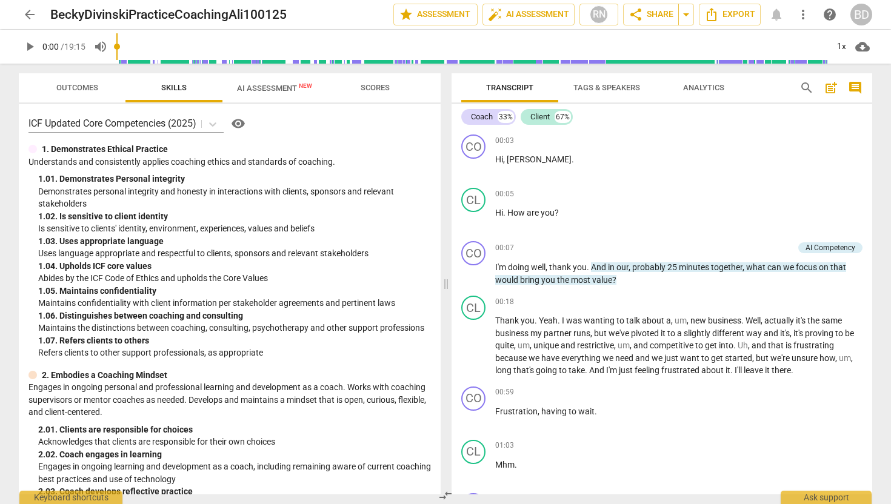
click at [805, 15] on span "more_vert" at bounding box center [802, 14] width 15 height 15
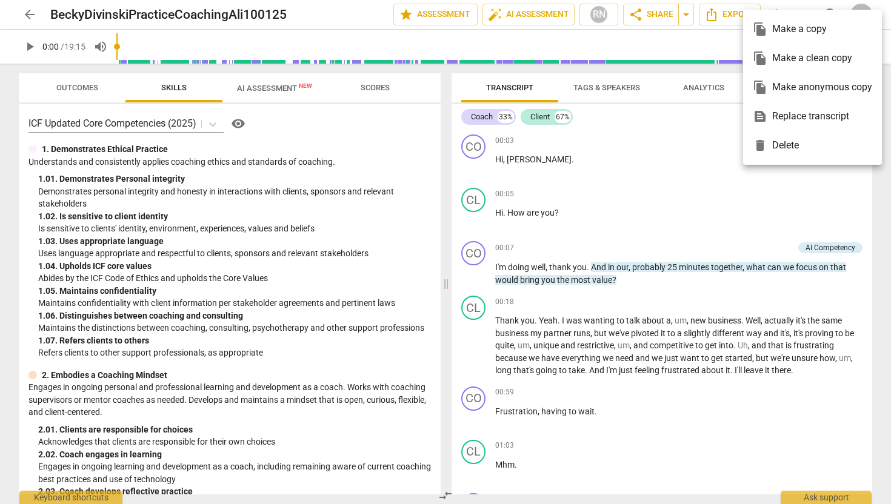
click at [798, 31] on div "file_copy Make a copy" at bounding box center [811, 29] width 119 height 29
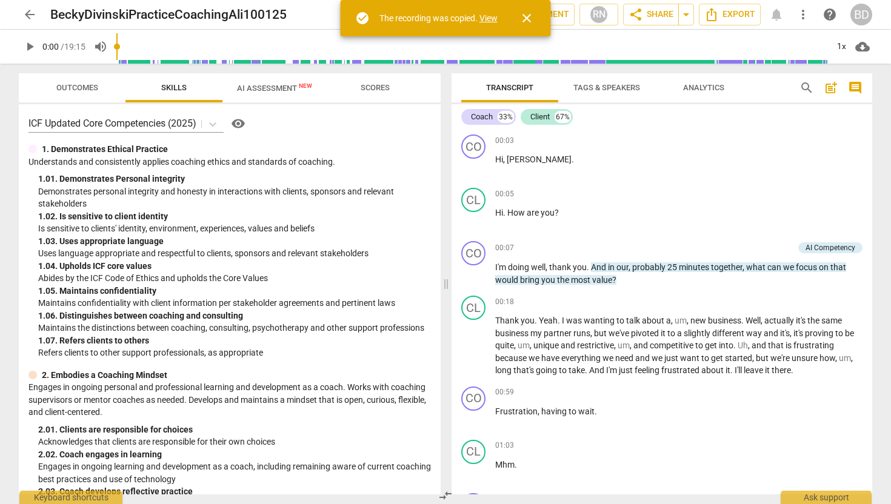
click at [486, 18] on link "View" at bounding box center [488, 18] width 18 height 10
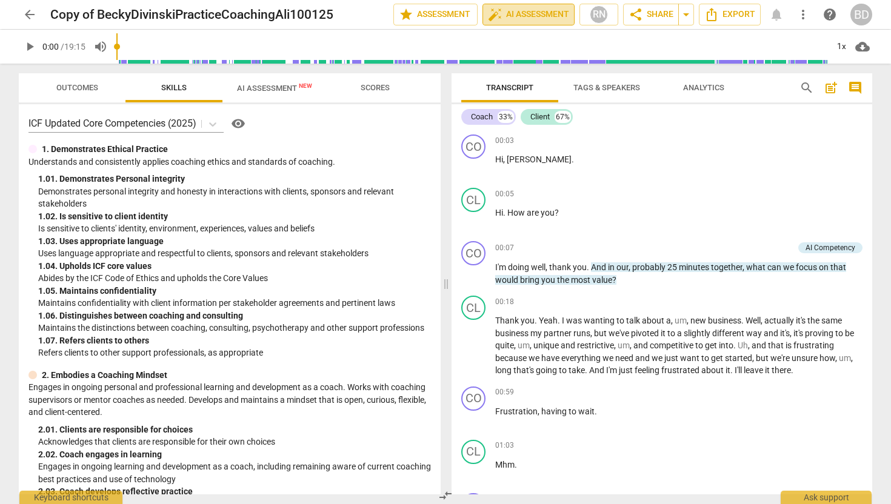
click at [537, 12] on span "auto_fix_high AI Assessment" at bounding box center [528, 14] width 81 height 15
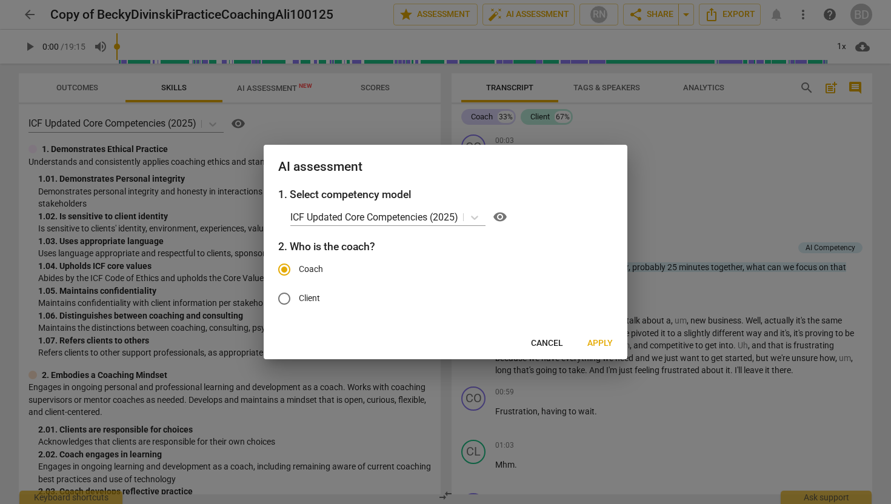
click at [602, 343] on span "Apply" at bounding box center [599, 343] width 25 height 12
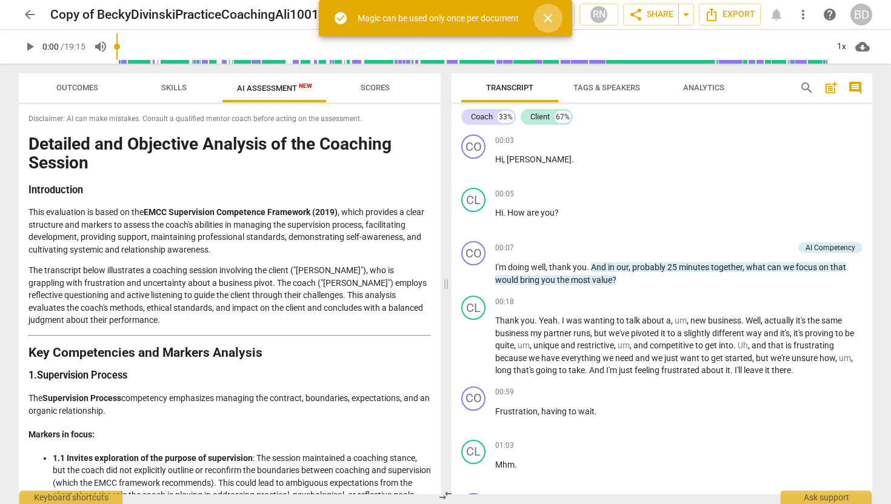
click at [548, 19] on span "close" at bounding box center [547, 18] width 15 height 15
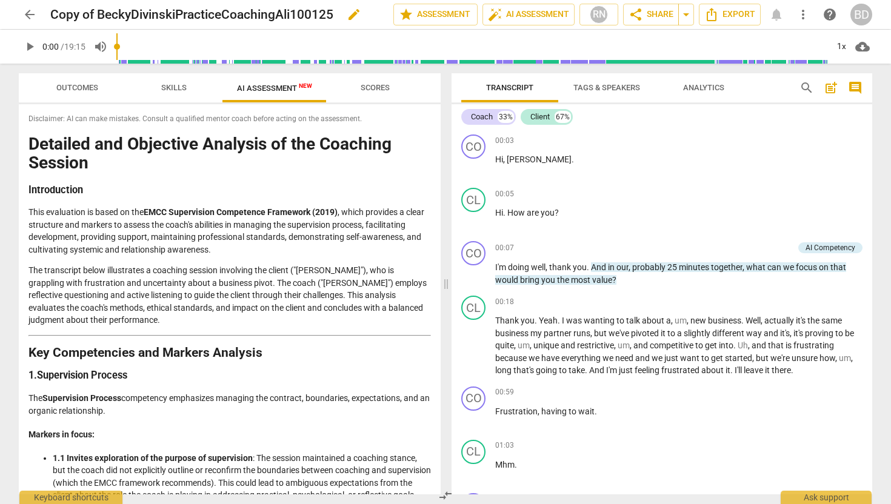
click at [79, 10] on h2 "Copy of BeckyDivinskiPracticeCoachingAli100125" at bounding box center [191, 14] width 283 height 15
click at [29, 15] on span "arrow_back" at bounding box center [29, 14] width 15 height 15
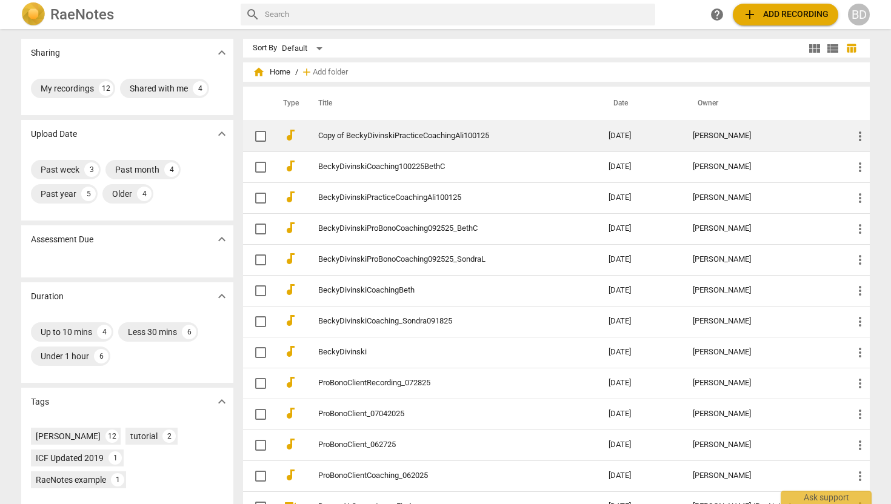
click at [856, 138] on span "more_vert" at bounding box center [859, 136] width 15 height 15
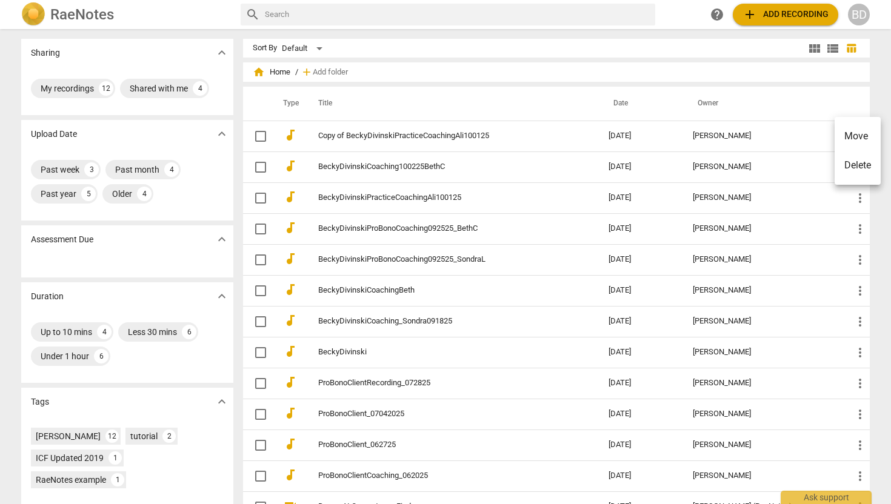
click at [548, 105] on div at bounding box center [445, 252] width 891 height 504
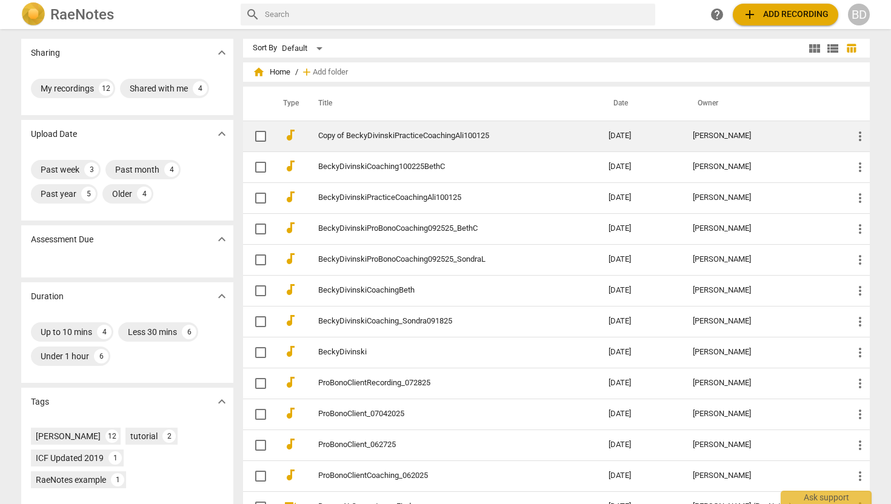
click at [354, 136] on link "Copy of BeckyDivinskiPracticeCoachingAli100125" at bounding box center [441, 135] width 247 height 9
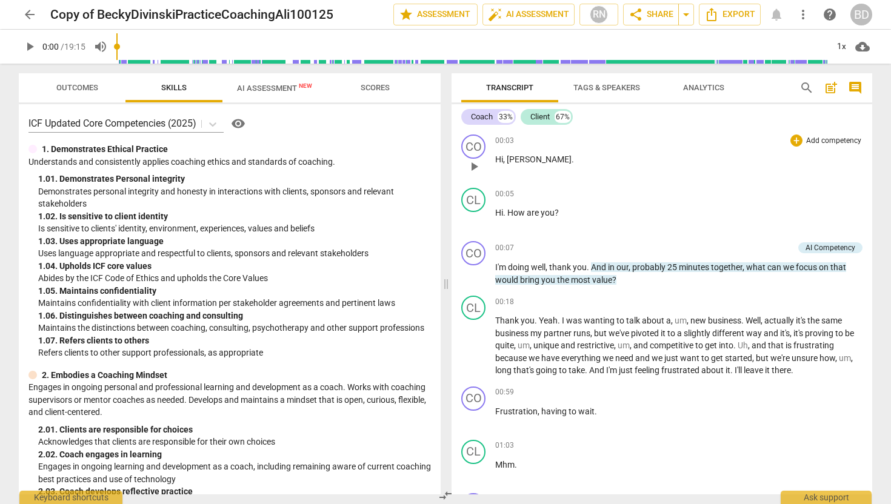
click at [650, 133] on div "CO play_arrow pause 00:03 + Add competency keyboard_arrow_right Hi , Ali ." at bounding box center [661, 156] width 420 height 53
click at [806, 12] on span "more_vert" at bounding box center [802, 14] width 15 height 15
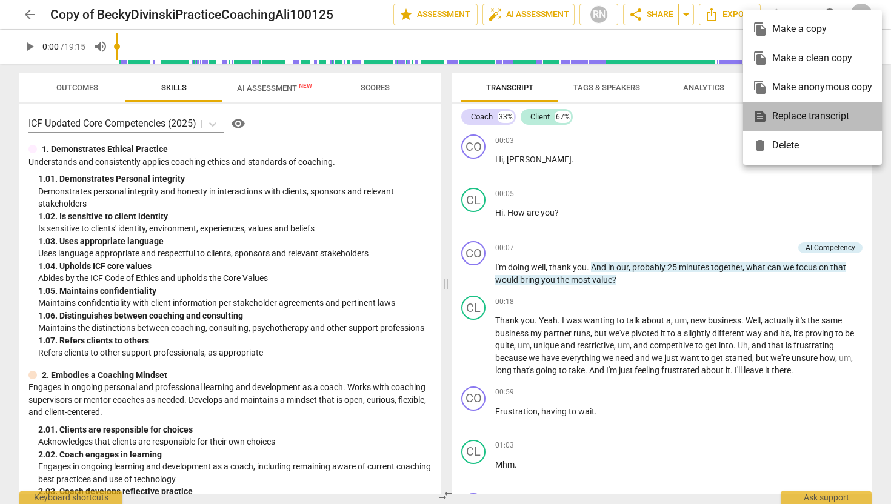
click at [797, 117] on div "text_snippet Replace transcript" at bounding box center [811, 116] width 119 height 29
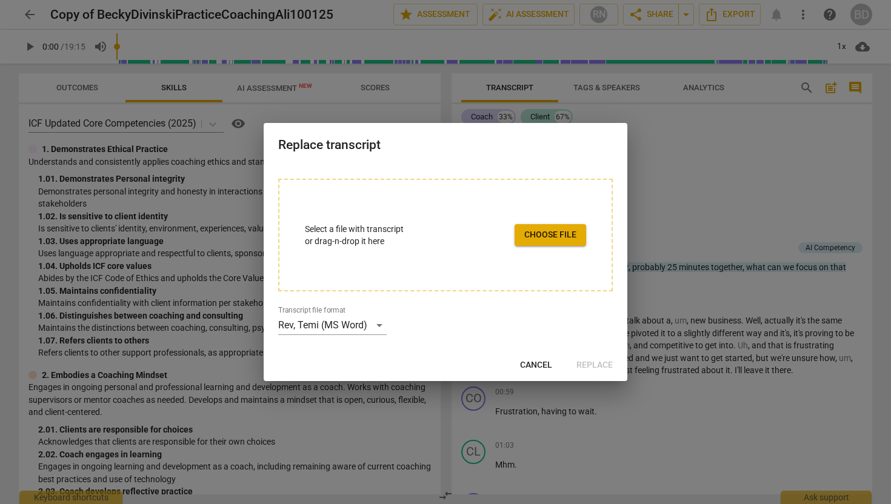
click at [540, 359] on span "Cancel" at bounding box center [536, 365] width 32 height 12
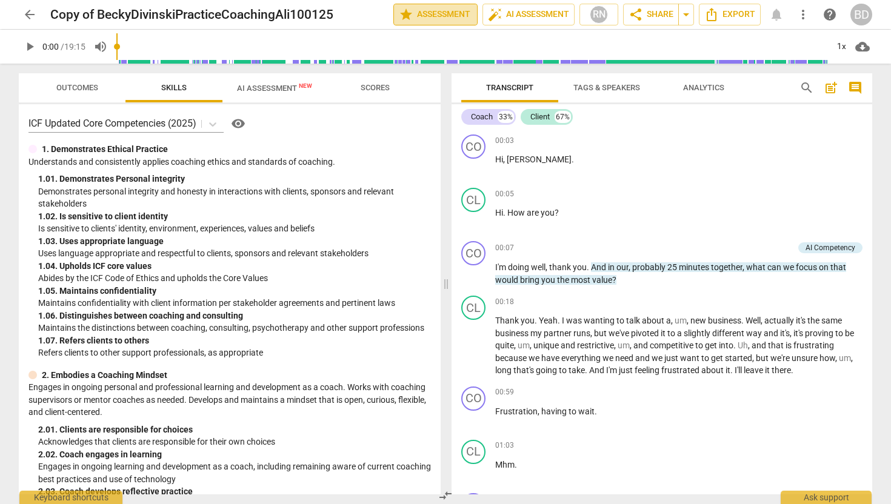
click at [443, 15] on span "star Assessment" at bounding box center [435, 14] width 73 height 15
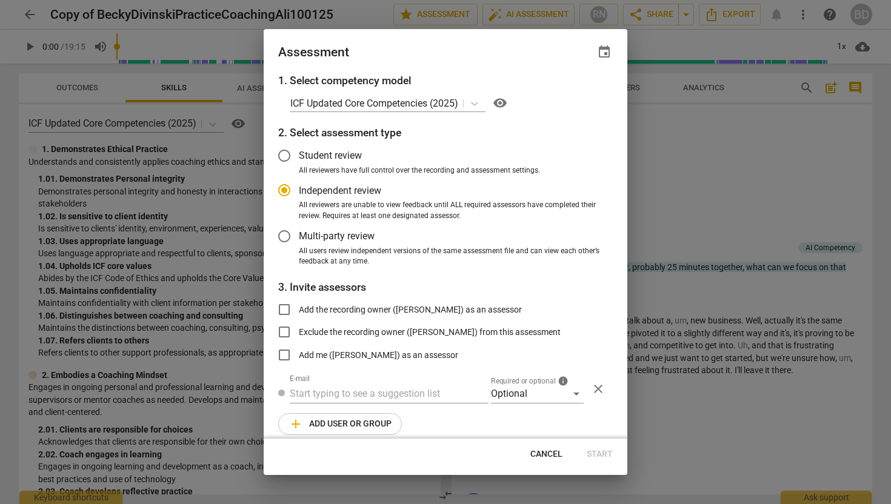
click at [546, 452] on span "Cancel" at bounding box center [546, 454] width 32 height 12
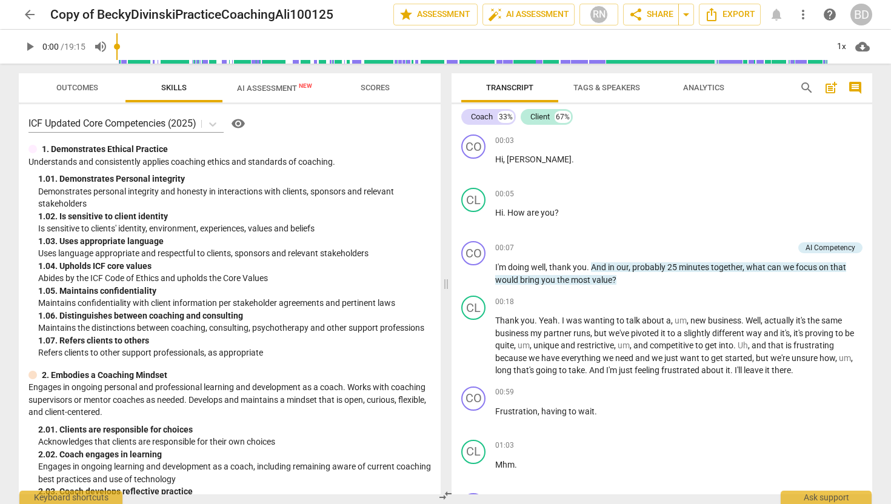
click at [800, 12] on span "more_vert" at bounding box center [802, 14] width 15 height 15
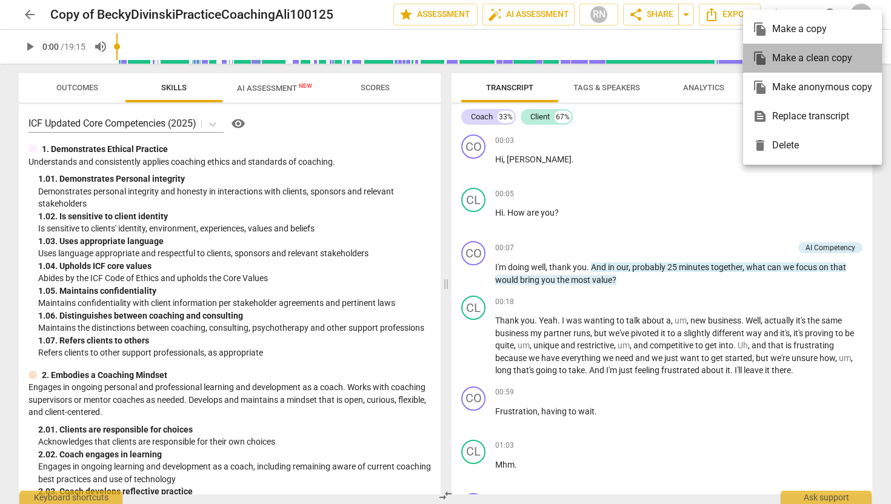
click at [788, 59] on div "file_copy Make a clean copy" at bounding box center [811, 58] width 119 height 29
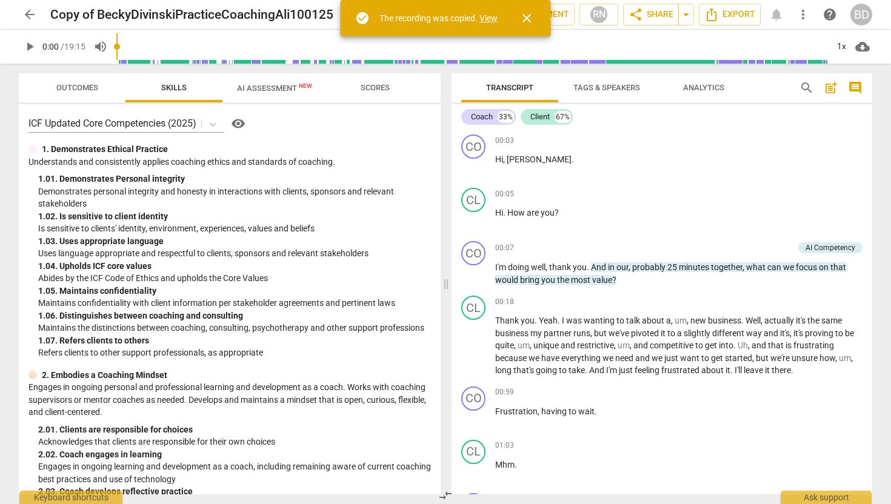
click at [525, 17] on span "close" at bounding box center [526, 18] width 15 height 15
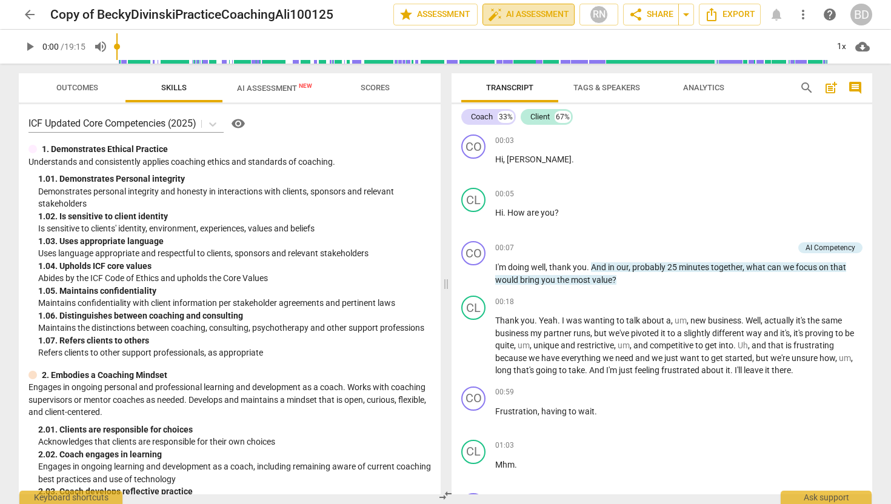
click at [531, 13] on span "auto_fix_high AI Assessment" at bounding box center [528, 14] width 81 height 15
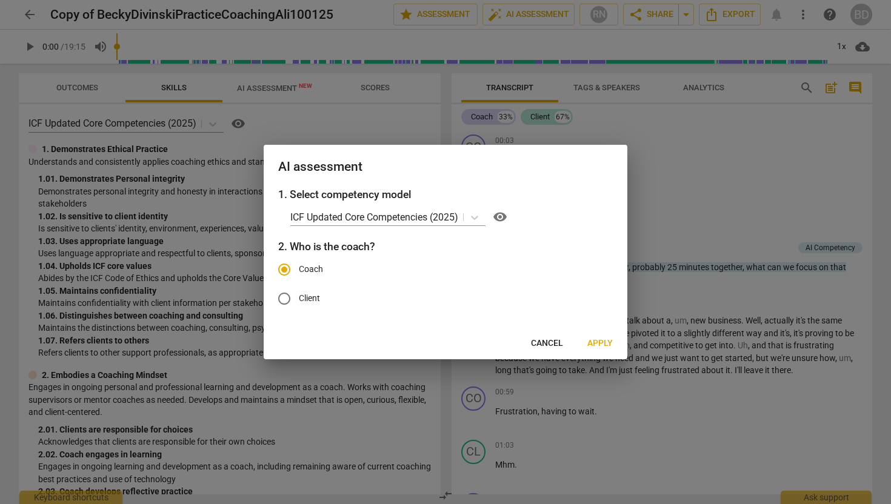
click at [598, 342] on span "Apply" at bounding box center [599, 343] width 25 height 12
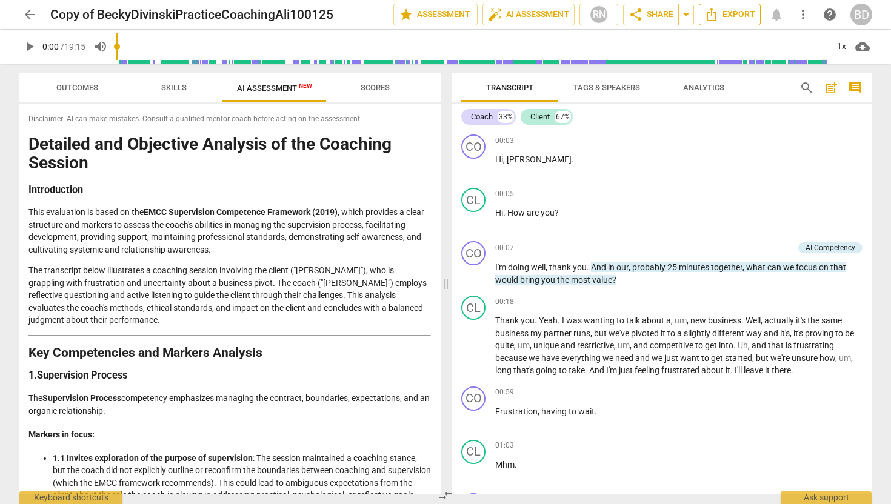
click at [735, 13] on span "Export" at bounding box center [729, 14] width 51 height 15
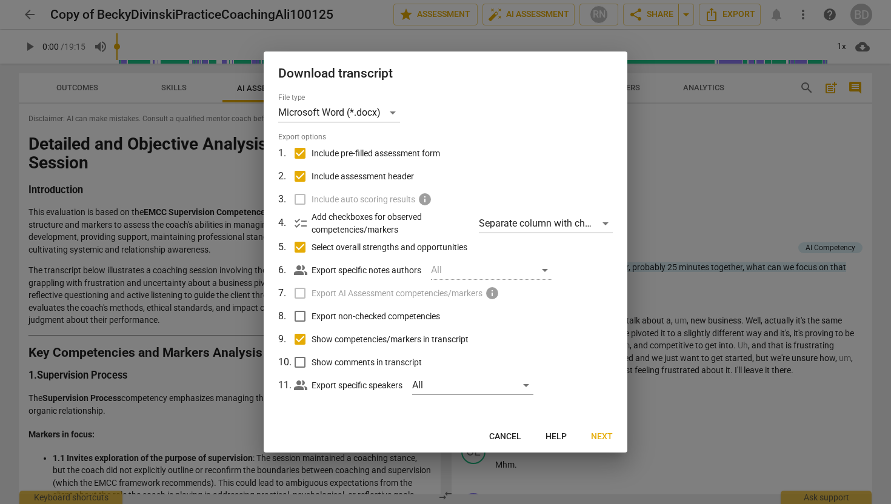
click at [603, 435] on span "Next" at bounding box center [602, 437] width 22 height 12
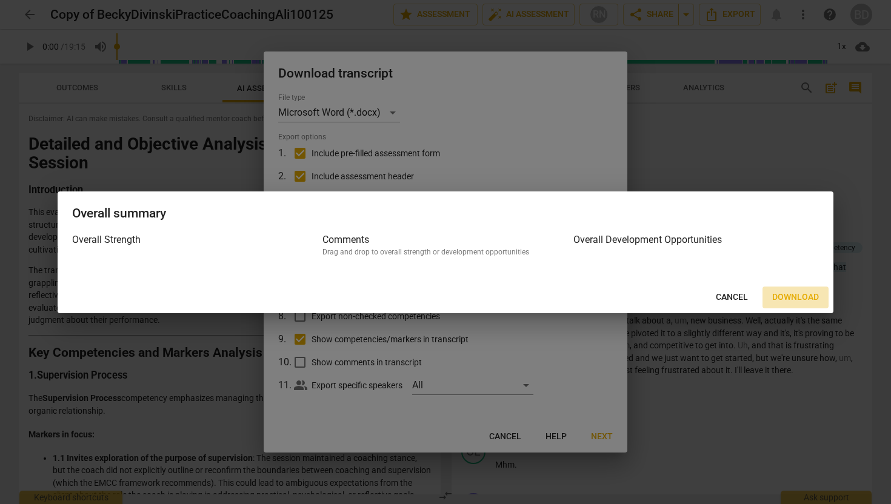
click at [782, 299] on span "Download" at bounding box center [795, 297] width 47 height 12
